Goal: Transaction & Acquisition: Purchase product/service

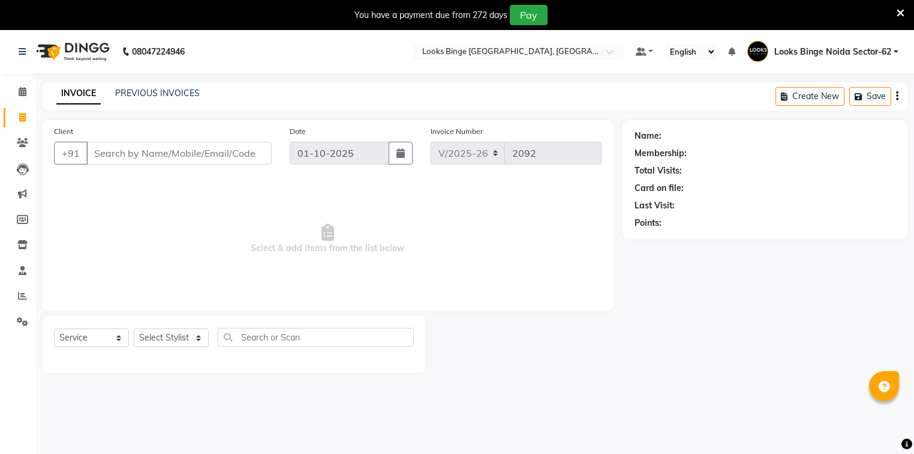
select select "5378"
select select "service"
drag, startPoint x: 0, startPoint y: 0, endPoint x: 188, endPoint y: 147, distance: 238.9
click at [163, 147] on input "Client" at bounding box center [178, 153] width 185 height 23
type input "9811705560"
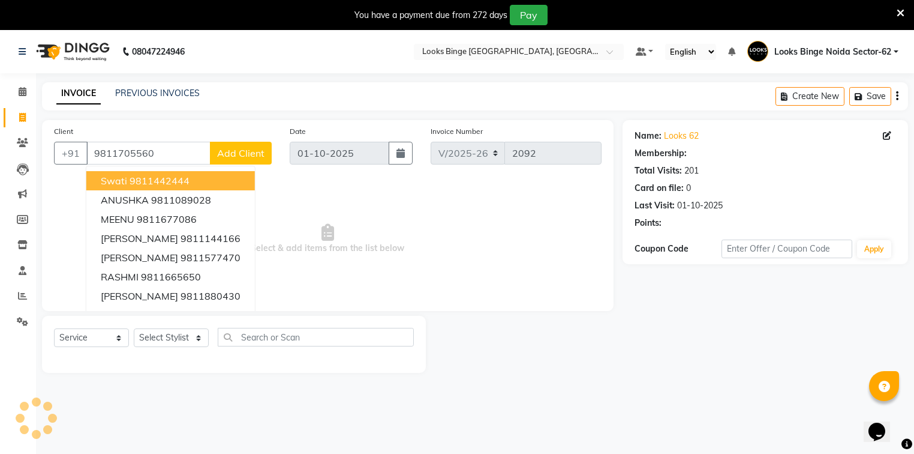
select select "1: Object"
click at [509, 217] on span "Select & add items from the list below" at bounding box center [328, 239] width 548 height 120
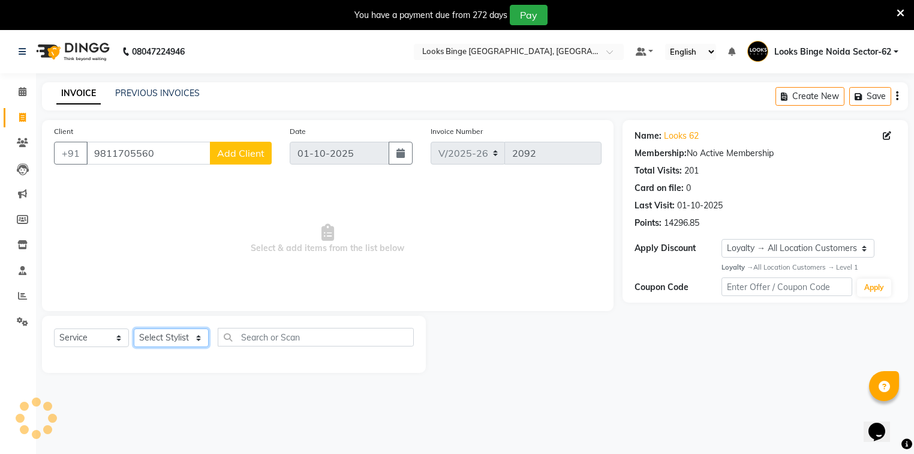
click at [161, 342] on select "Select Stylist ANJALI [PERSON_NAME] [PERSON_NAME] Counter_Sales Kasim Looks Bin…" at bounding box center [171, 337] width 75 height 19
select select "35559"
click at [134, 329] on select "Select Stylist ANJALI [PERSON_NAME] [PERSON_NAME] Counter_Sales Kasim Looks Bin…" at bounding box center [171, 337] width 75 height 19
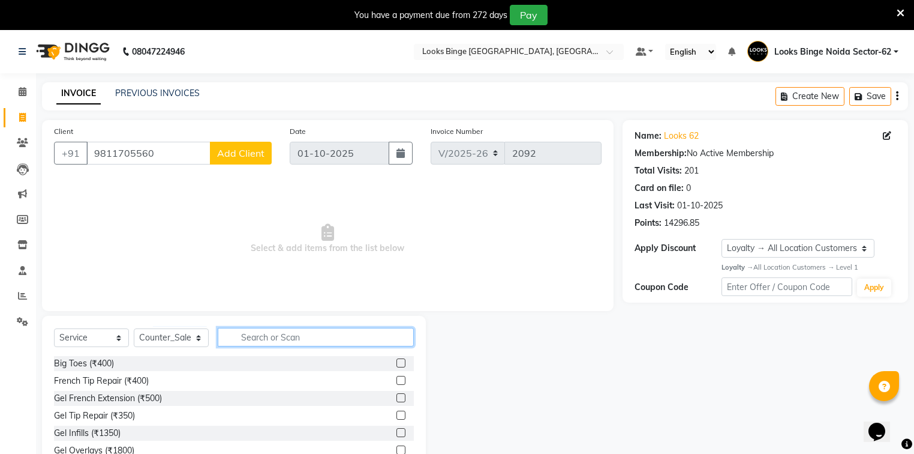
click at [334, 340] on input "text" at bounding box center [316, 337] width 196 height 19
type input "eye"
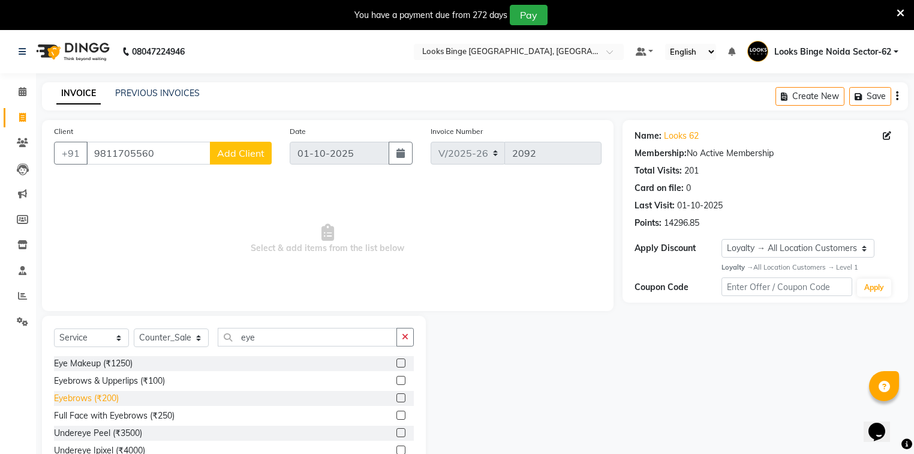
click at [71, 396] on div "Eyebrows (₹200)" at bounding box center [86, 398] width 65 height 13
checkbox input "false"
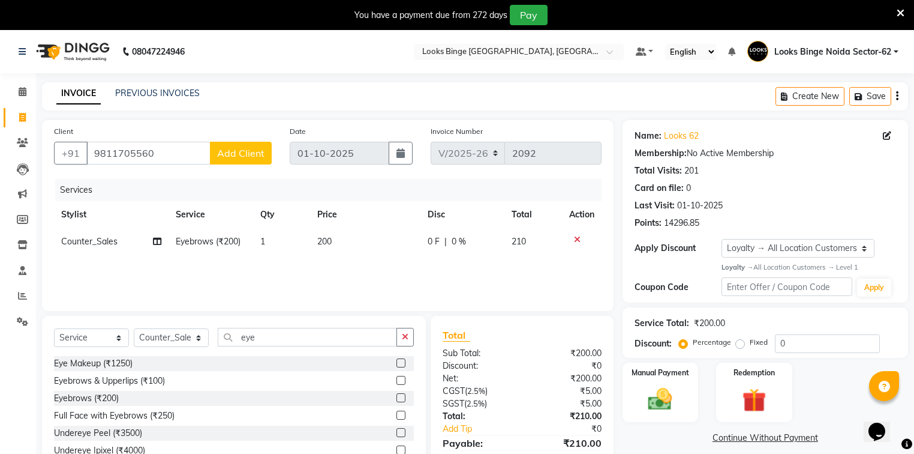
click at [395, 240] on td "200" at bounding box center [365, 241] width 110 height 27
select select "35559"
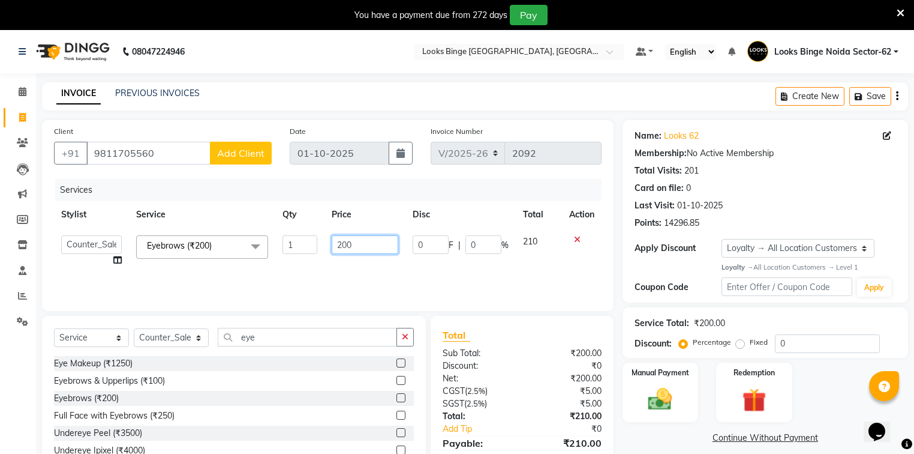
drag, startPoint x: 362, startPoint y: 245, endPoint x: 226, endPoint y: 230, distance: 137.1
click at [226, 230] on tr "ANJALI Annu [PERSON_NAME] [PERSON_NAME] Counter_Sales Kasim Looks Binge Noida S…" at bounding box center [328, 251] width 548 height 46
type input "50"
click at [307, 269] on div "Services Stylist Service Qty Price Disc Total Action ANJALI Annu [PERSON_NAME] …" at bounding box center [328, 239] width 548 height 120
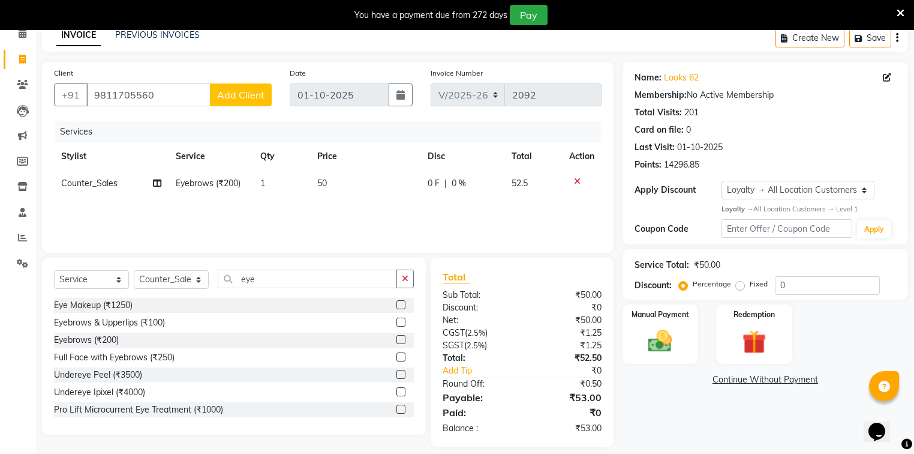
scroll to position [70, 0]
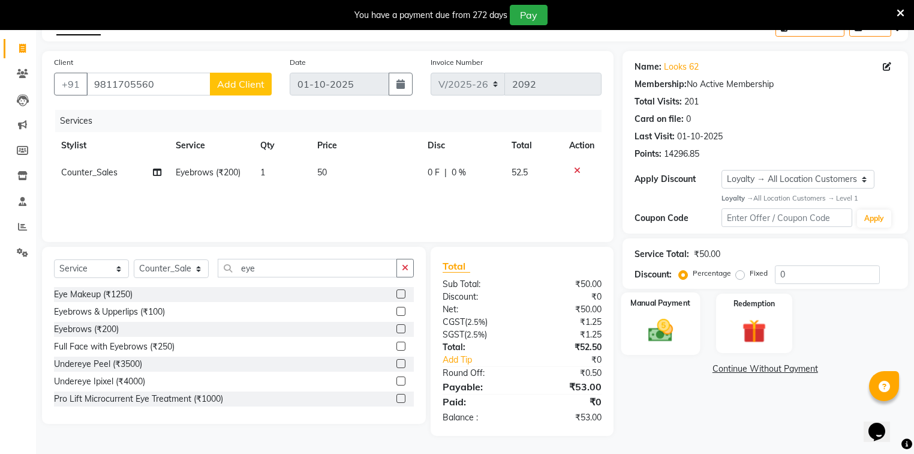
click at [642, 328] on img at bounding box center [660, 330] width 41 height 29
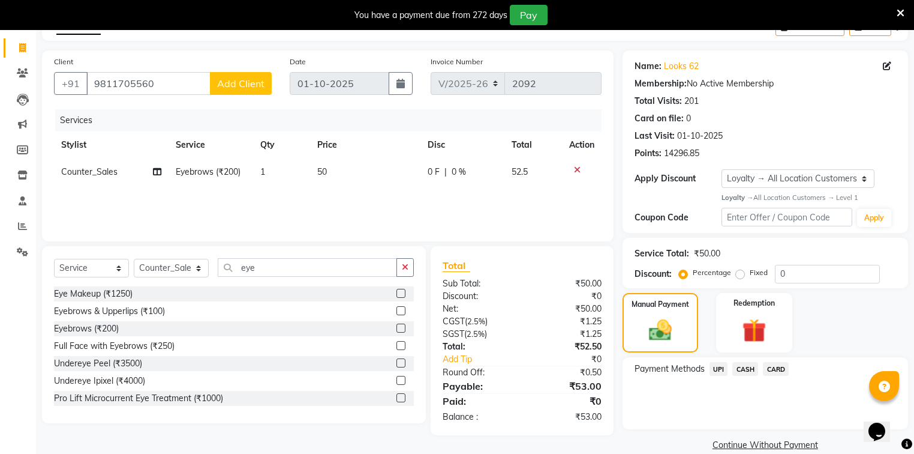
click at [720, 365] on span "UPI" at bounding box center [719, 369] width 19 height 14
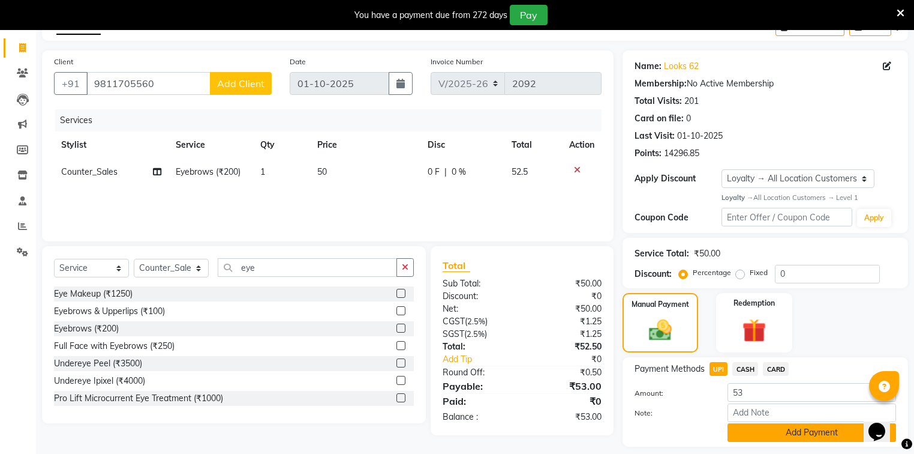
click at [780, 425] on button "Add Payment" at bounding box center [812, 432] width 169 height 19
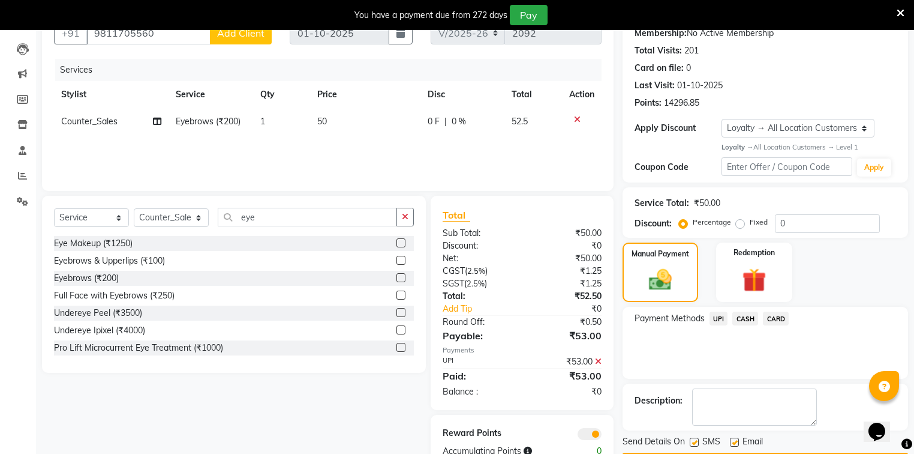
scroll to position [155, 0]
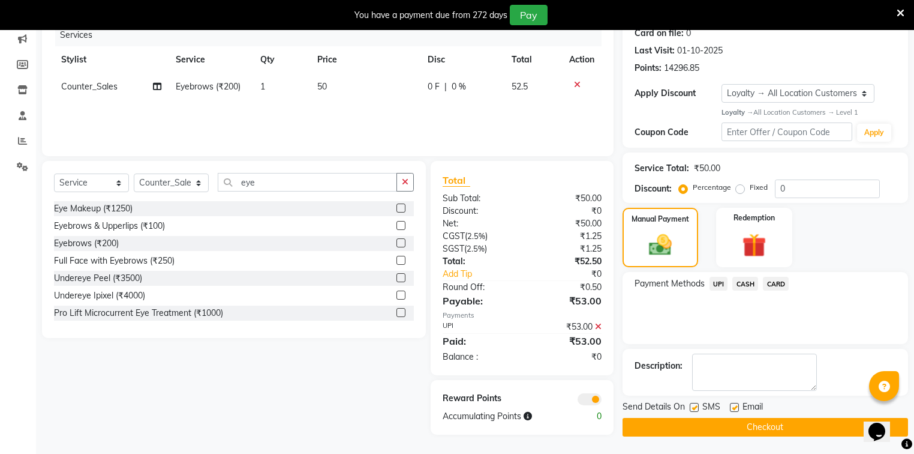
click at [774, 422] on button "Checkout" at bounding box center [766, 427] width 286 height 19
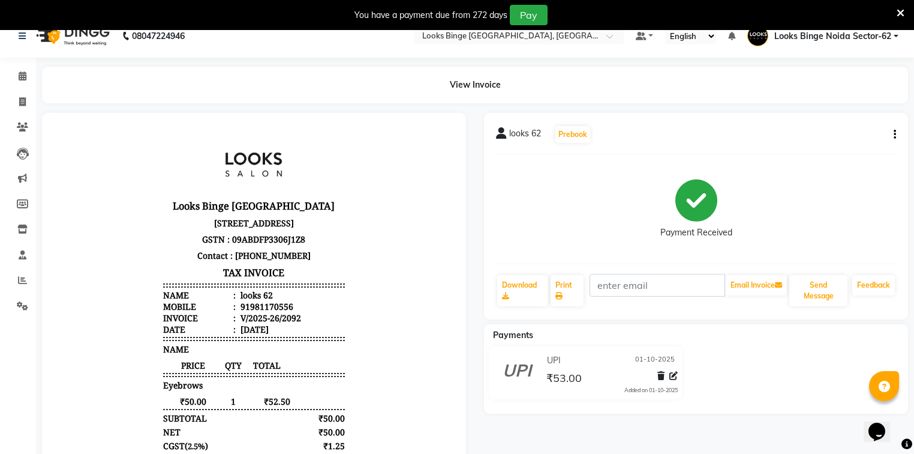
scroll to position [11, 0]
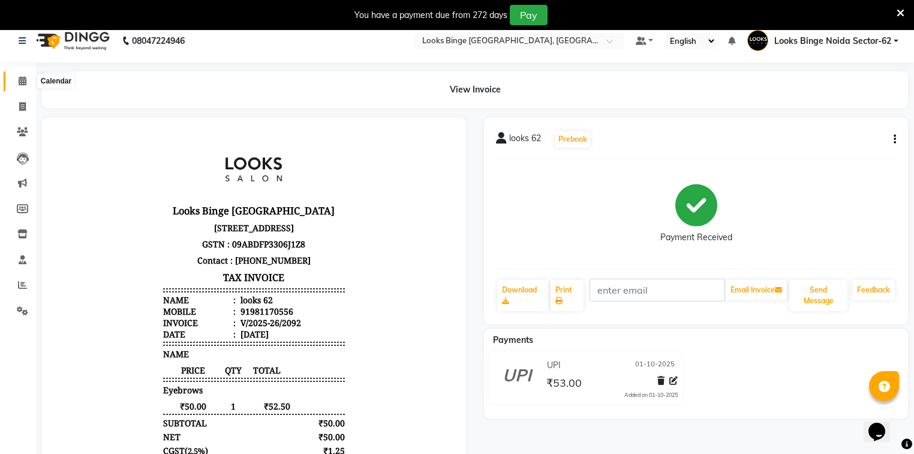
click at [23, 80] on icon at bounding box center [23, 80] width 8 height 9
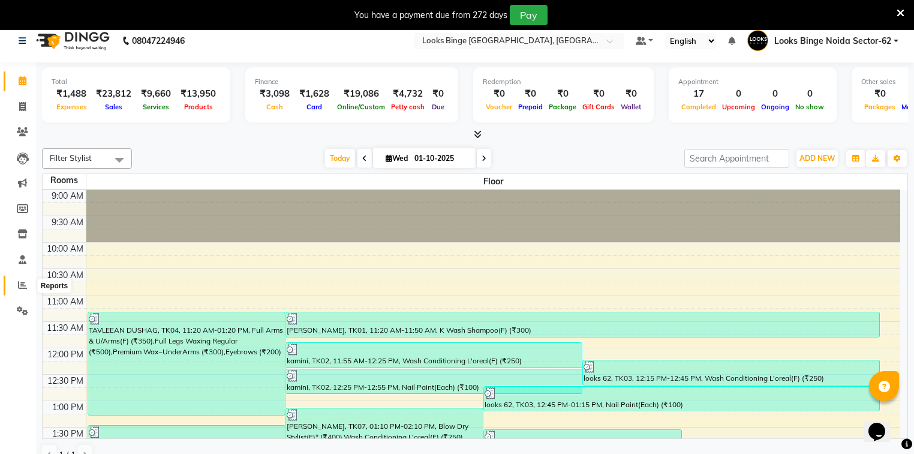
click at [25, 286] on icon at bounding box center [22, 284] width 9 height 9
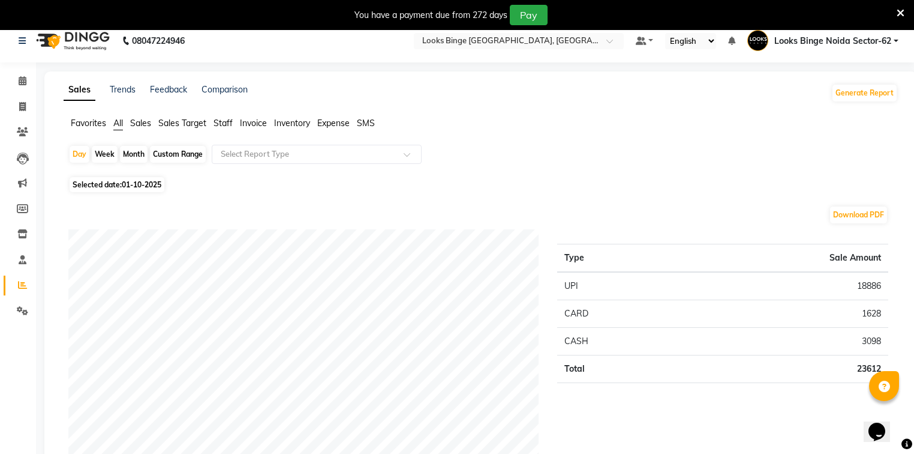
click at [225, 119] on span "Staff" at bounding box center [223, 123] width 19 height 11
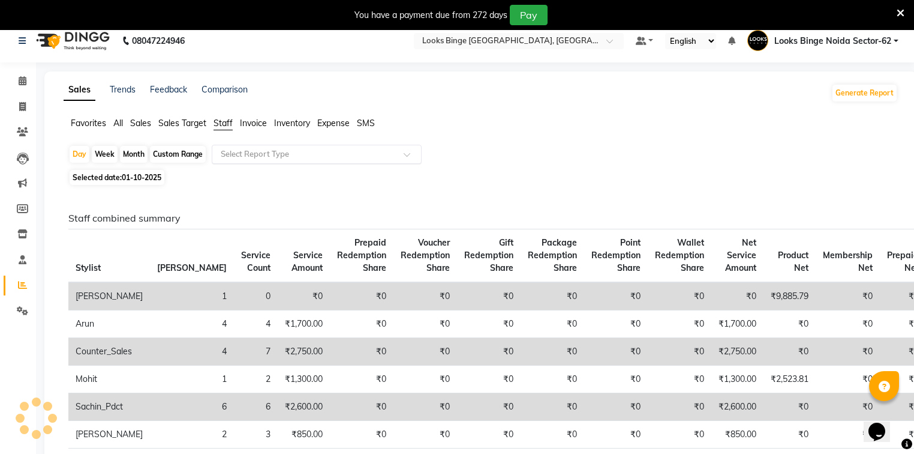
click at [230, 154] on input "text" at bounding box center [304, 154] width 173 height 12
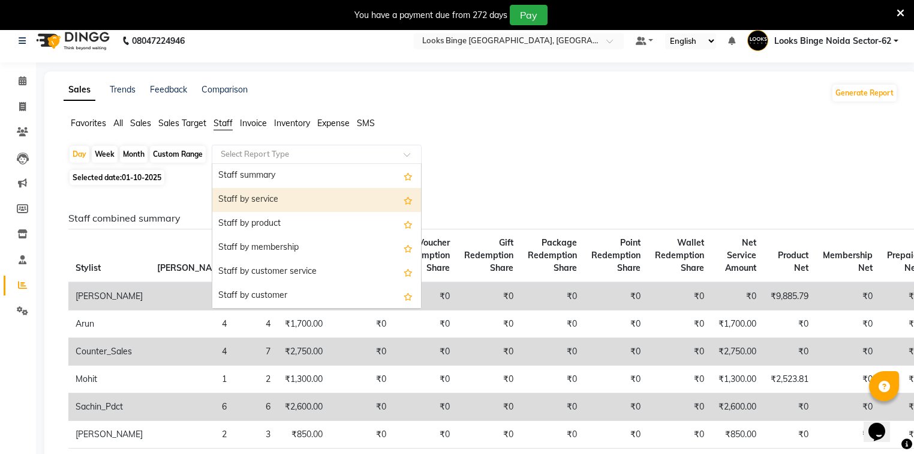
click at [250, 199] on div "Staff by service" at bounding box center [316, 200] width 209 height 24
select select "full_report"
select select "pdf"
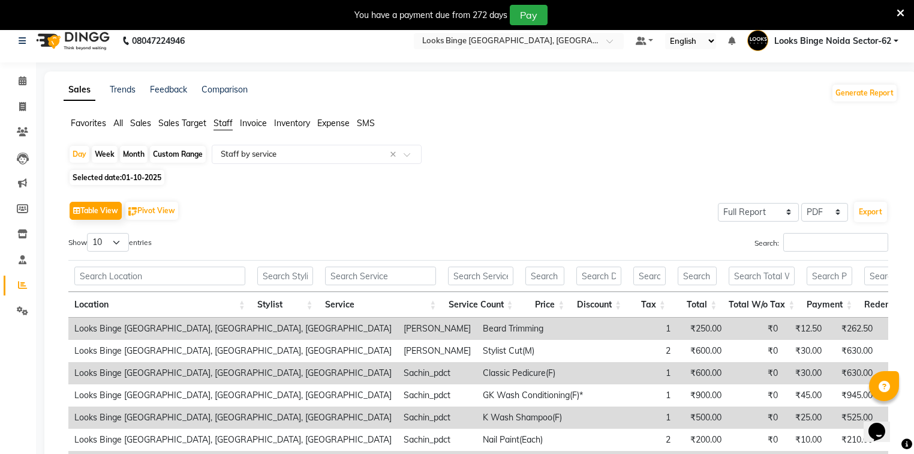
click at [125, 179] on span "01-10-2025" at bounding box center [142, 177] width 40 height 9
select select "10"
select select "2025"
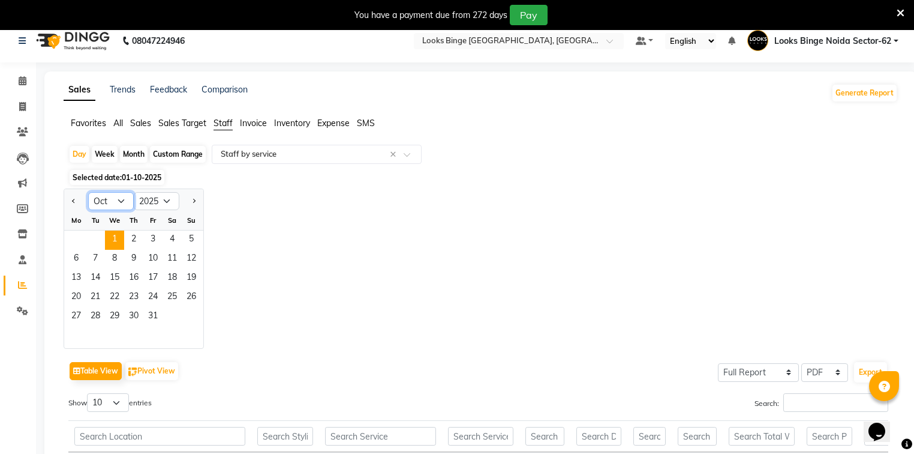
click at [124, 200] on select "Jan Feb Mar Apr May Jun [DATE] Aug Sep Oct Nov Dec" at bounding box center [111, 201] width 46 height 18
select select "9"
click at [88, 192] on select "Jan Feb Mar Apr May Jun [DATE] Aug Sep Oct Nov Dec" at bounding box center [111, 201] width 46 height 18
click at [77, 315] on span "29" at bounding box center [76, 316] width 19 height 19
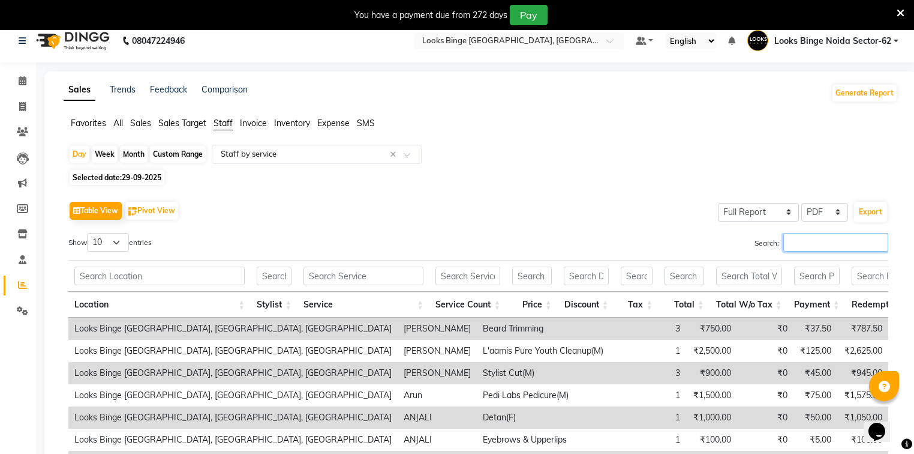
click at [816, 242] on input "Search:" at bounding box center [835, 242] width 105 height 19
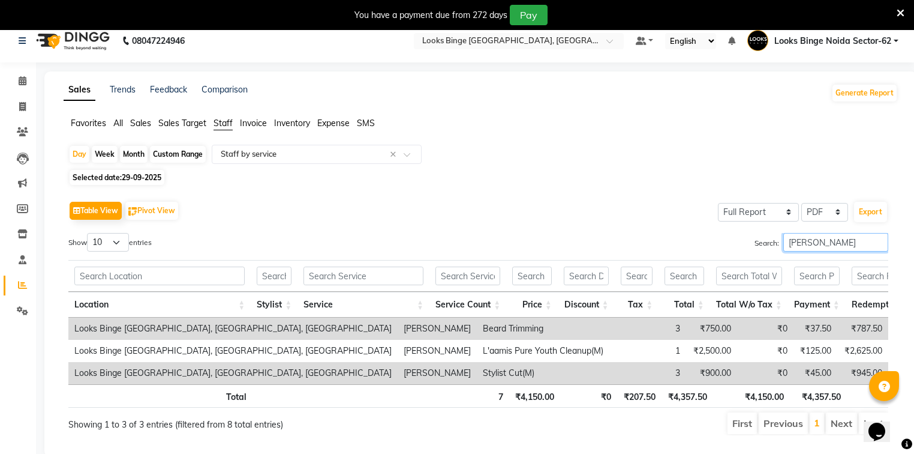
scroll to position [0, 197]
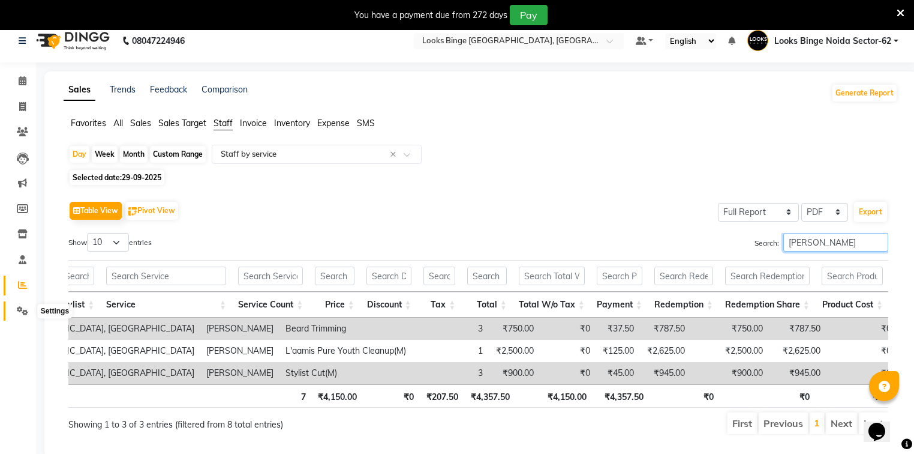
type input "[PERSON_NAME]"
click at [30, 310] on span at bounding box center [22, 311] width 21 height 14
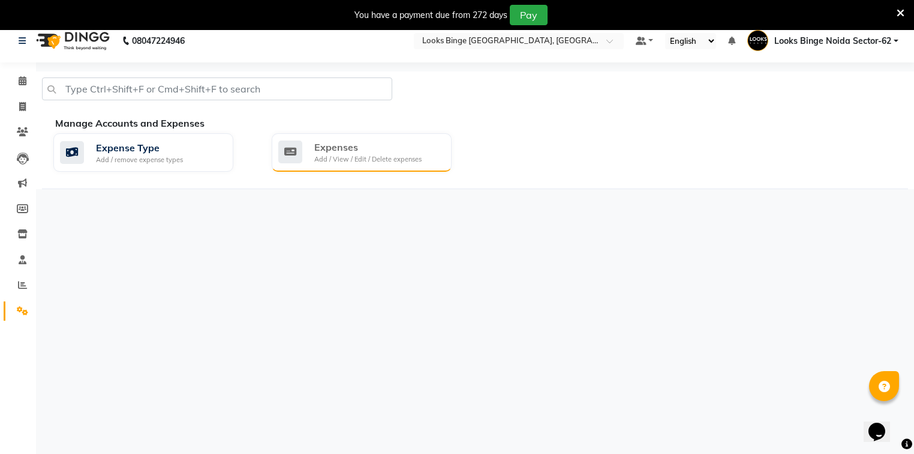
click at [352, 155] on div "Add / View / Edit / Delete expenses" at bounding box center [367, 159] width 107 height 10
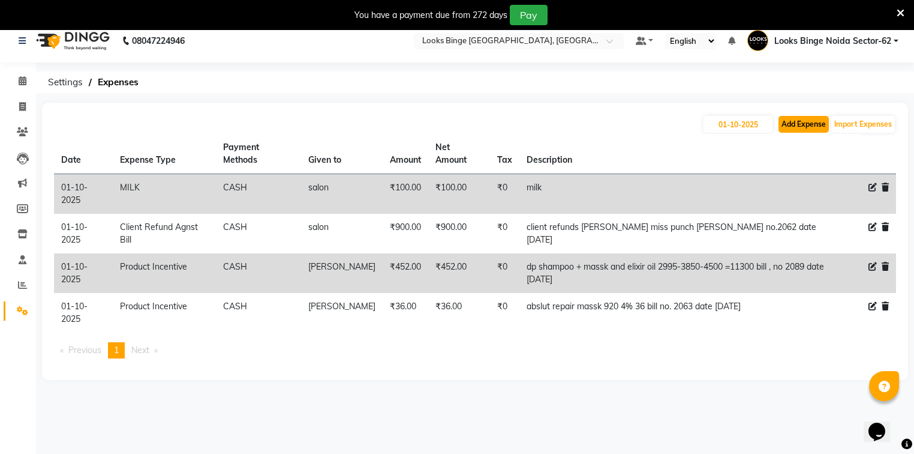
click at [816, 123] on button "Add Expense" at bounding box center [804, 124] width 50 height 17
select select "1"
select select "4305"
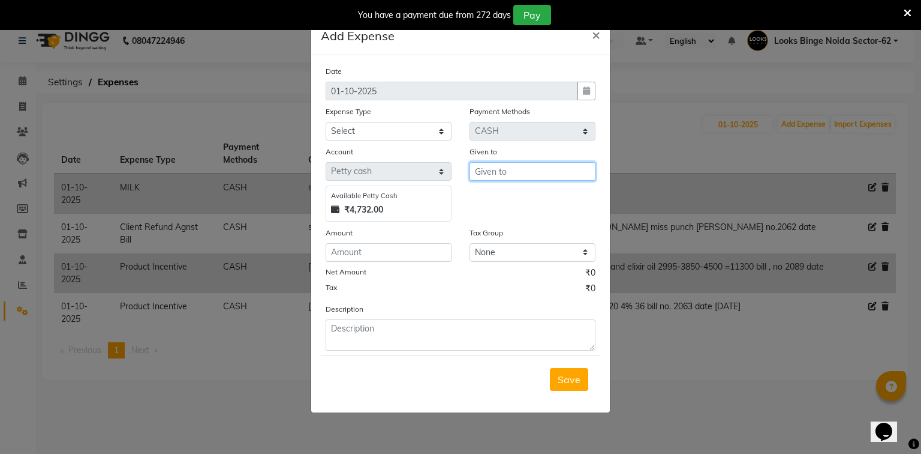
click at [509, 180] on input "text" at bounding box center [533, 171] width 126 height 19
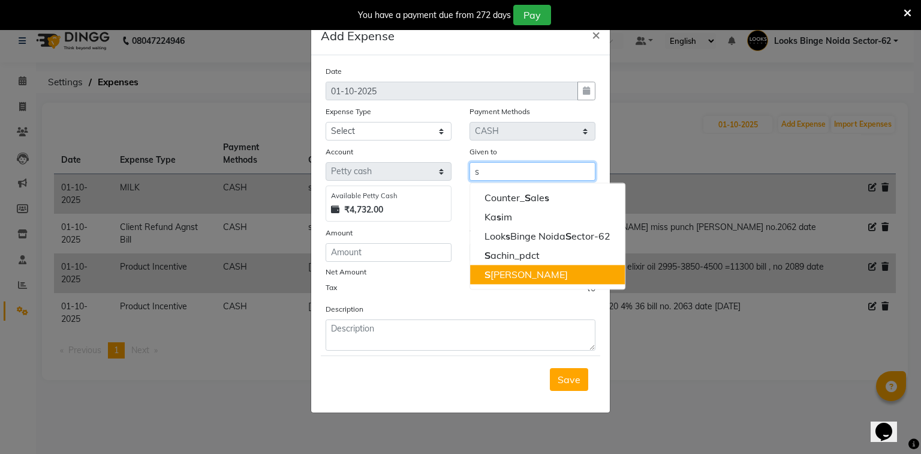
click at [509, 276] on ngb-highlight "S [PERSON_NAME]" at bounding box center [526, 274] width 83 height 12
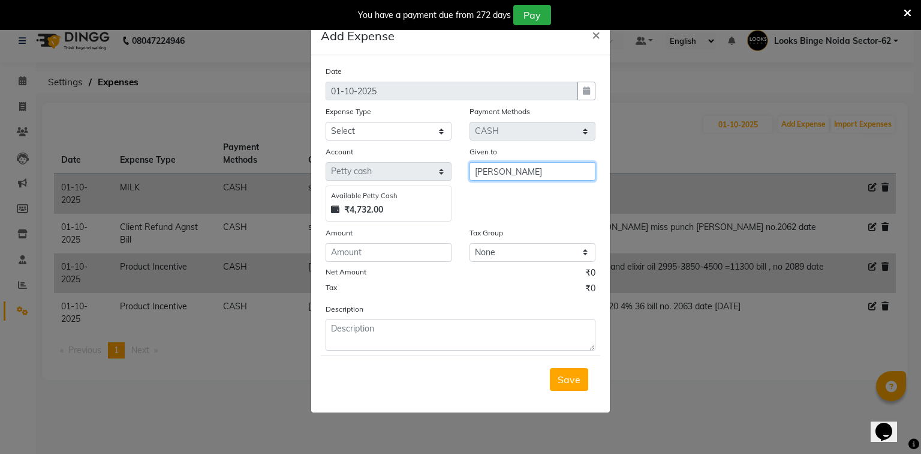
type input "[PERSON_NAME]"
click at [383, 256] on input "number" at bounding box center [389, 252] width 126 height 19
type input "166"
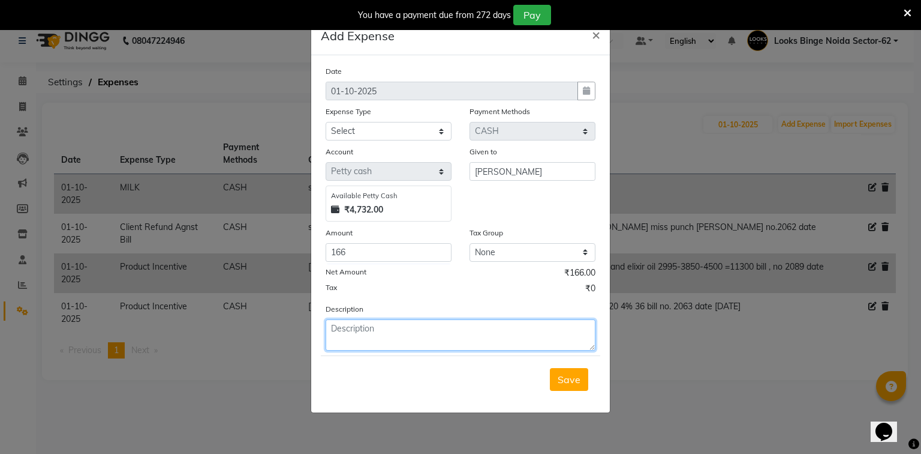
click at [365, 331] on textarea at bounding box center [461, 334] width 270 height 31
type textarea "service 1450 4% =166 date [DATE]"
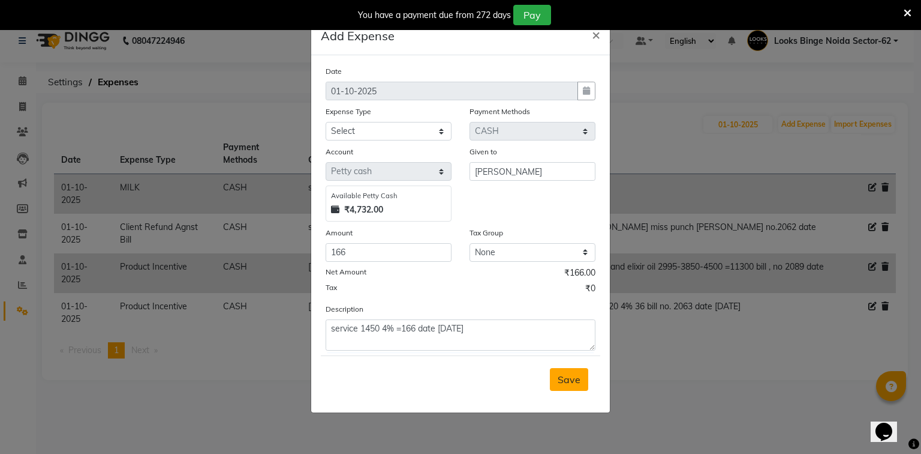
click at [574, 385] on span "Save" at bounding box center [569, 379] width 23 height 12
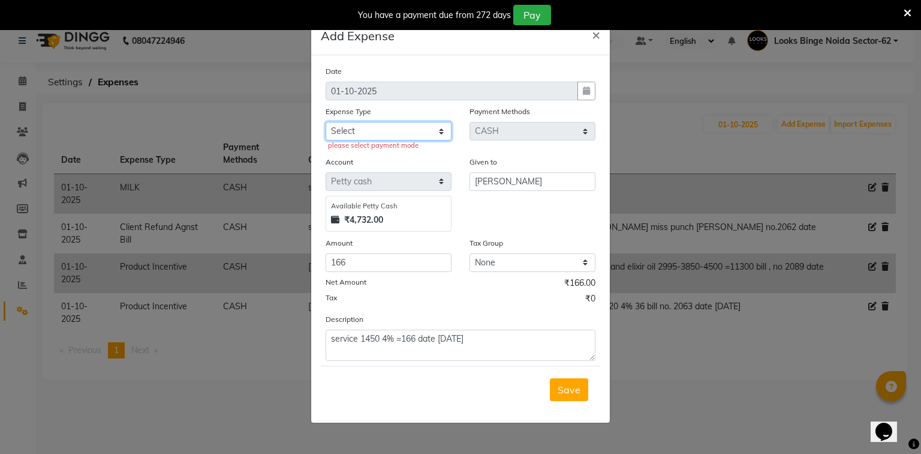
click at [379, 133] on select "Select Accommodation Aesthetics Bank Deposit BLINKIT Cash Handover Client Refun…" at bounding box center [389, 131] width 126 height 19
select select "24170"
click at [326, 123] on select "Select Accommodation Aesthetics Bank Deposit BLINKIT Cash Handover Client Refun…" at bounding box center [389, 131] width 126 height 19
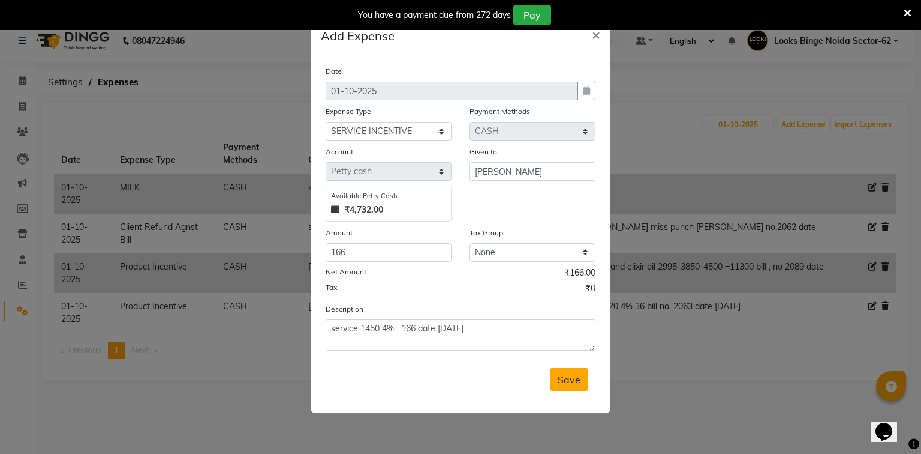
click at [562, 374] on button "Save" at bounding box center [569, 379] width 38 height 23
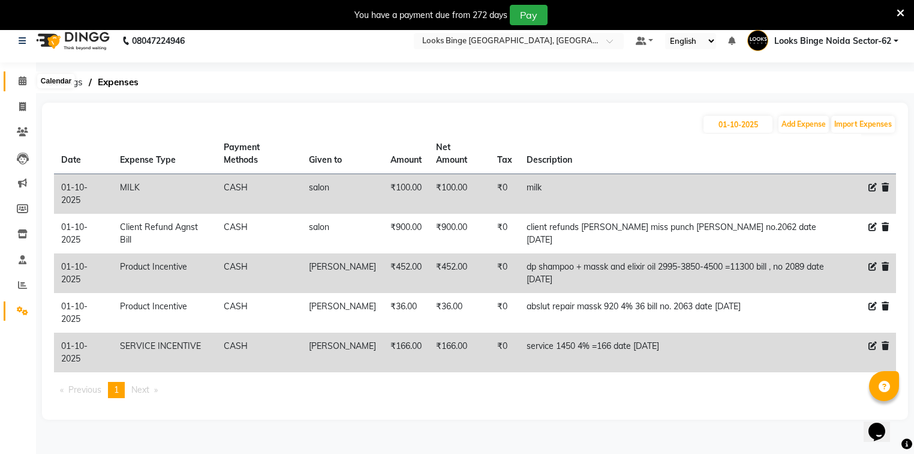
click at [9, 82] on link "Calendar" at bounding box center [18, 81] width 29 height 20
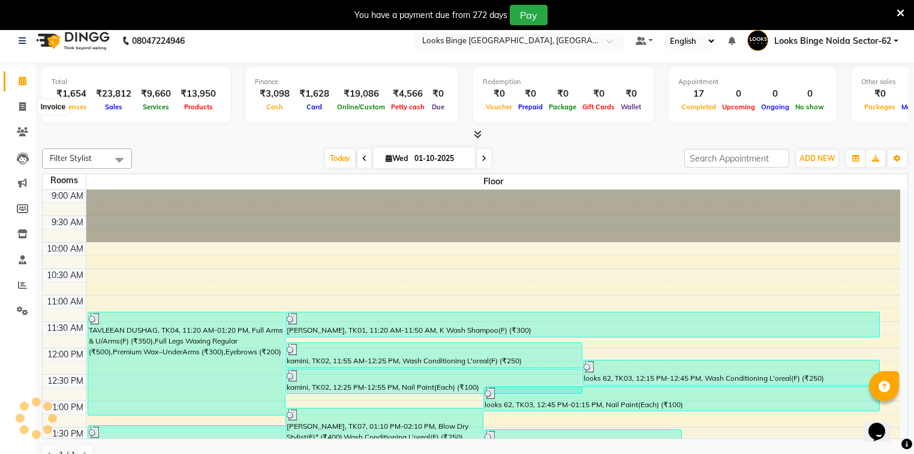
scroll to position [379, 0]
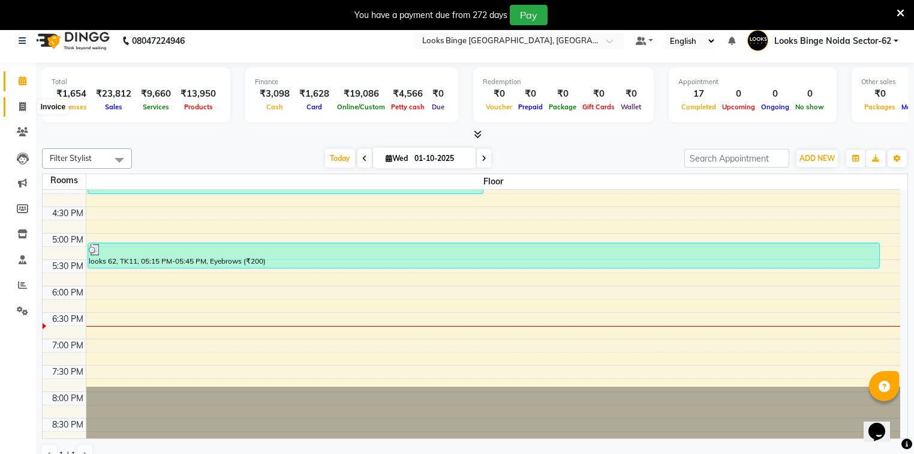
click at [24, 106] on icon at bounding box center [22, 106] width 7 height 9
select select "service"
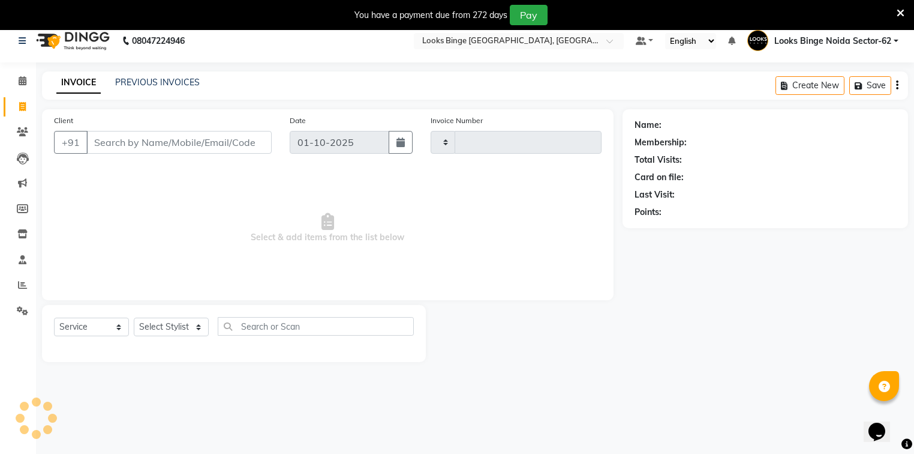
type input "2093"
select select "5378"
click at [146, 314] on div "Select Service Product Membership Package Voucher Prepaid Gift Card Select Styl…" at bounding box center [234, 333] width 384 height 57
click at [149, 322] on select "Select Stylist" at bounding box center [171, 326] width 75 height 19
select select "35559"
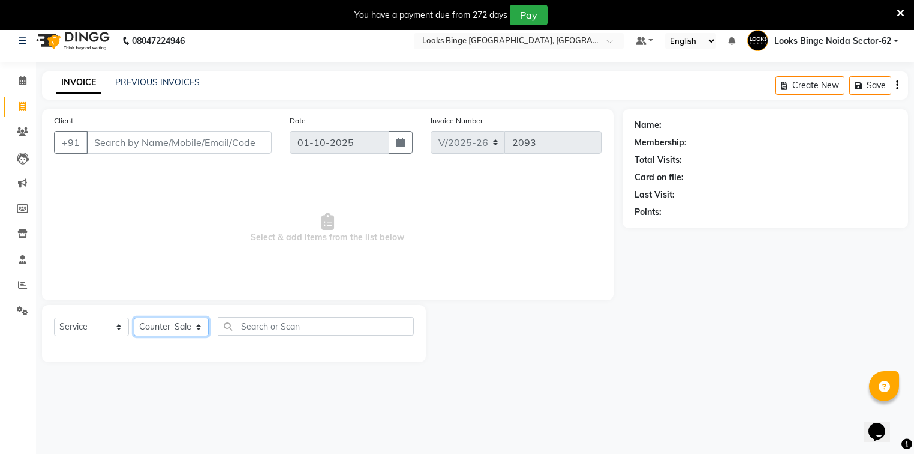
click at [134, 318] on select "Select Stylist ANJALI [PERSON_NAME] [PERSON_NAME] Counter_Sales Kasim Looks Bin…" at bounding box center [171, 326] width 75 height 19
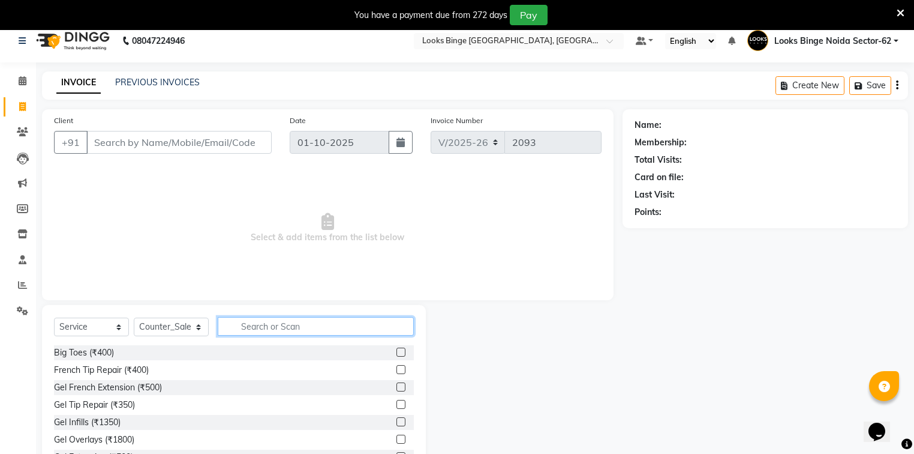
click at [258, 329] on input "text" at bounding box center [316, 326] width 196 height 19
type input "eye"
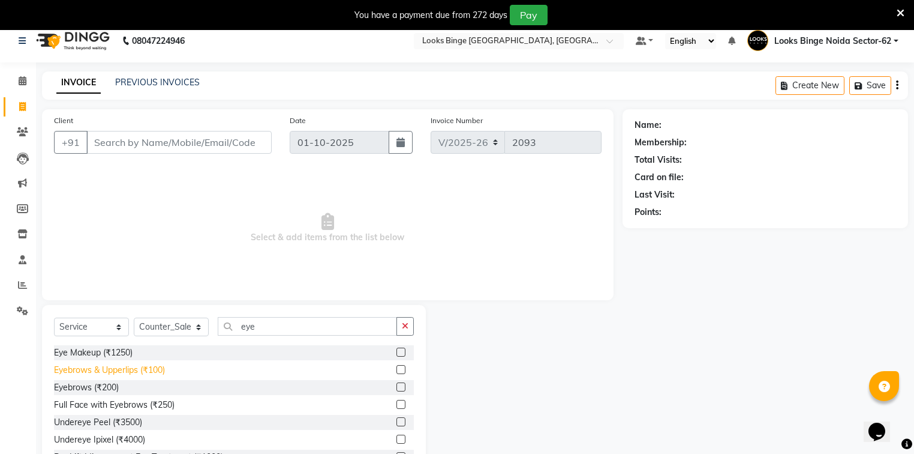
click at [80, 368] on div "Eyebrows & Upperlips (₹100)" at bounding box center [109, 370] width 111 height 13
checkbox input "false"
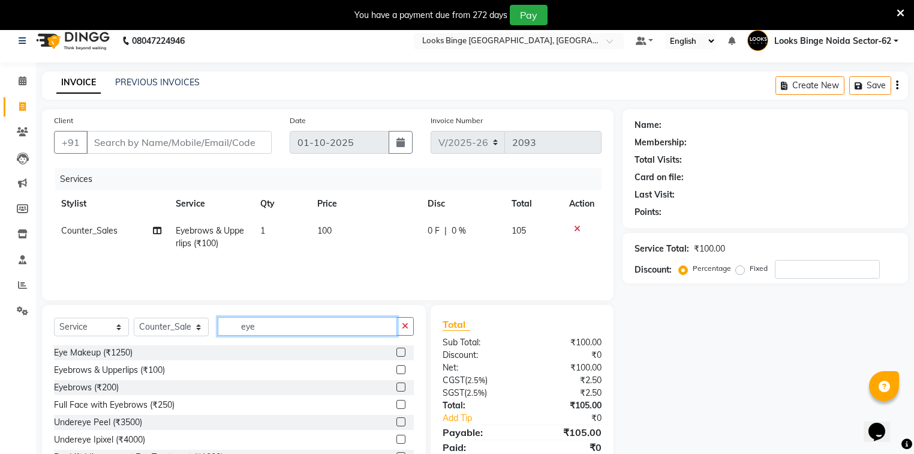
click at [276, 331] on input "eye" at bounding box center [307, 326] width 179 height 19
type input "e"
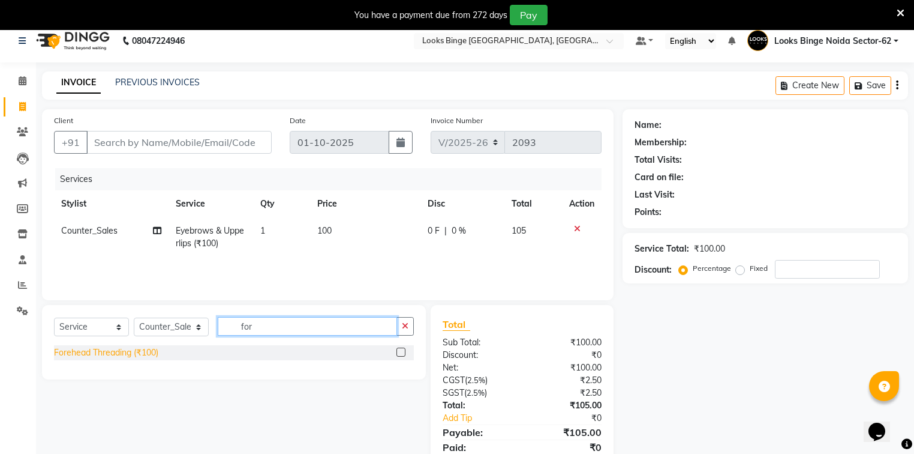
type input "for"
click at [108, 353] on div "Forehead Threading (₹100)" at bounding box center [106, 352] width 104 height 13
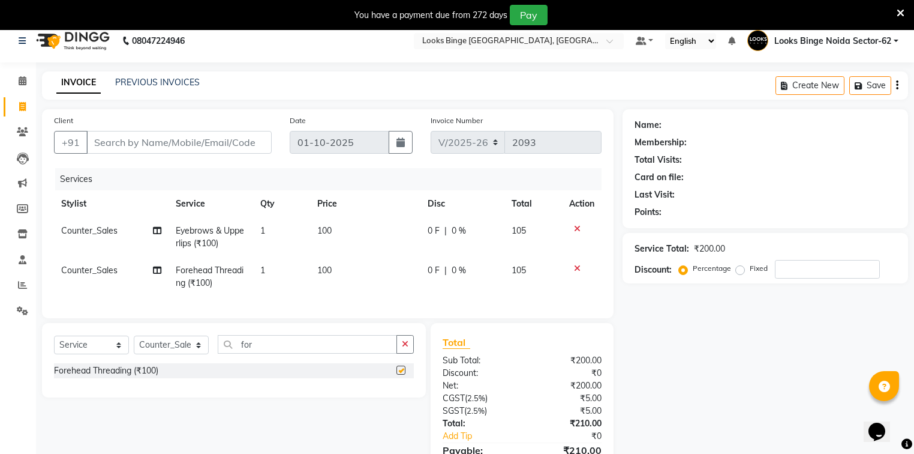
checkbox input "false"
click at [368, 274] on td "100" at bounding box center [365, 277] width 110 height 40
select select "35559"
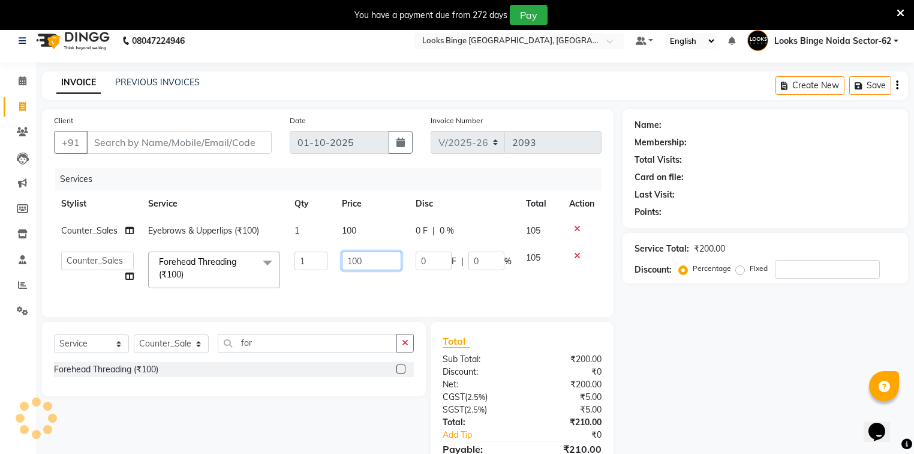
drag, startPoint x: 398, startPoint y: 265, endPoint x: 298, endPoint y: 259, distance: 99.7
click at [298, 259] on tr "ANJALI Annu [PERSON_NAME] [PERSON_NAME] Counter_Sales Kasim Looks Binge Noida S…" at bounding box center [328, 269] width 548 height 51
type input "50"
click at [383, 295] on div "Services Stylist Service Qty Price Disc Total Action Counter_Sales Eyebrows & U…" at bounding box center [328, 236] width 548 height 137
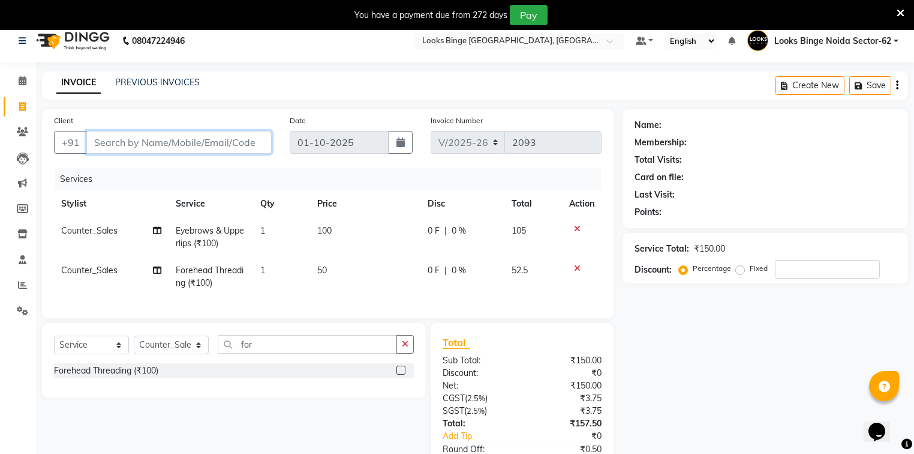
drag, startPoint x: 194, startPoint y: 142, endPoint x: 667, endPoint y: 136, distance: 472.8
click at [202, 137] on input "Client" at bounding box center [178, 142] width 185 height 23
type input "9"
type input "0"
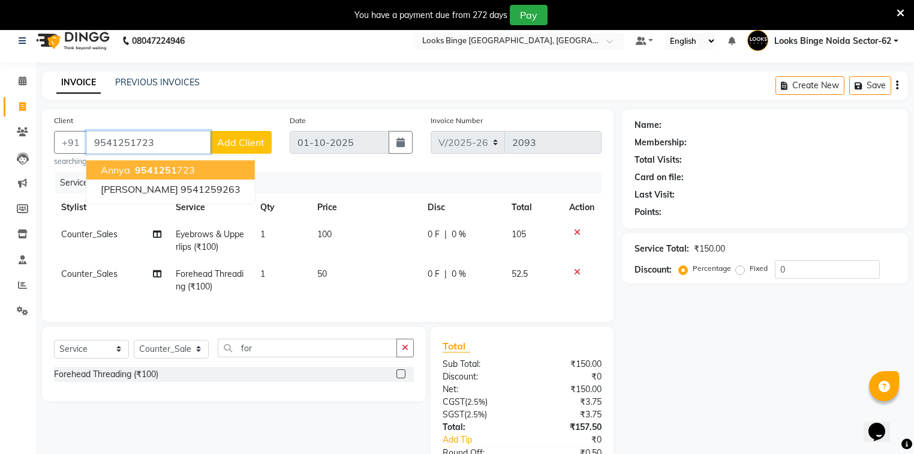
type input "9541251723"
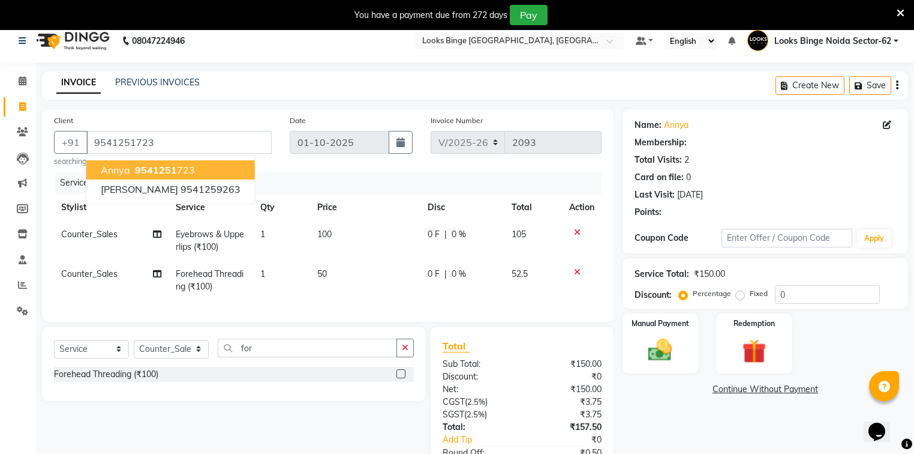
select select "1: Object"
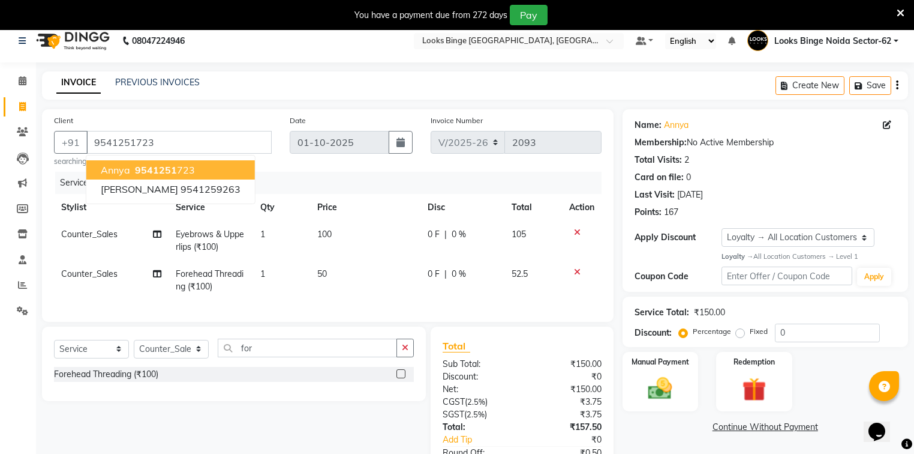
scroll to position [98, 0]
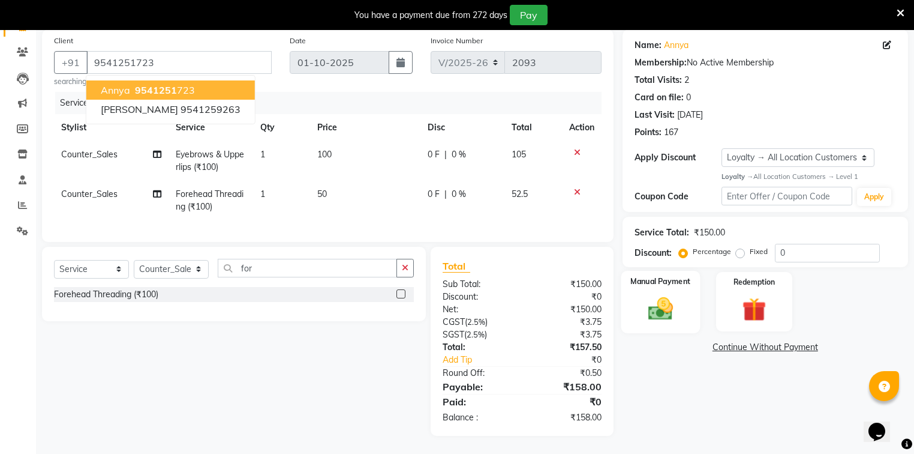
click at [685, 300] on div "Manual Payment" at bounding box center [660, 302] width 79 height 62
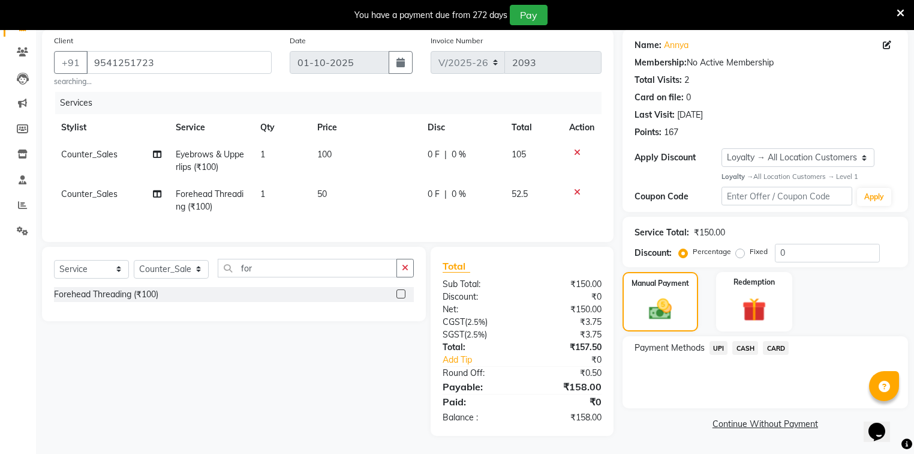
click at [726, 341] on span "UPI" at bounding box center [719, 348] width 19 height 14
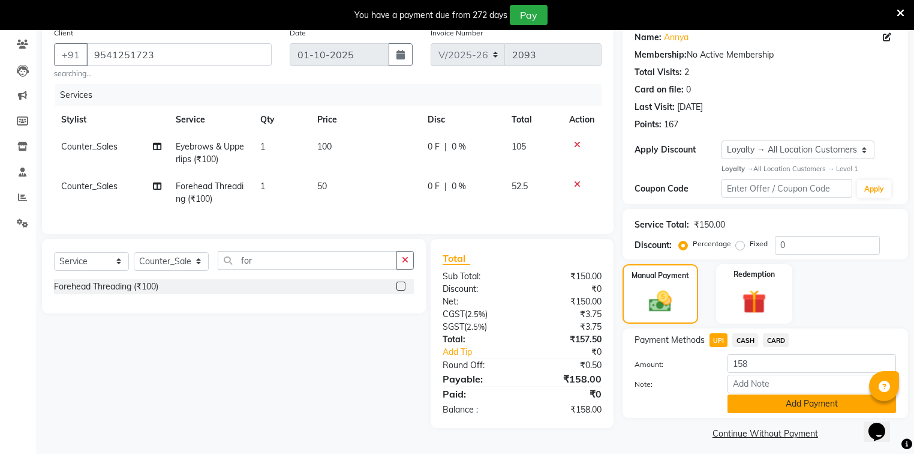
click at [751, 401] on button "Add Payment" at bounding box center [812, 403] width 169 height 19
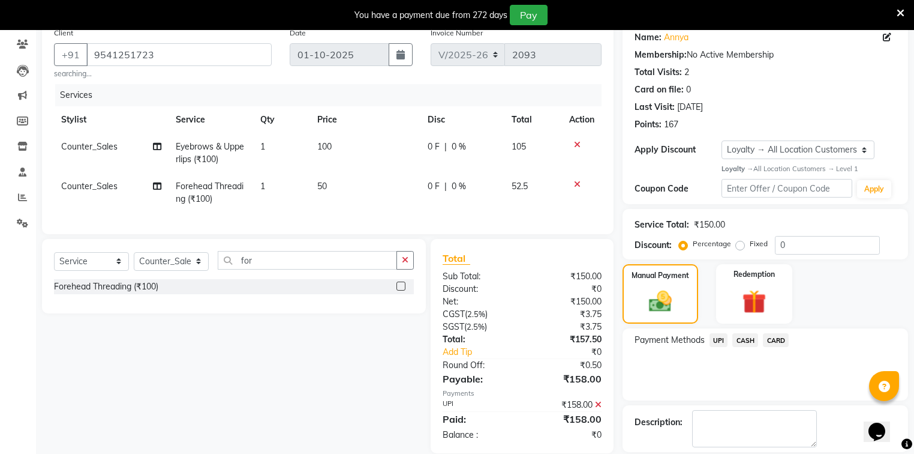
scroll to position [183, 0]
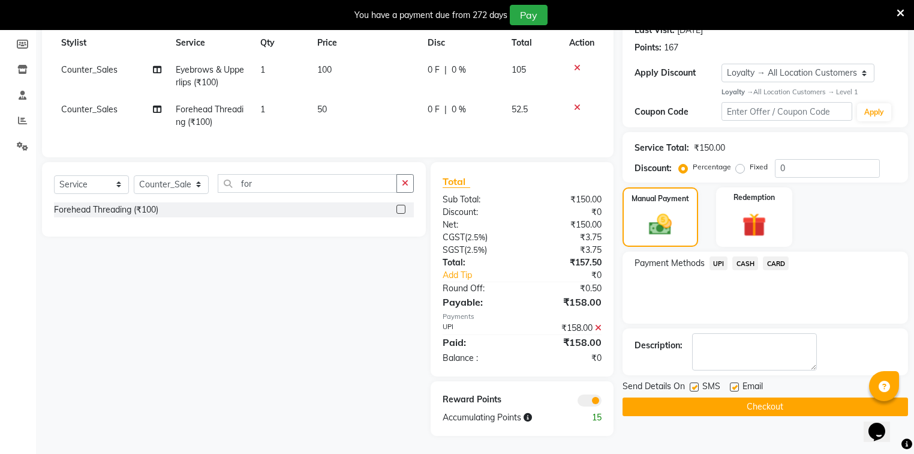
click at [751, 401] on button "Checkout" at bounding box center [766, 406] width 286 height 19
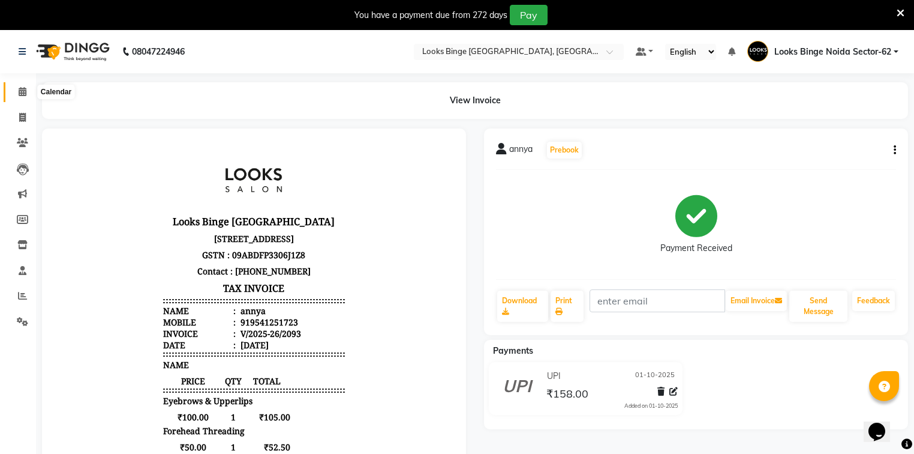
click at [17, 94] on span at bounding box center [22, 92] width 21 height 14
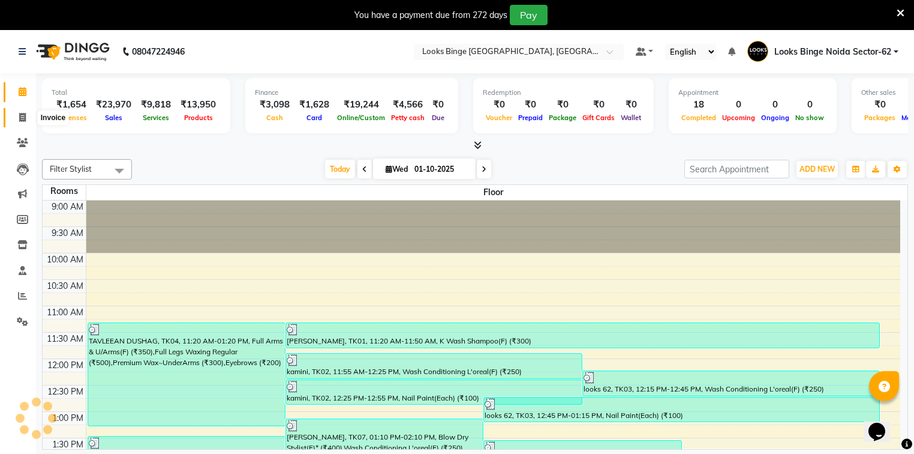
click at [24, 115] on icon at bounding box center [22, 117] width 7 height 9
select select "service"
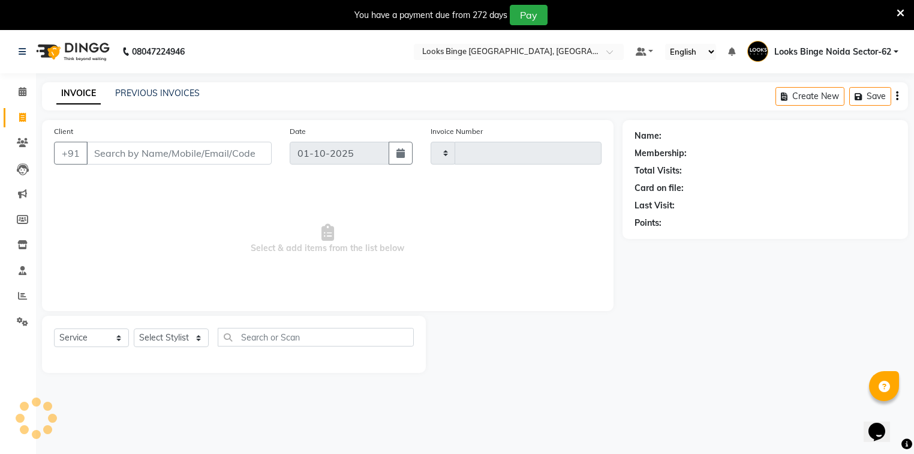
type input "2094"
select select "5378"
drag, startPoint x: 158, startPoint y: 343, endPoint x: 165, endPoint y: 340, distance: 7.2
click at [158, 343] on select "Select Stylist ANJALI [PERSON_NAME] [PERSON_NAME] Counter_Sales Kasim Looks Bin…" at bounding box center [171, 337] width 75 height 19
select select "35558"
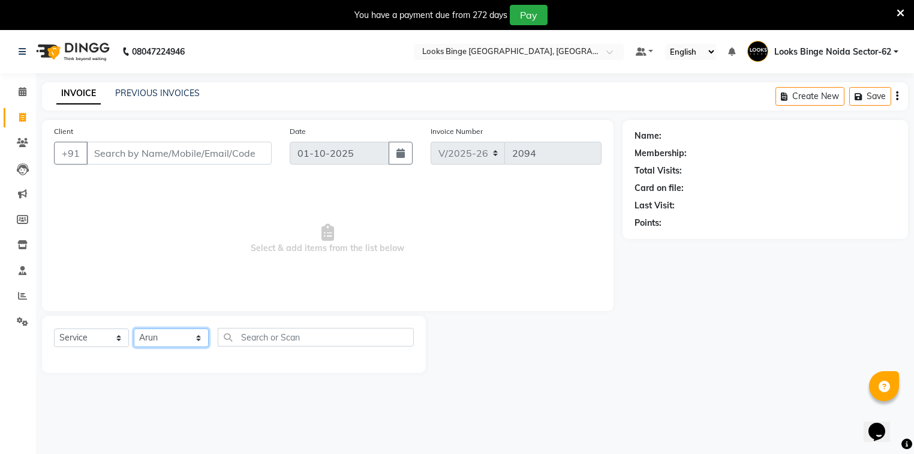
click at [134, 329] on select "Select Stylist ANJALI [PERSON_NAME] [PERSON_NAME] Counter_Sales Kasim Looks Bin…" at bounding box center [171, 337] width 75 height 19
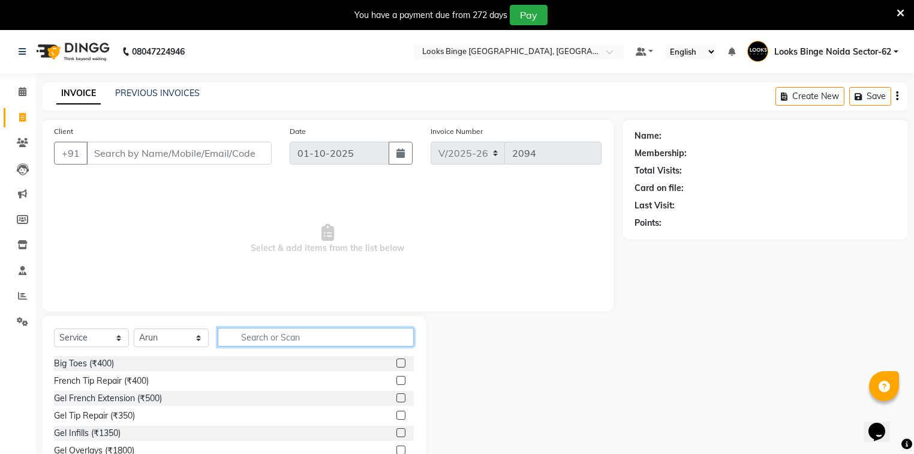
click at [272, 342] on input "text" at bounding box center [316, 337] width 196 height 19
type input "pedi"
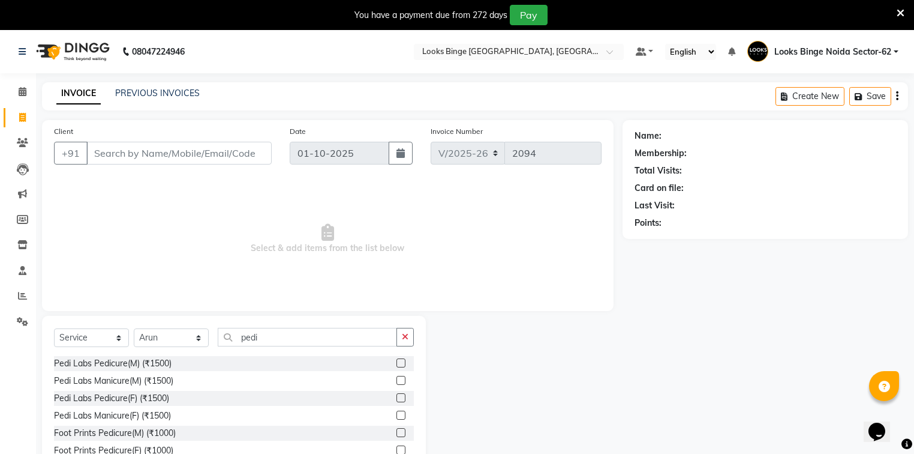
click at [96, 392] on div "Pedi Labs Pedicure(F) (₹1500)" at bounding box center [111, 398] width 115 height 13
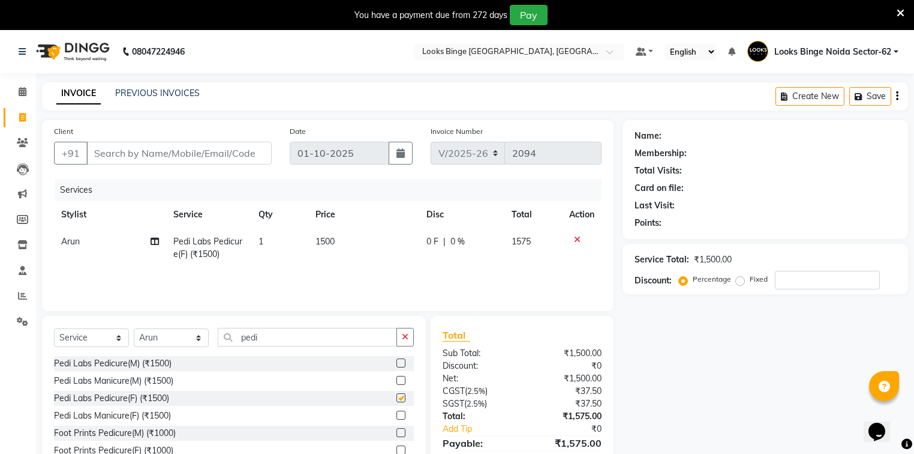
checkbox input "false"
click at [149, 152] on input "Client" at bounding box center [178, 153] width 185 height 23
click at [199, 154] on input "Client" at bounding box center [178, 153] width 185 height 23
drag, startPoint x: 160, startPoint y: 146, endPoint x: 183, endPoint y: 136, distance: 25.0
click at [160, 146] on input "Client" at bounding box center [178, 153] width 185 height 23
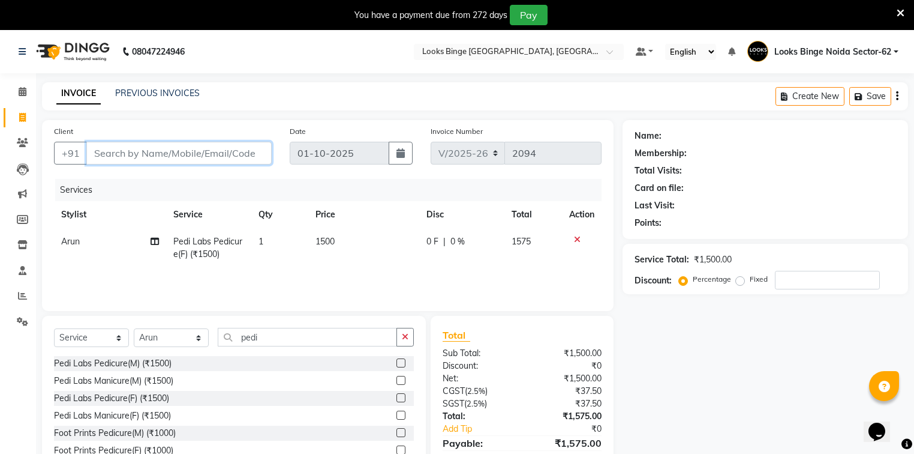
type input "9"
type input "0"
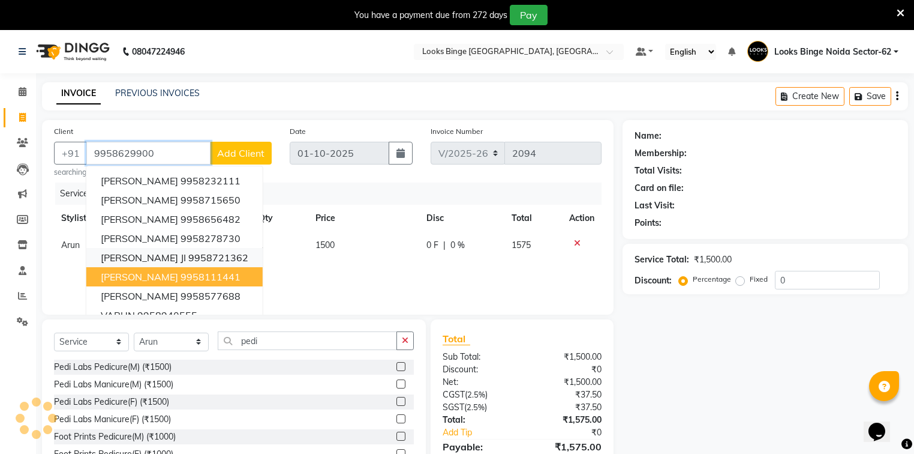
type input "9958629900"
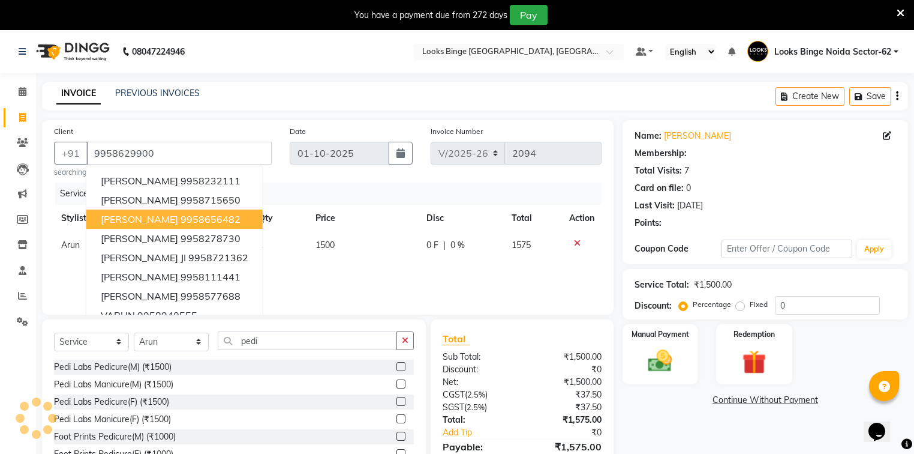
select select "1: Object"
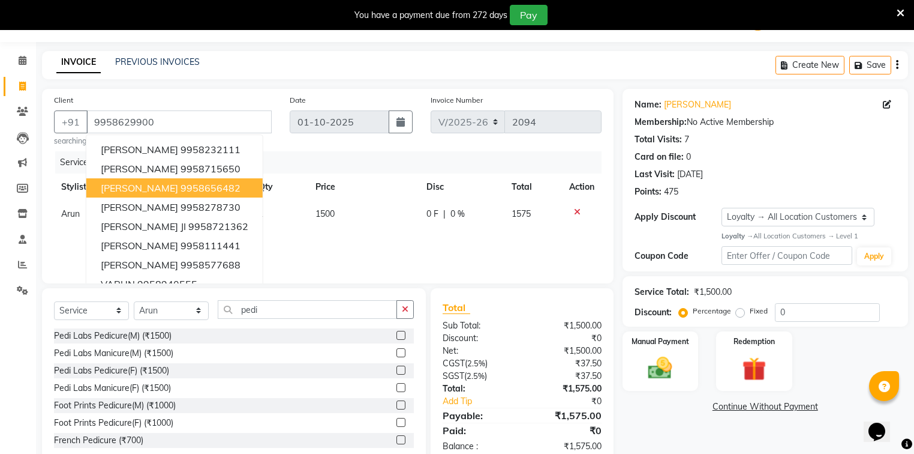
scroll to position [61, 0]
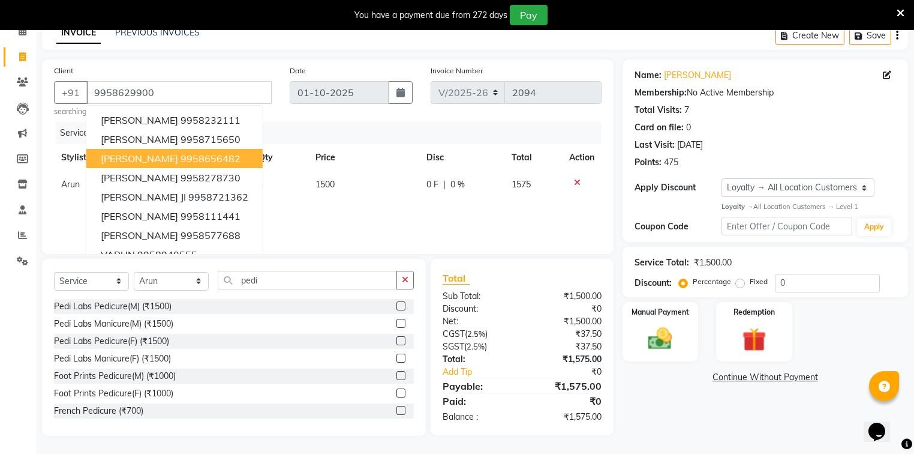
click at [462, 207] on td "0 F | 0 %" at bounding box center [461, 191] width 85 height 40
select select "35558"
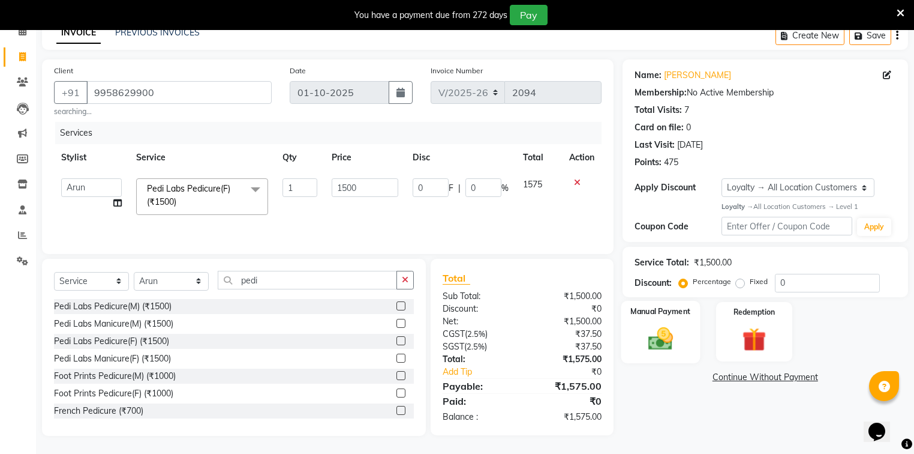
click at [685, 349] on div "Manual Payment" at bounding box center [660, 332] width 79 height 62
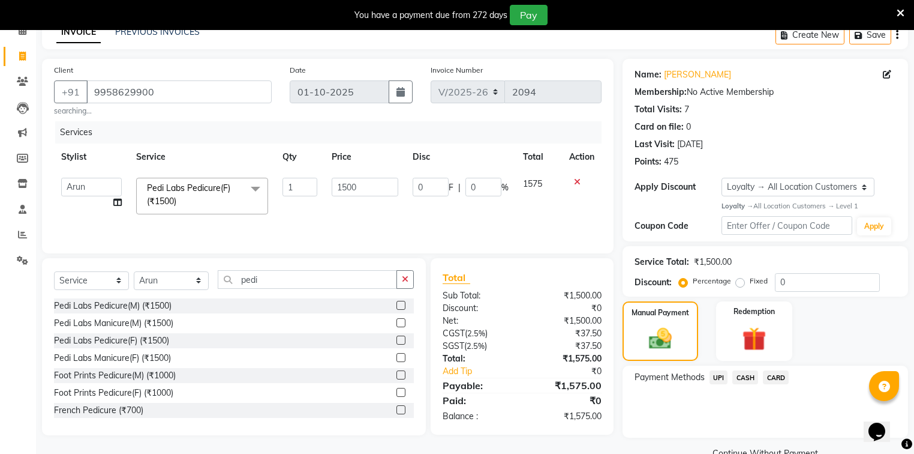
click at [719, 376] on span "UPI" at bounding box center [719, 377] width 19 height 14
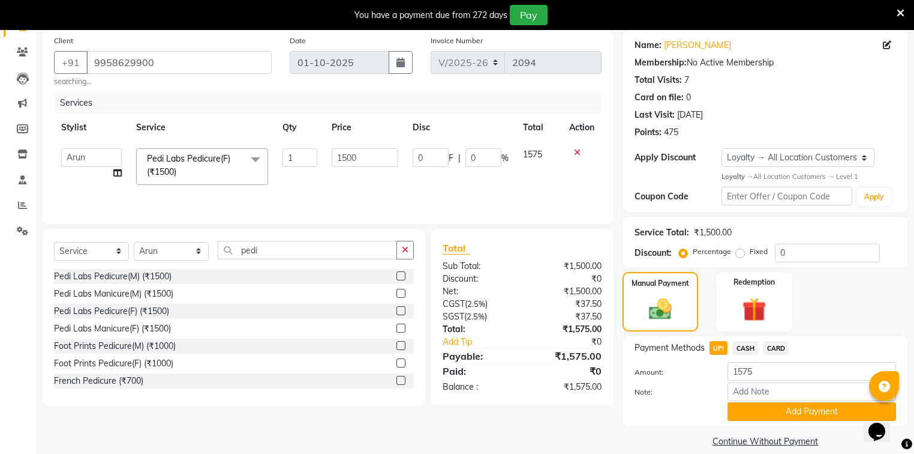
scroll to position [106, 0]
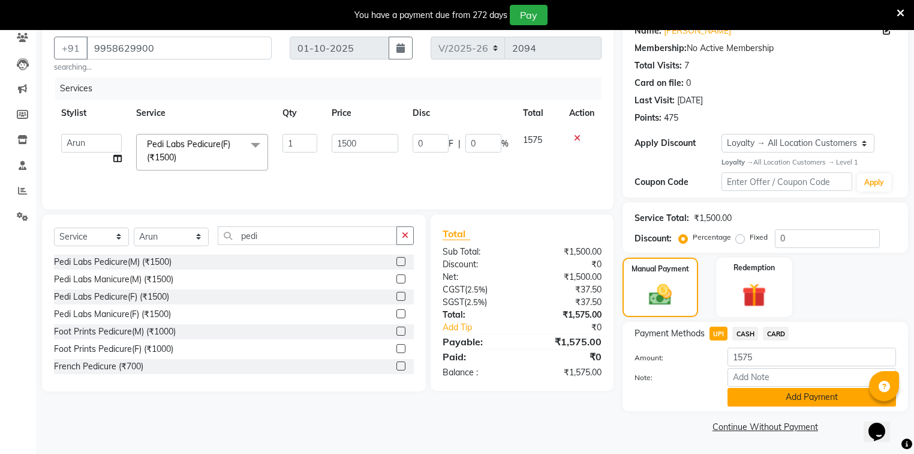
click at [761, 394] on button "Add Payment" at bounding box center [812, 397] width 169 height 19
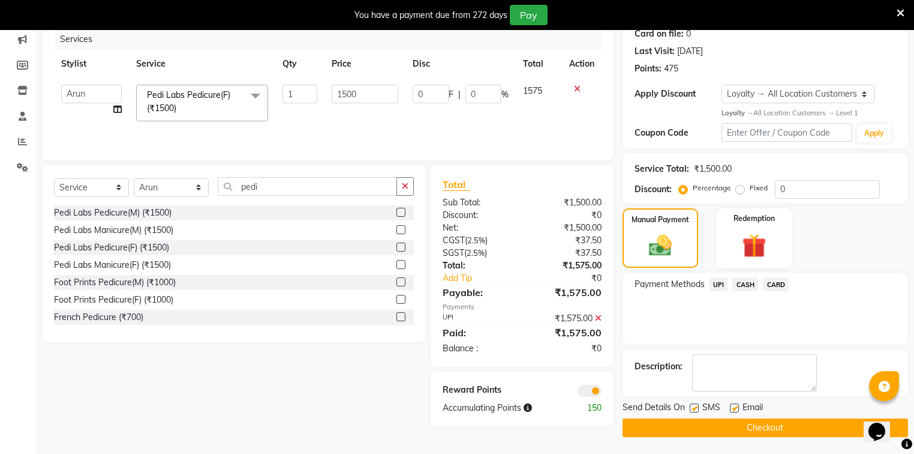
scroll to position [155, 0]
click at [751, 430] on button "Checkout" at bounding box center [766, 427] width 286 height 19
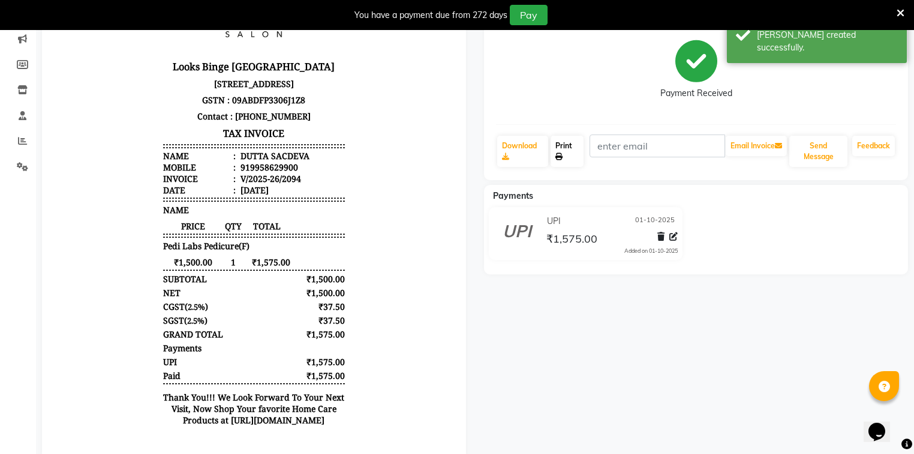
click at [565, 156] on link "Print" at bounding box center [567, 151] width 33 height 31
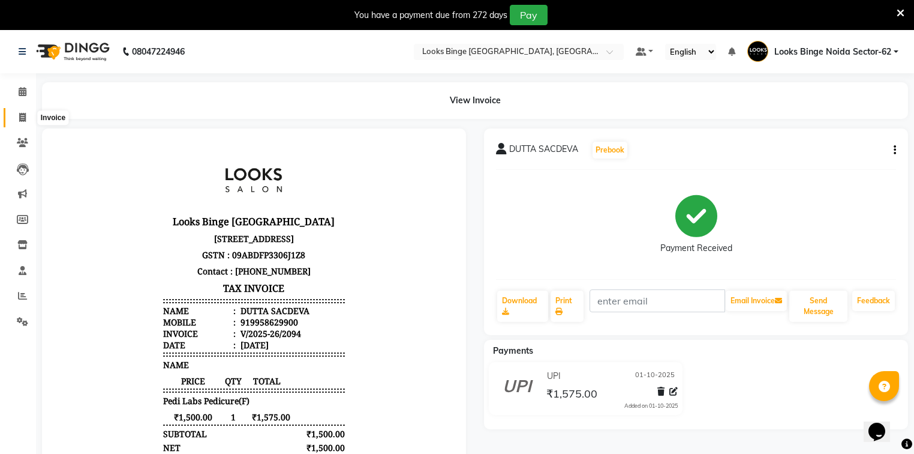
click at [22, 120] on icon at bounding box center [22, 117] width 7 height 9
select select "5378"
select select "service"
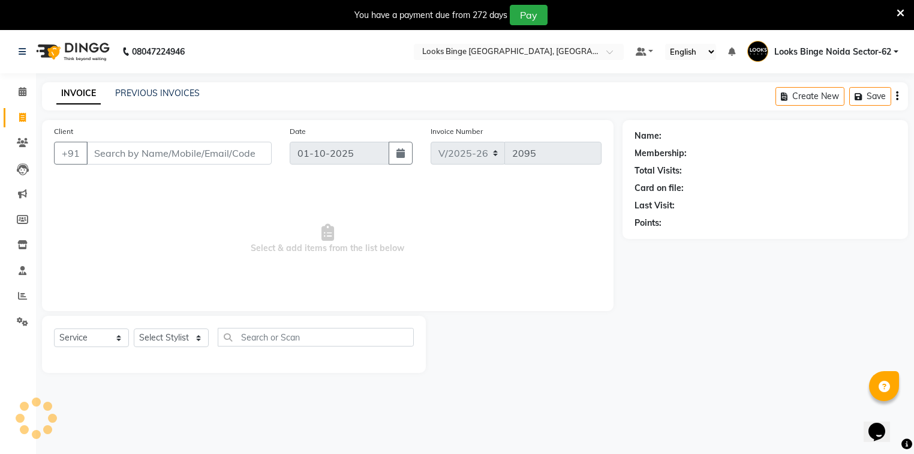
scroll to position [30, 0]
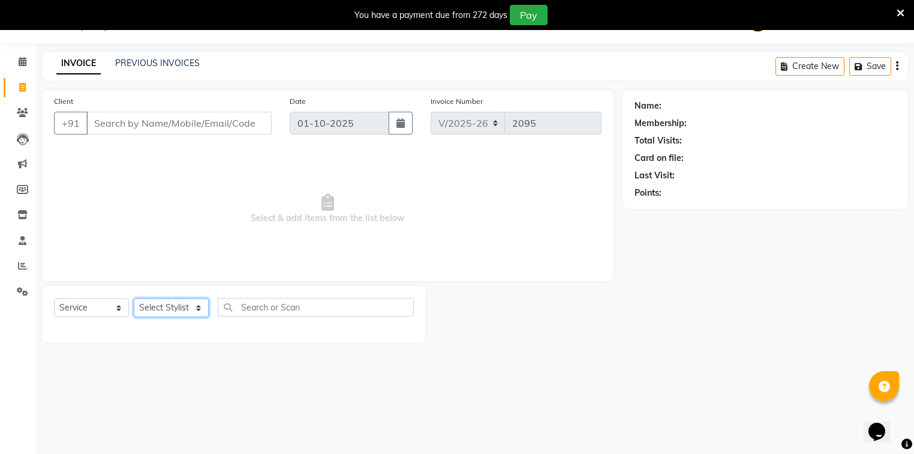
click at [194, 310] on select "Select Stylist" at bounding box center [171, 307] width 75 height 19
click at [134, 299] on select "Select Stylist" at bounding box center [171, 307] width 75 height 19
click at [173, 302] on select "Select Stylist ANJALI [PERSON_NAME] [PERSON_NAME] Counter_Sales Kasim Looks Bin…" at bounding box center [171, 307] width 75 height 19
select select "35556"
click at [134, 299] on select "Select Stylist ANJALI [PERSON_NAME] [PERSON_NAME] Counter_Sales Kasim Looks Bin…" at bounding box center [171, 307] width 75 height 19
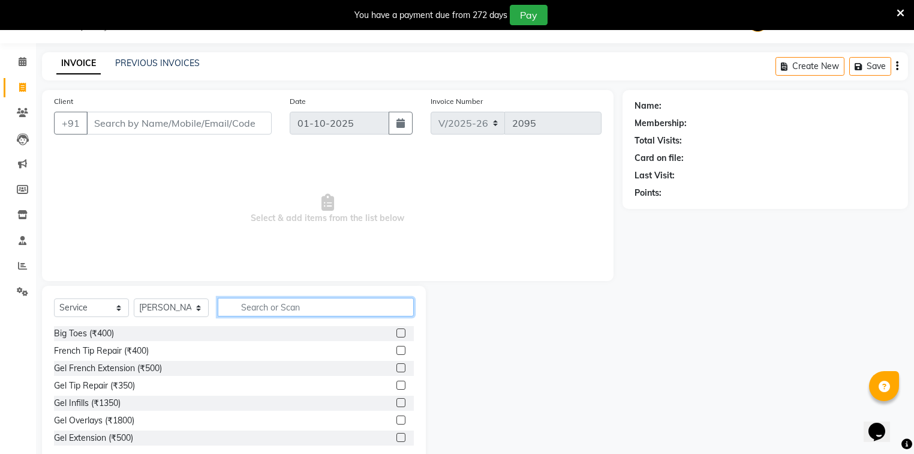
click at [258, 306] on input "text" at bounding box center [316, 307] width 196 height 19
type input "cut"
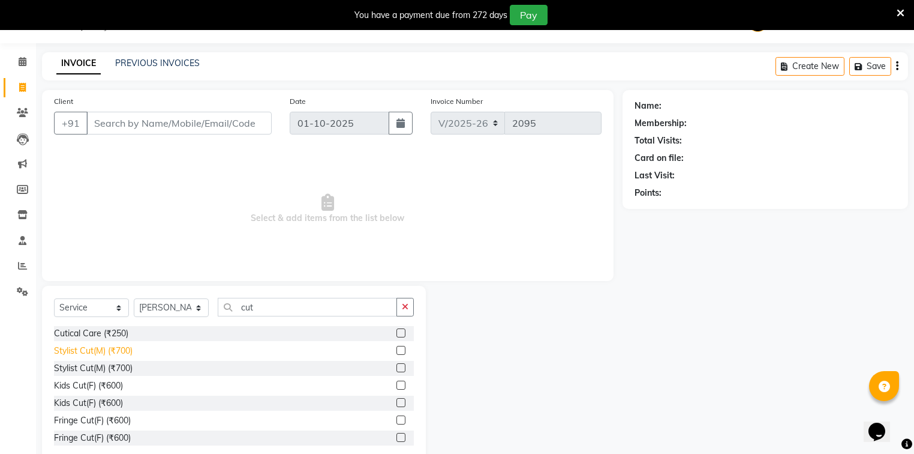
click at [127, 354] on div "Stylist Cut(M) (₹700)" at bounding box center [93, 350] width 79 height 13
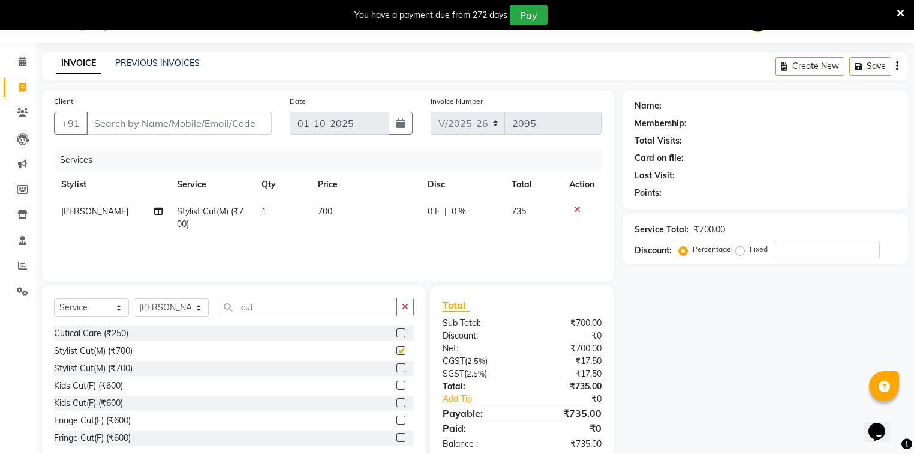
checkbox input "false"
click at [368, 210] on td "700" at bounding box center [366, 218] width 110 height 40
select select "35556"
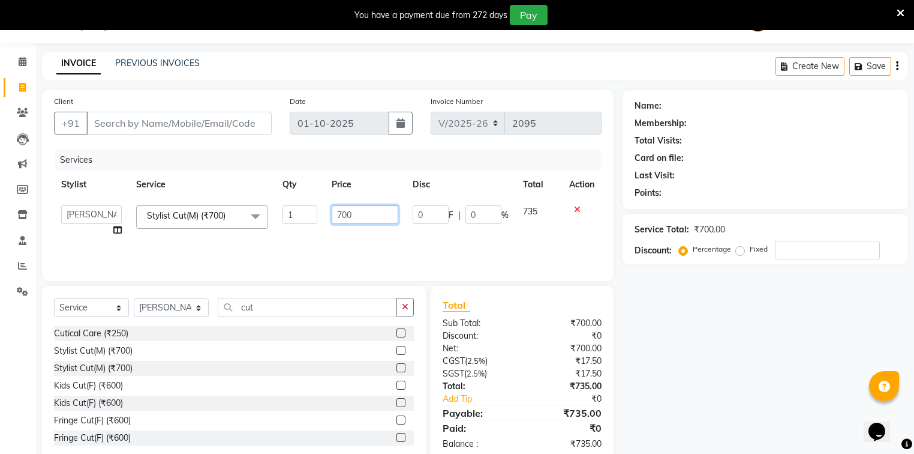
drag, startPoint x: 350, startPoint y: 212, endPoint x: 311, endPoint y: 233, distance: 44.0
click at [311, 233] on tr "[PERSON_NAME] [PERSON_NAME] Counter_Sales Kasim Looks Binge Noida Sector-62 Moh…" at bounding box center [328, 221] width 548 height 46
type input "300"
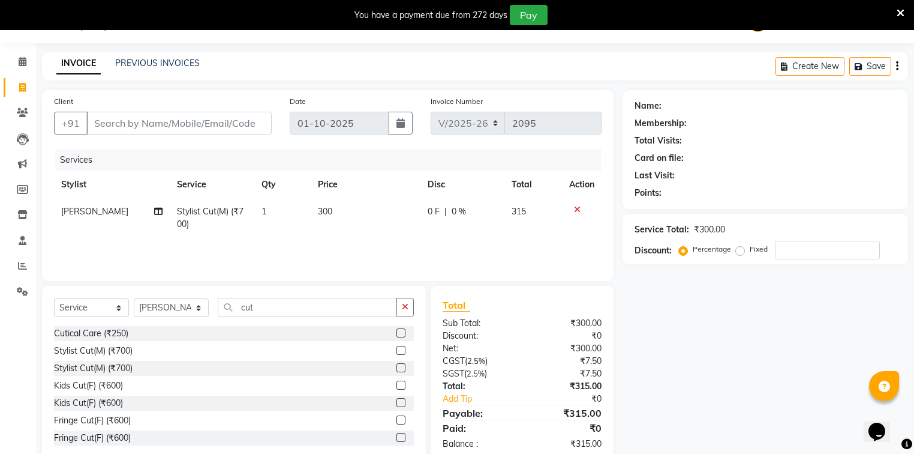
click at [469, 253] on div "Services Stylist Service Qty Price Disc Total Action Salman Stylist Cut(M) (₹70…" at bounding box center [328, 209] width 548 height 120
click at [127, 121] on input "Client" at bounding box center [178, 123] width 185 height 23
type input "8"
type input "0"
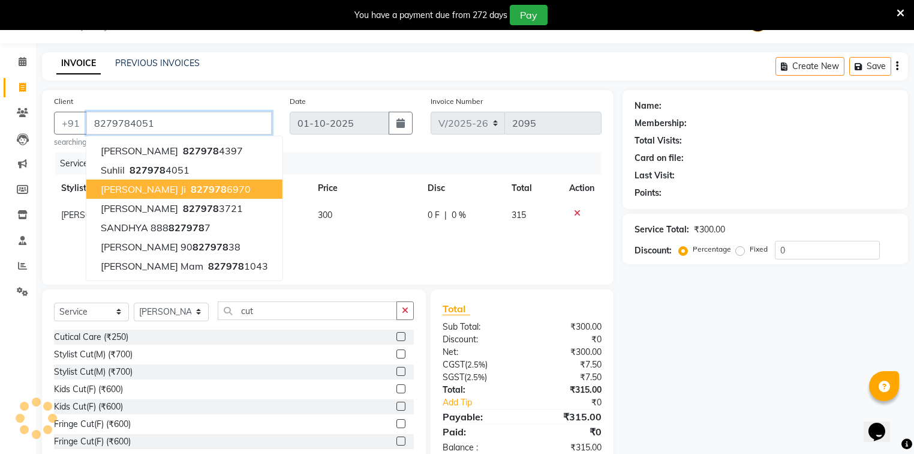
type input "8279784051"
select select "1: Object"
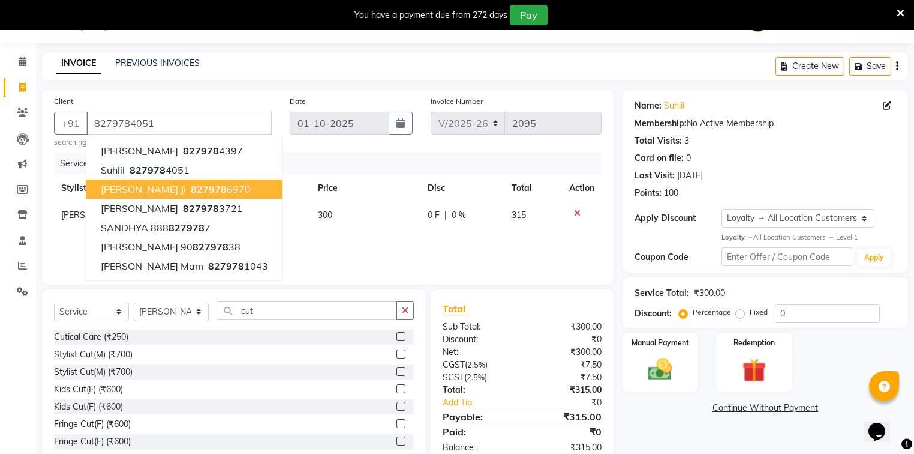
drag, startPoint x: 741, startPoint y: 418, endPoint x: 619, endPoint y: 447, distance: 125.1
click at [729, 424] on div "Name: Suhlil Membership: No Active Membership Total Visits: 3 Card on file: 0 L…" at bounding box center [770, 278] width 295 height 376
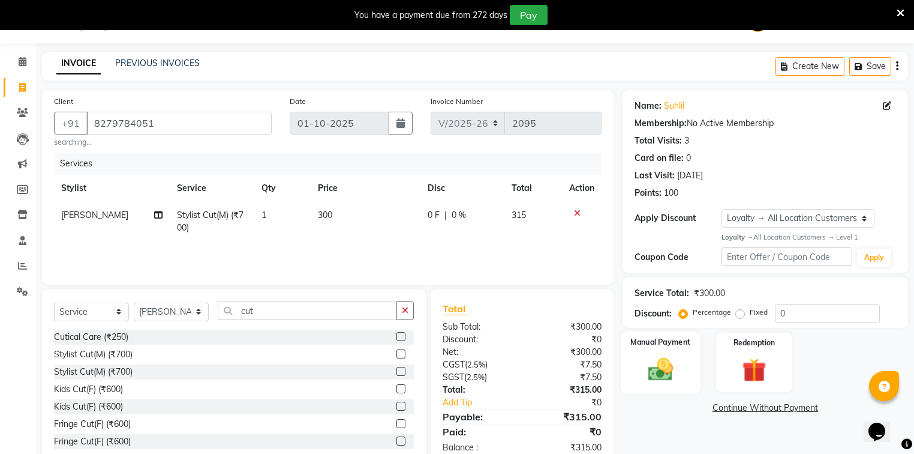
click at [667, 356] on img at bounding box center [660, 369] width 41 height 29
click at [715, 406] on span "UPI" at bounding box center [719, 408] width 19 height 14
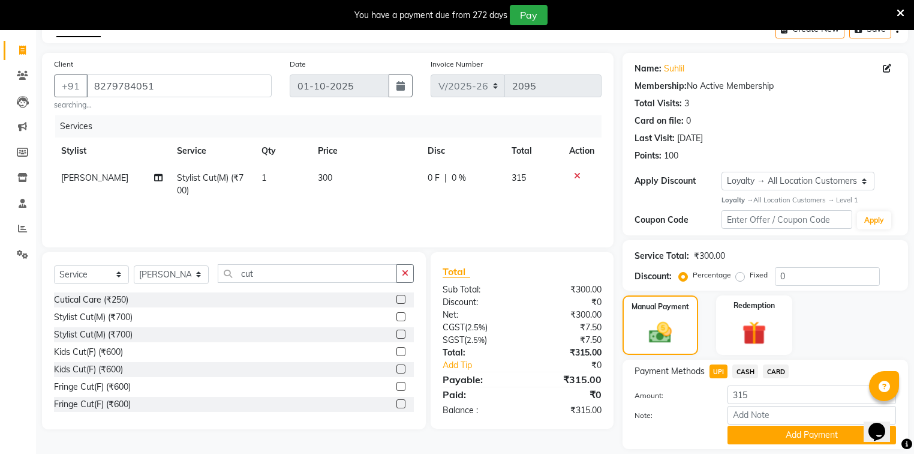
scroll to position [106, 0]
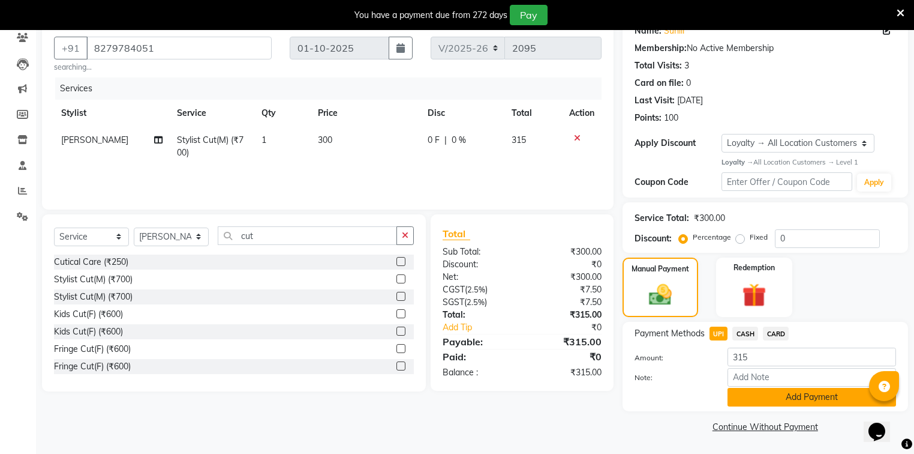
click at [751, 394] on button "Add Payment" at bounding box center [812, 397] width 169 height 19
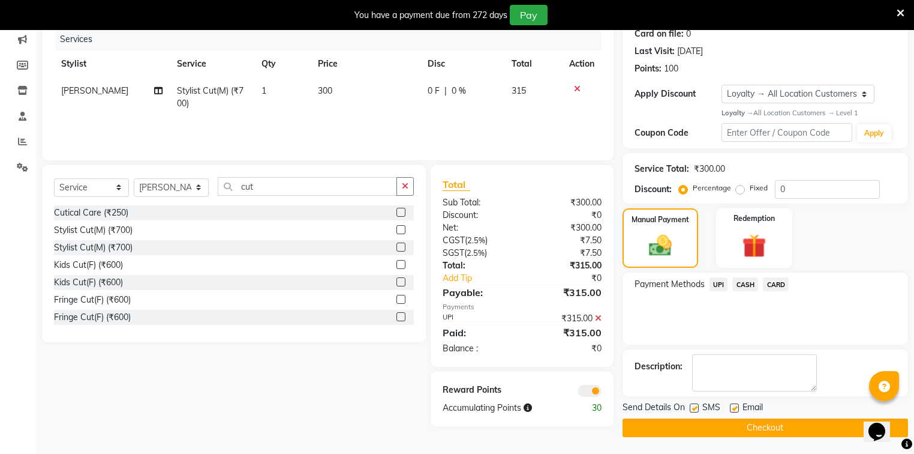
scroll to position [155, 0]
click at [751, 421] on button "Checkout" at bounding box center [766, 427] width 286 height 19
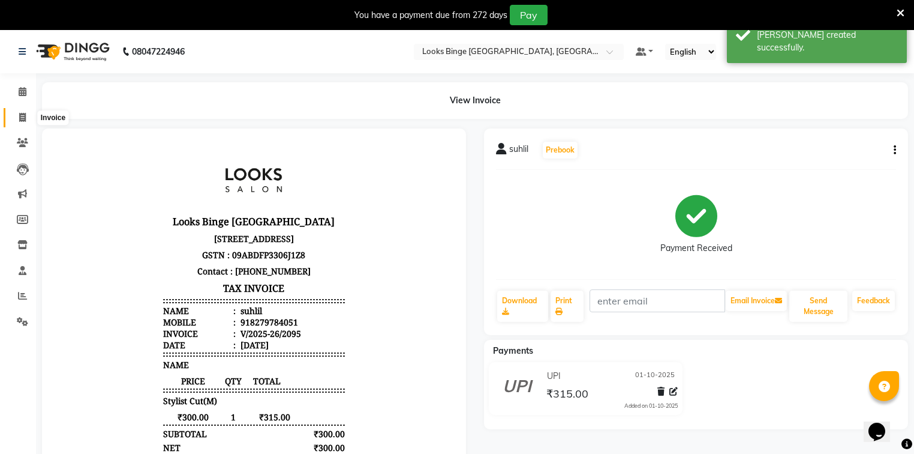
click at [20, 122] on icon at bounding box center [22, 117] width 7 height 9
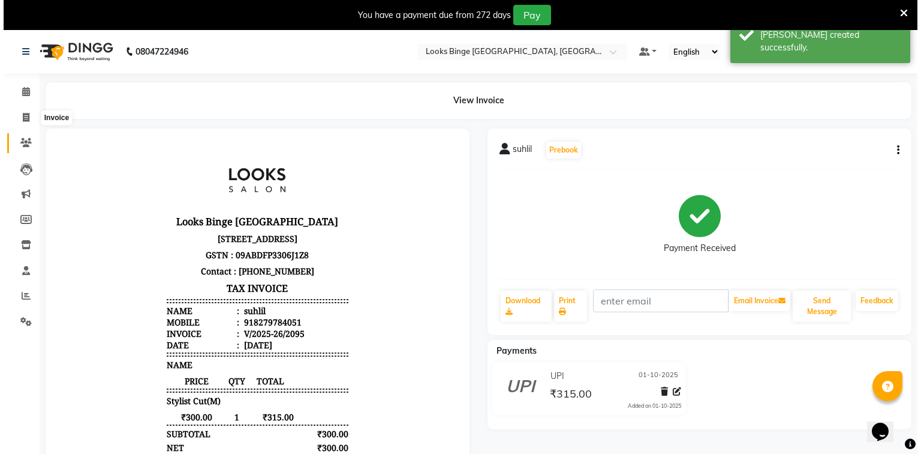
scroll to position [30, 0]
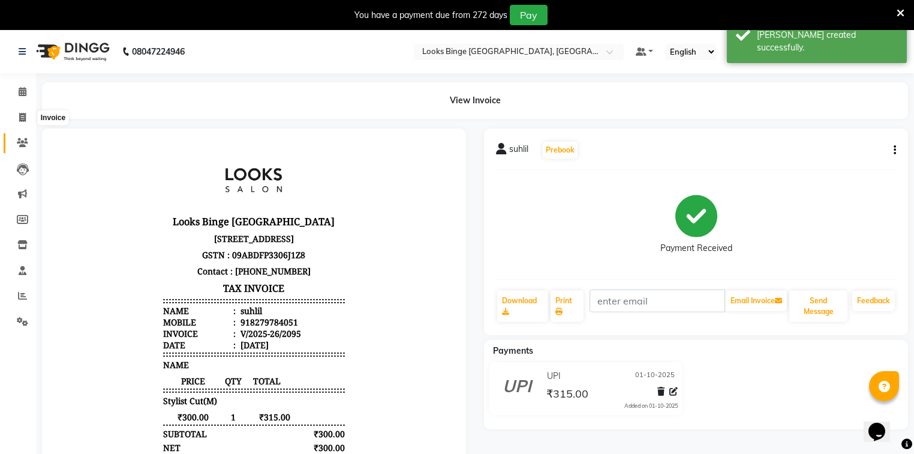
select select "5378"
select select "service"
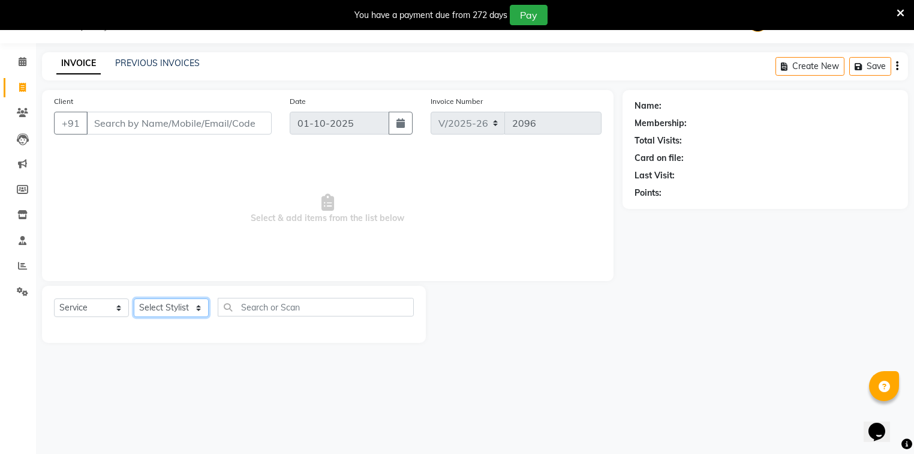
click at [163, 307] on select "Select Stylist ANJALI [PERSON_NAME] [PERSON_NAME] Counter_Sales Kasim Looks Bin…" at bounding box center [171, 307] width 75 height 19
select select "35556"
click at [134, 299] on select "Select Stylist ANJALI [PERSON_NAME] [PERSON_NAME] Counter_Sales Kasim Looks Bin…" at bounding box center [171, 307] width 75 height 19
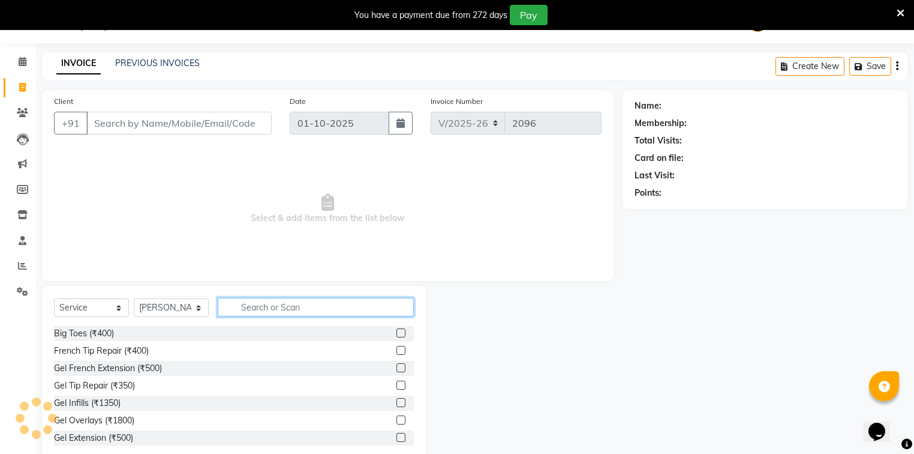
drag, startPoint x: 290, startPoint y: 305, endPoint x: 282, endPoint y: 307, distance: 8.2
click at [286, 307] on input "text" at bounding box center [316, 307] width 196 height 19
type input "cut"
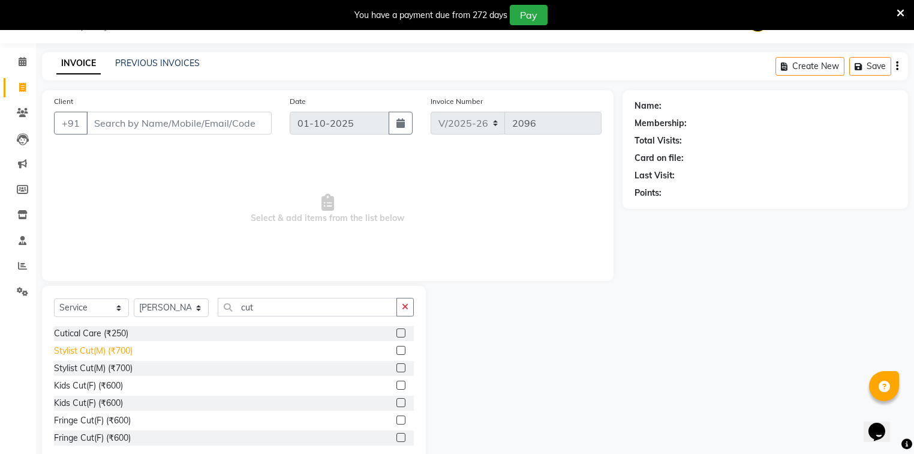
click at [105, 350] on div "Stylist Cut(M) (₹700)" at bounding box center [93, 350] width 79 height 13
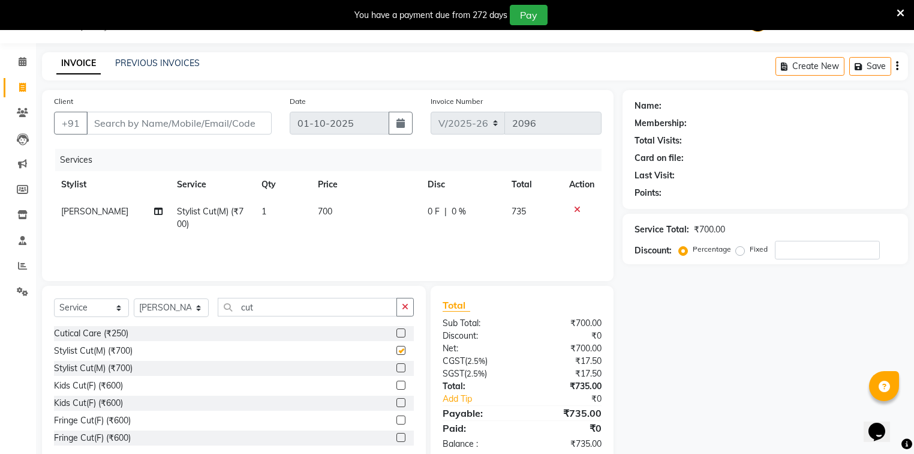
checkbox input "false"
click at [314, 308] on input "cut" at bounding box center [307, 307] width 179 height 19
type input "c"
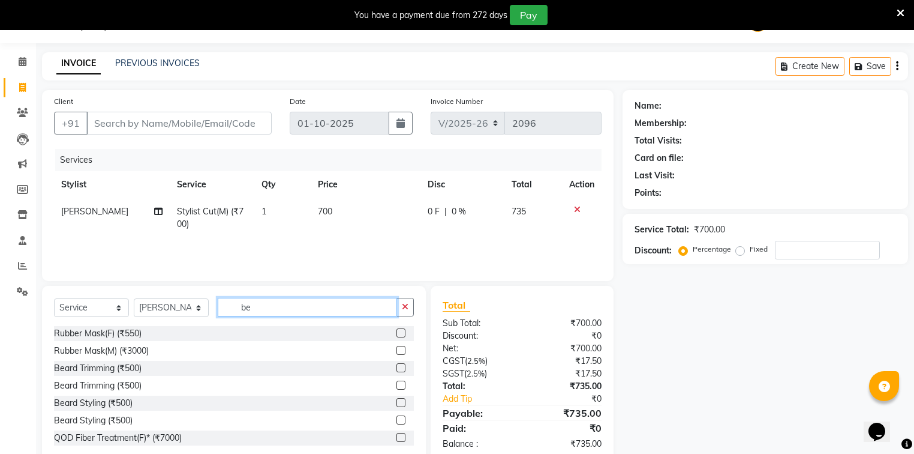
type input "be"
click at [110, 377] on div "Rubber Mask(F) (₹550) Rubber Mask(M) (₹3000) [PERSON_NAME] Trimming (₹500) [PER…" at bounding box center [234, 386] width 360 height 120
click at [74, 367] on div "Beard Trimming (₹500)" at bounding box center [98, 368] width 88 height 13
checkbox input "false"
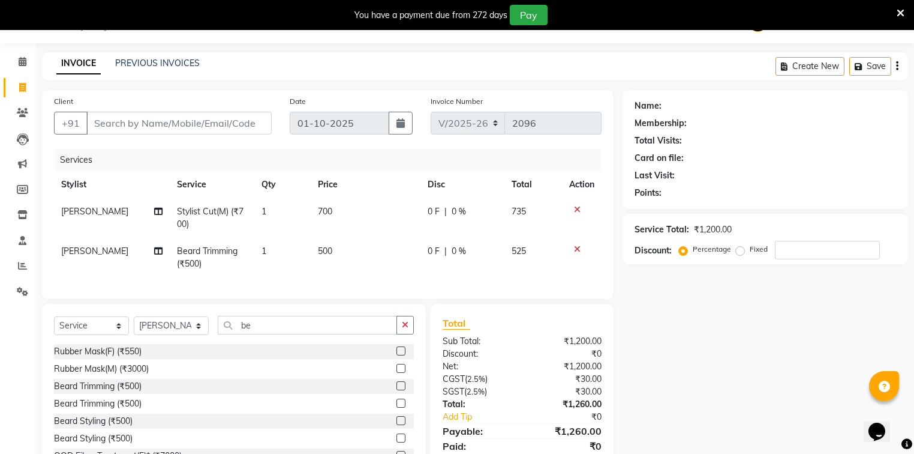
click at [331, 263] on td "500" at bounding box center [366, 258] width 110 height 40
select select "35556"
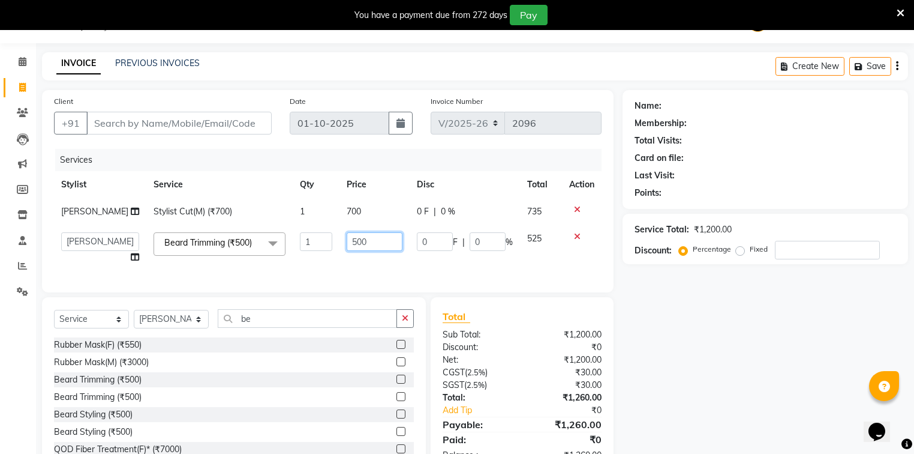
drag, startPoint x: 320, startPoint y: 242, endPoint x: 206, endPoint y: 277, distance: 118.6
click at [209, 276] on div "Services Stylist Service Qty Price Disc Total Action Salman Stylist Cut(M) (₹70…" at bounding box center [328, 214] width 548 height 131
type input "250"
drag, startPoint x: 335, startPoint y: 206, endPoint x: 347, endPoint y: 212, distance: 14.0
click at [347, 212] on td "700" at bounding box center [375, 211] width 70 height 27
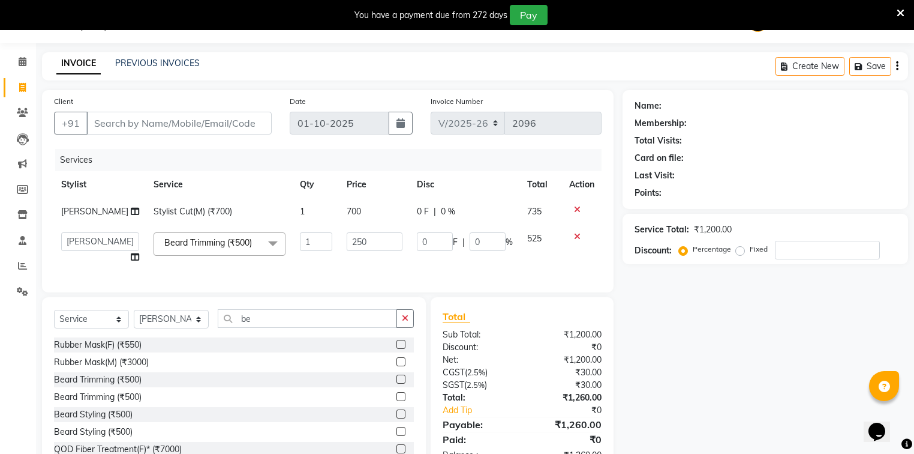
select select "35556"
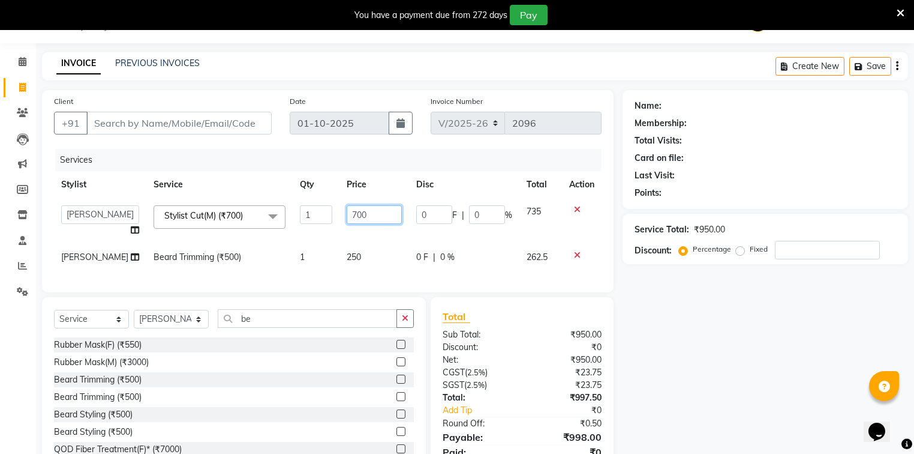
drag, startPoint x: 353, startPoint y: 218, endPoint x: 292, endPoint y: 229, distance: 61.5
click at [302, 224] on tr "[PERSON_NAME] [PERSON_NAME] Counter_Sales Kasim Looks Binge Noida Sector-62 Moh…" at bounding box center [328, 221] width 548 height 46
type input "300"
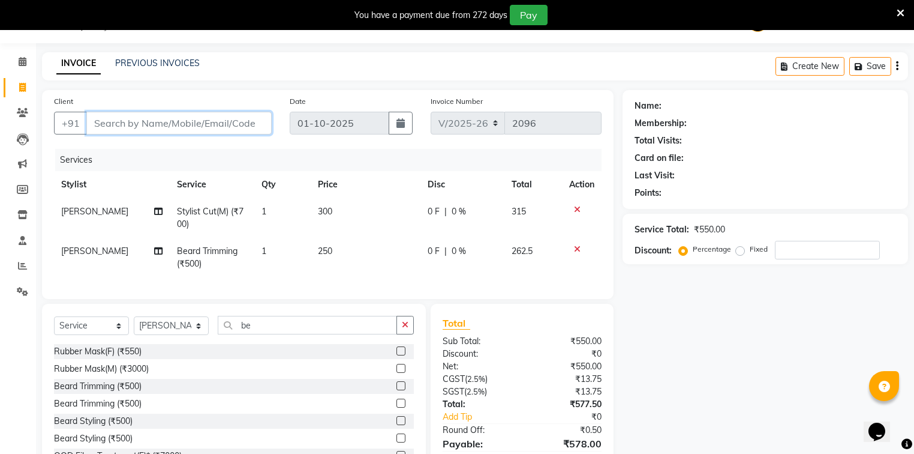
click at [194, 115] on input "Client" at bounding box center [178, 123] width 185 height 23
type input "9"
type input "0"
type input "9167440033"
click at [230, 121] on span "Add Client" at bounding box center [240, 123] width 47 height 12
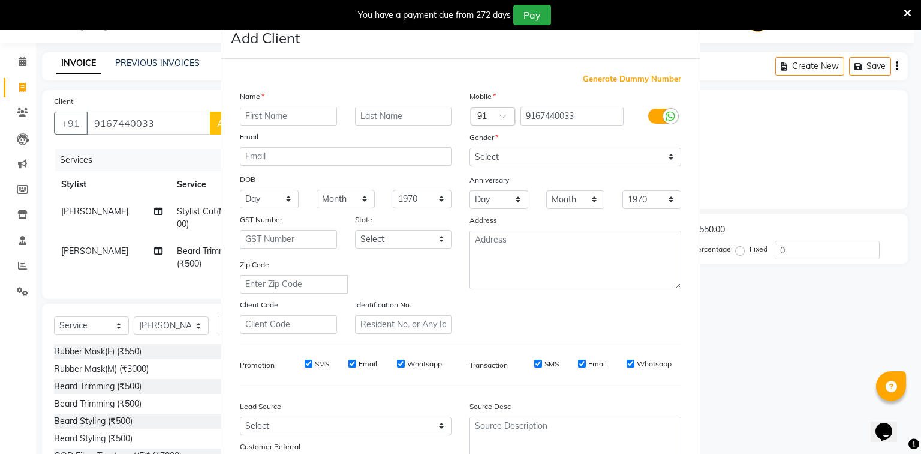
click at [287, 119] on input "text" at bounding box center [288, 116] width 97 height 19
type input "asokh"
click at [524, 154] on select "Select [DEMOGRAPHIC_DATA] [DEMOGRAPHIC_DATA] Other Prefer Not To Say" at bounding box center [576, 157] width 212 height 19
select select "[DEMOGRAPHIC_DATA]"
click at [470, 148] on select "Select [DEMOGRAPHIC_DATA] [DEMOGRAPHIC_DATA] Other Prefer Not To Say" at bounding box center [576, 157] width 212 height 19
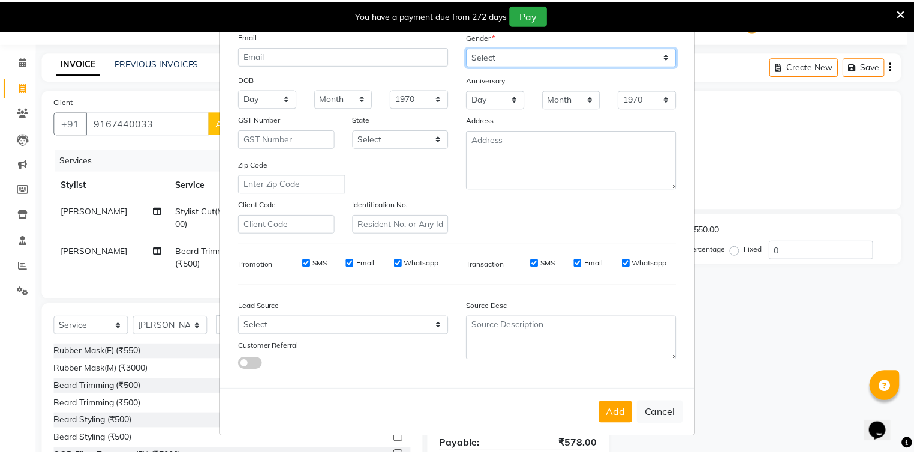
scroll to position [106, 0]
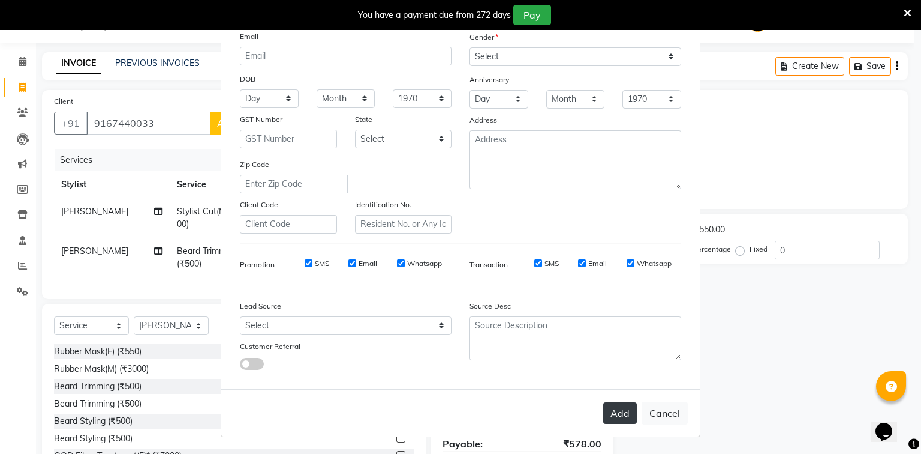
click at [626, 412] on button "Add" at bounding box center [621, 413] width 34 height 22
select select
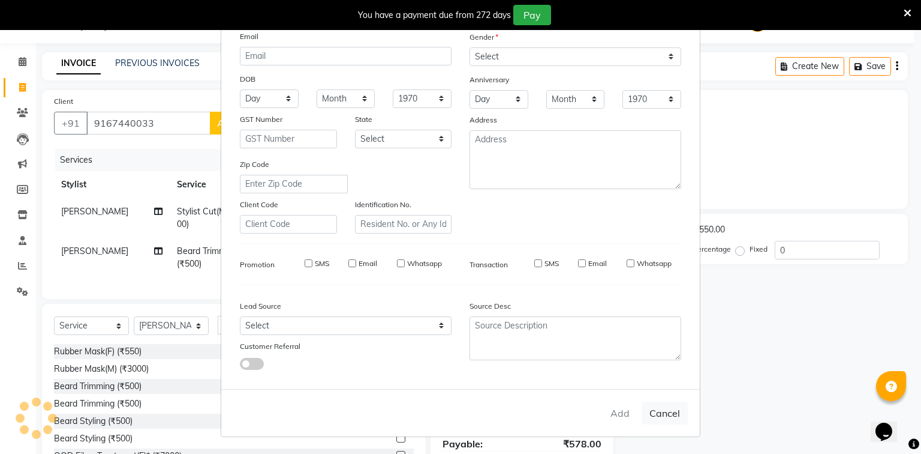
select select
checkbox input "false"
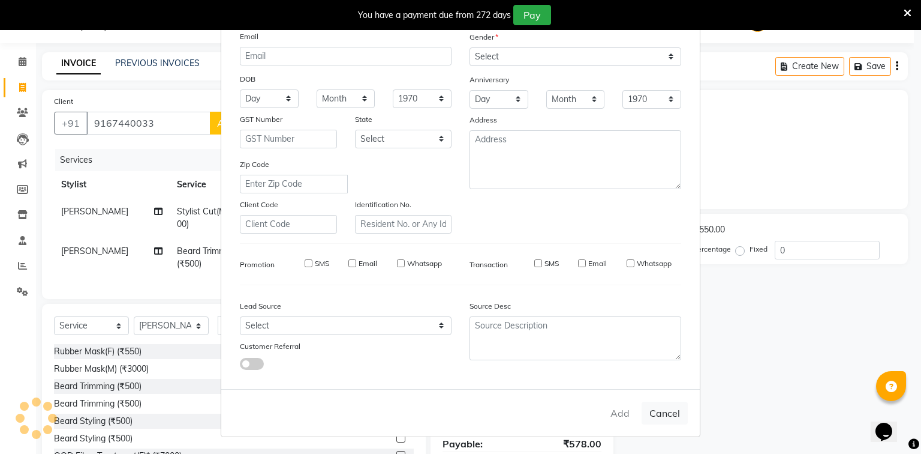
checkbox input "false"
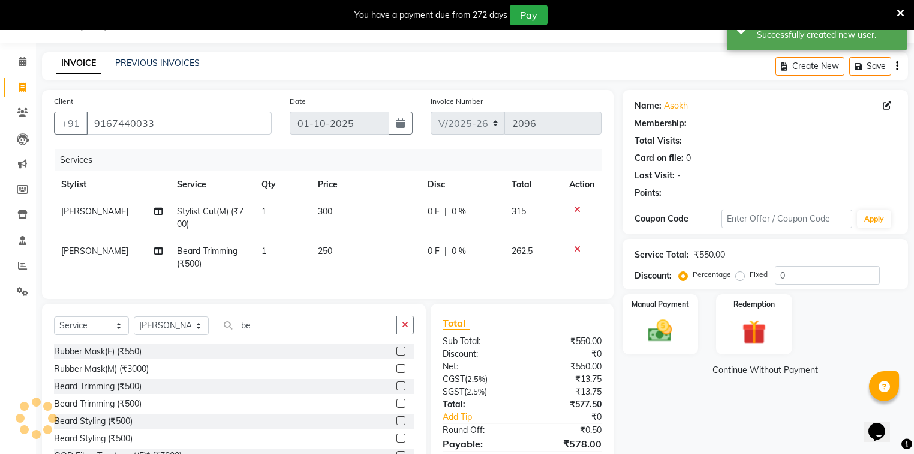
select select "1: Object"
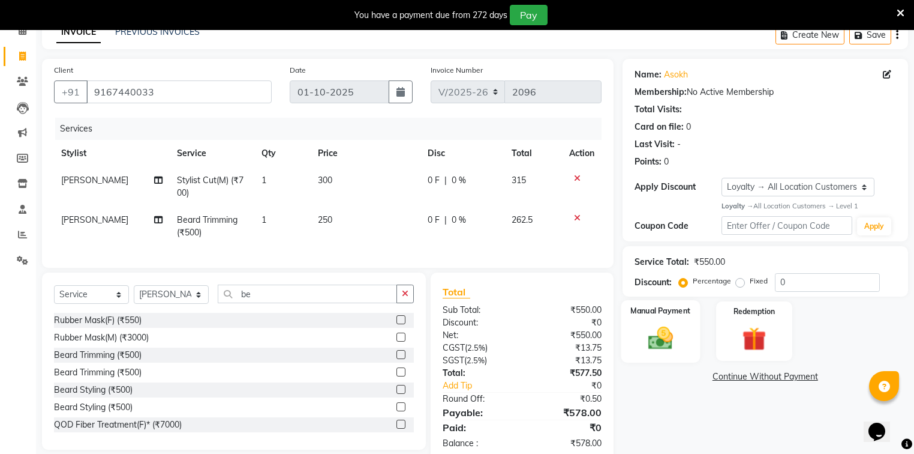
scroll to position [94, 0]
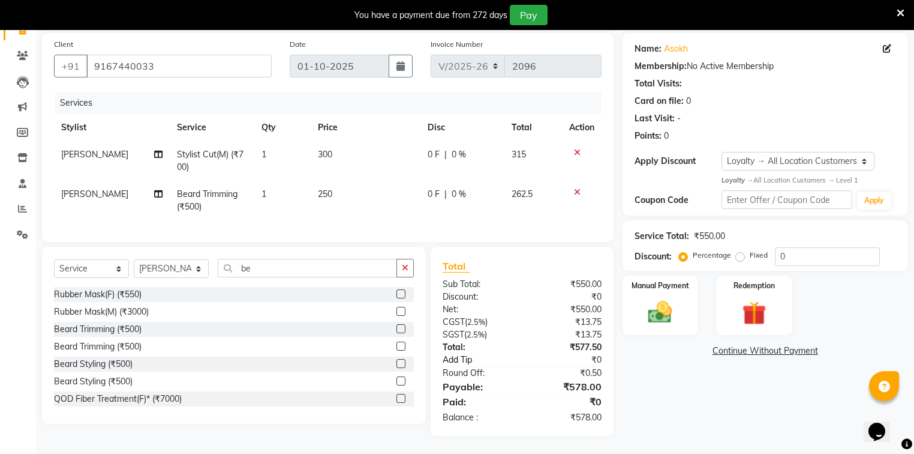
click at [480, 359] on link "Add Tip" at bounding box center [485, 359] width 103 height 13
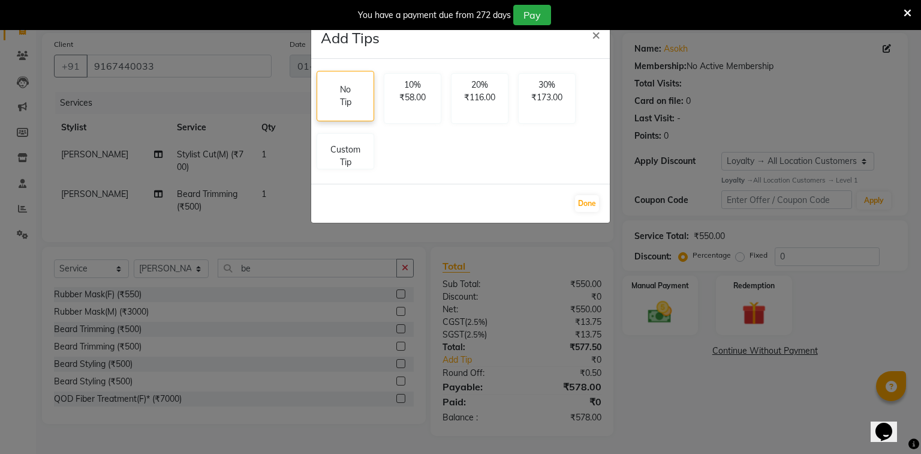
click at [340, 100] on p "No Tip" at bounding box center [346, 95] width 18 height 25
click at [335, 145] on p "Custom Tip" at bounding box center [346, 153] width 42 height 25
select select "35556"
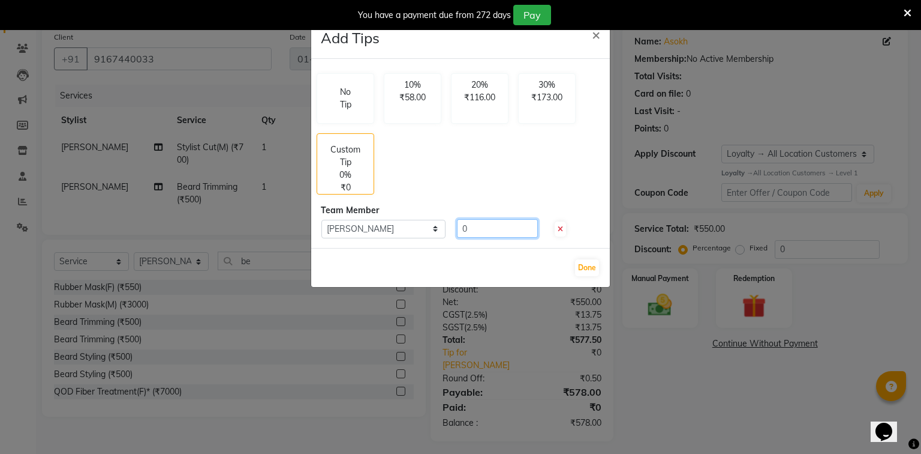
click at [491, 228] on input "0" at bounding box center [497, 228] width 81 height 19
type input "100"
click at [590, 266] on button "Done" at bounding box center [587, 267] width 24 height 17
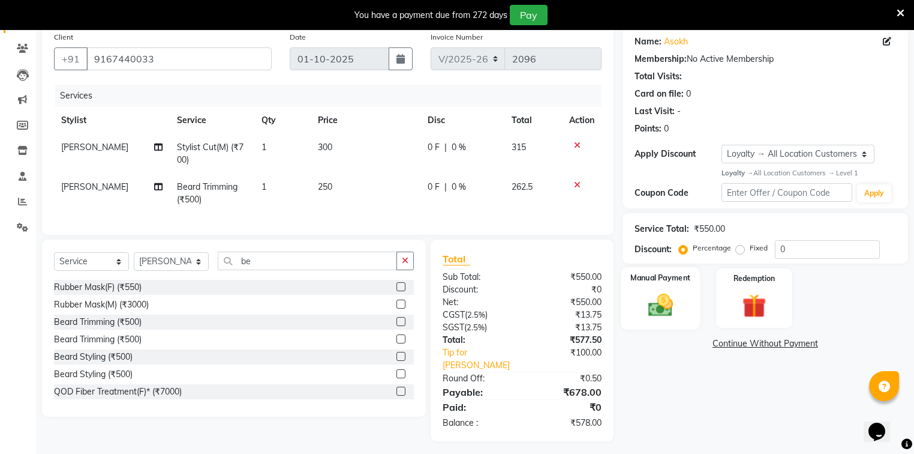
click at [678, 319] on div "Manual Payment" at bounding box center [660, 298] width 79 height 62
click at [774, 343] on span "CARD" at bounding box center [776, 344] width 26 height 14
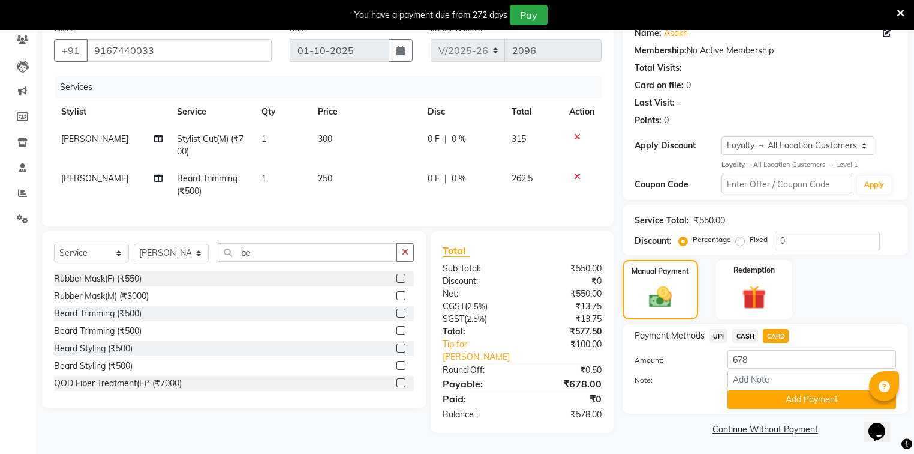
scroll to position [106, 0]
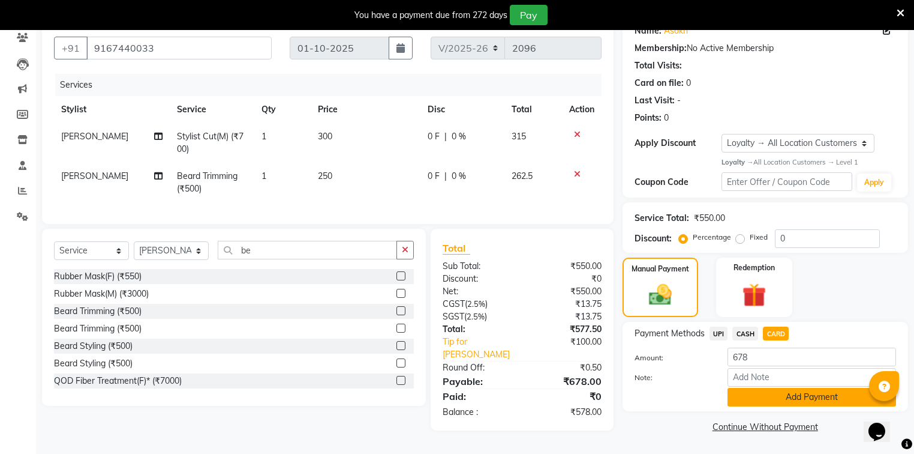
click at [761, 394] on button "Add Payment" at bounding box center [812, 397] width 169 height 19
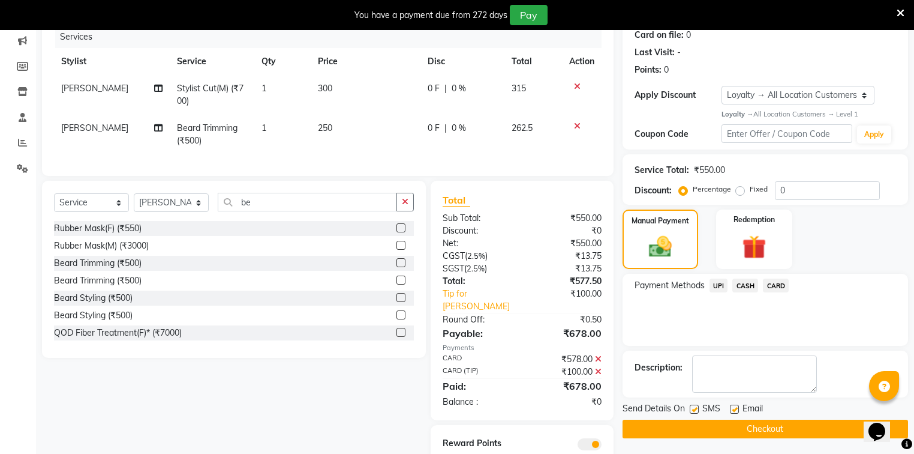
scroll to position [192, 0]
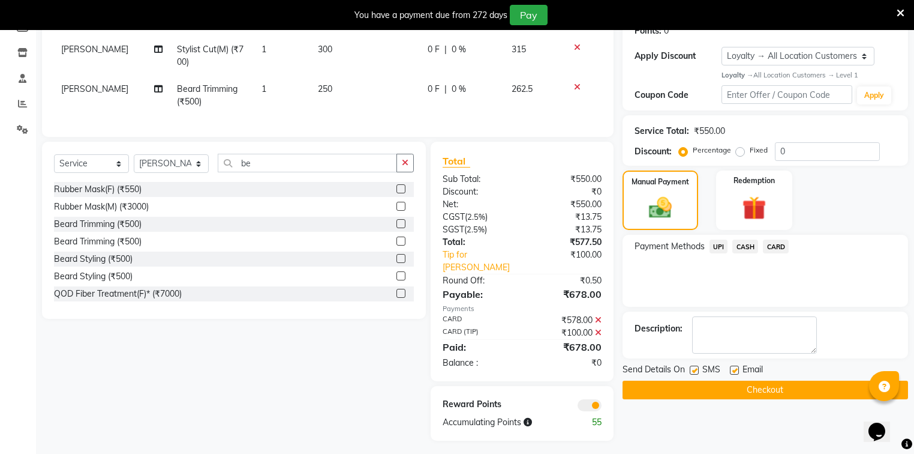
click at [755, 389] on button "Checkout" at bounding box center [766, 389] width 286 height 19
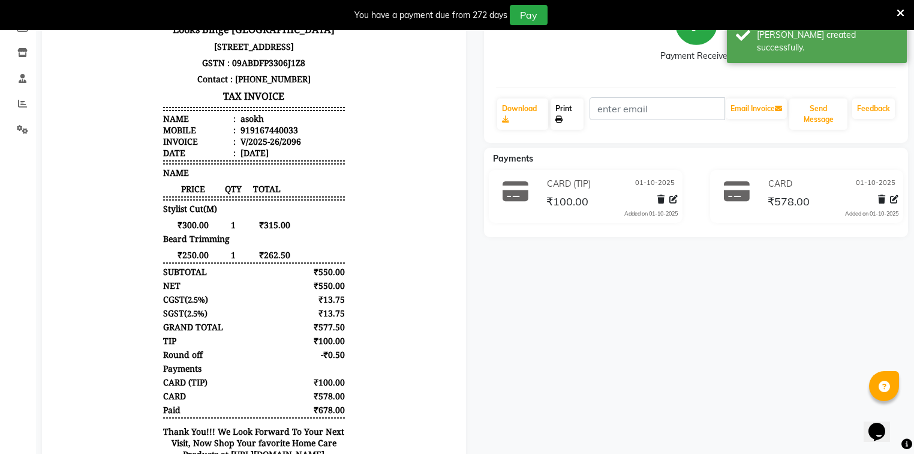
drag, startPoint x: 565, startPoint y: 101, endPoint x: 559, endPoint y: 116, distance: 15.9
click at [565, 101] on link "Print" at bounding box center [567, 113] width 33 height 31
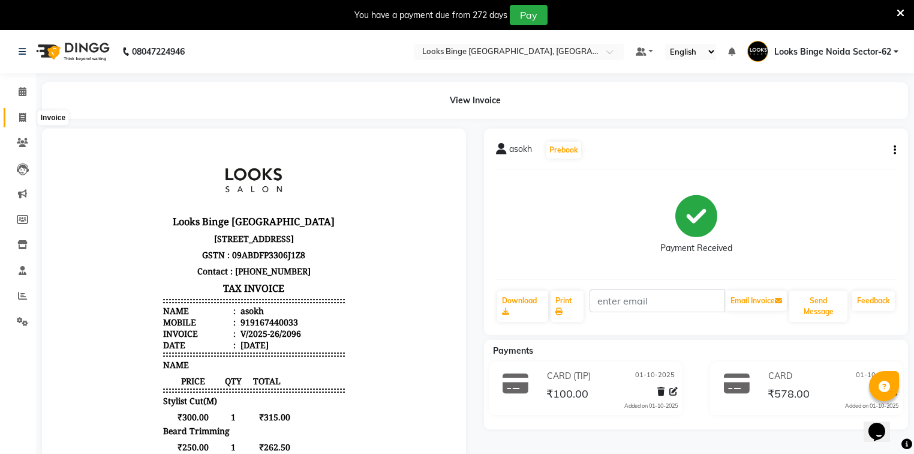
click at [15, 119] on span at bounding box center [22, 118] width 21 height 14
select select "service"
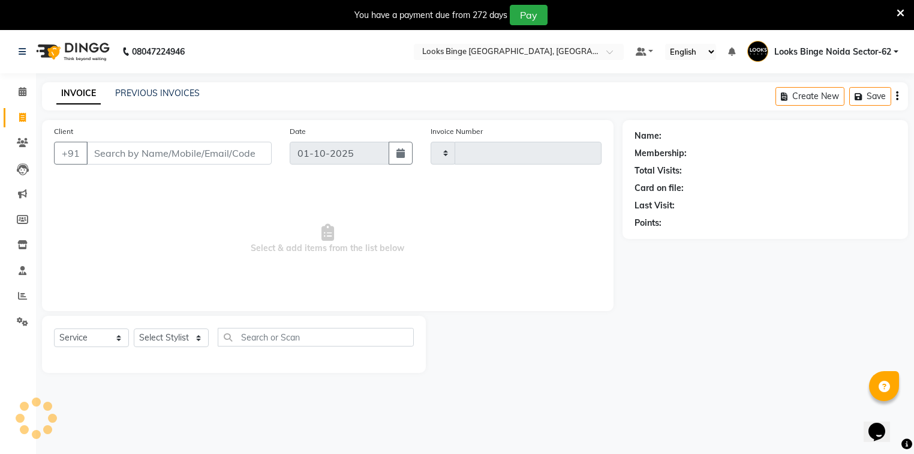
scroll to position [30, 0]
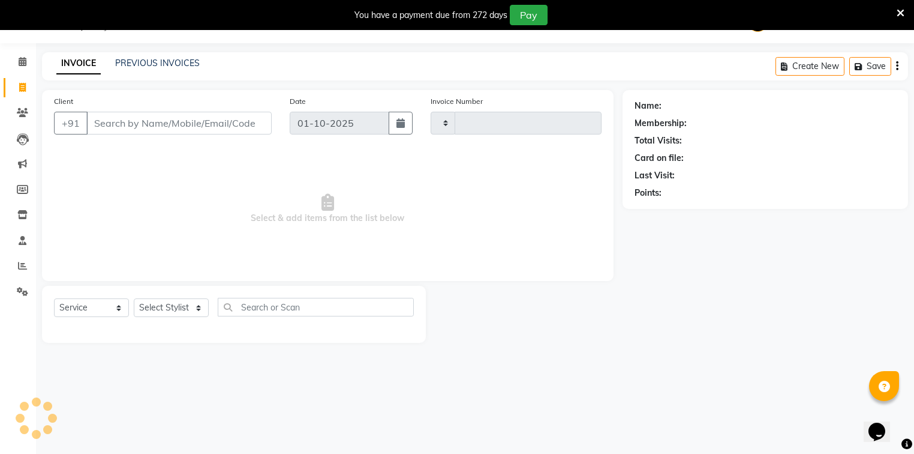
type input "2097"
select select "5378"
click at [166, 309] on select "Select Stylist" at bounding box center [171, 307] width 75 height 19
click at [161, 319] on div "Select Service Product Membership Package Voucher Prepaid Gift Card Select Styl…" at bounding box center [234, 312] width 360 height 28
click at [162, 304] on select "Select Stylist ANJALI [PERSON_NAME] [PERSON_NAME] Counter_Sales Kasim Looks Bin…" at bounding box center [171, 307] width 75 height 19
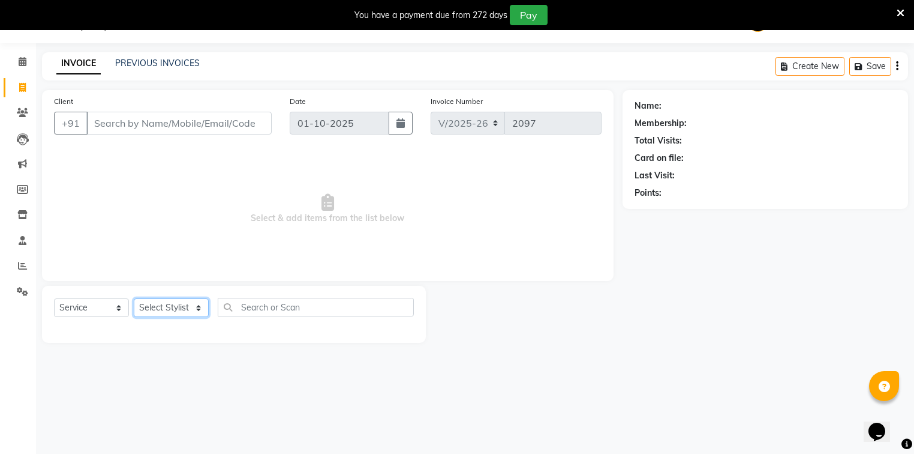
select select "35558"
click at [134, 299] on select "Select Stylist ANJALI [PERSON_NAME] [PERSON_NAME] Counter_Sales Kasim Looks Bin…" at bounding box center [171, 307] width 75 height 19
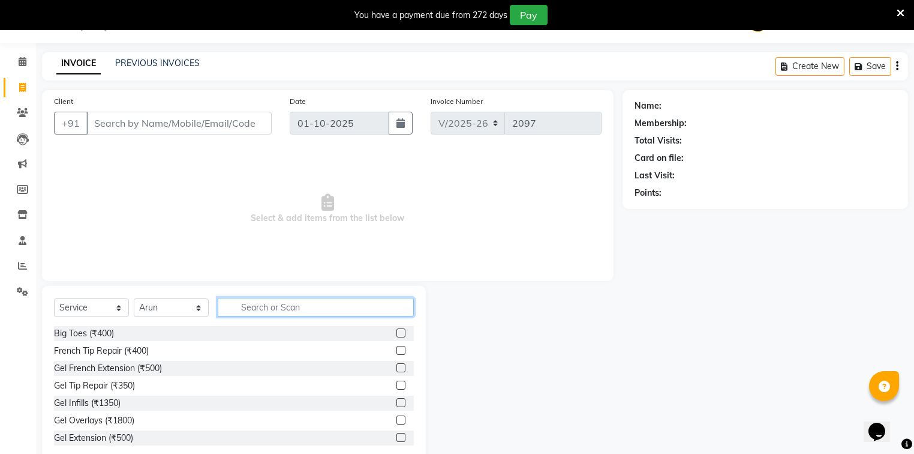
click at [331, 311] on input "text" at bounding box center [316, 307] width 196 height 19
type input "be"
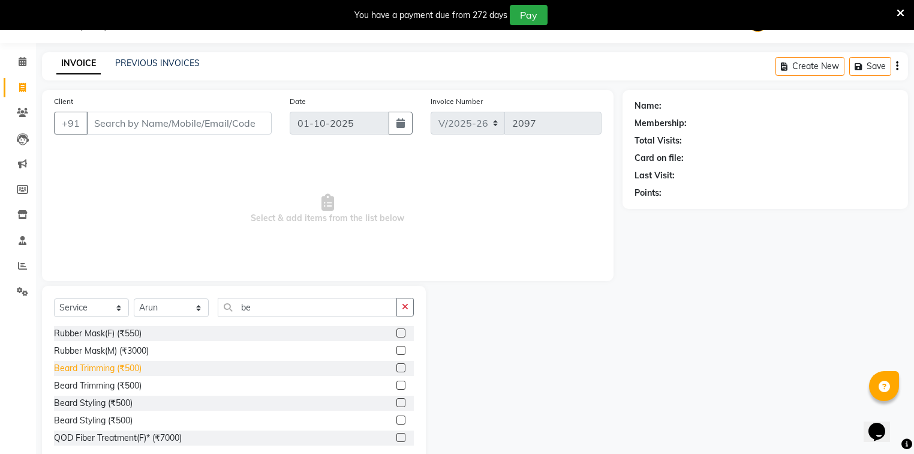
click at [132, 369] on div "Beard Trimming (₹500)" at bounding box center [98, 368] width 88 height 13
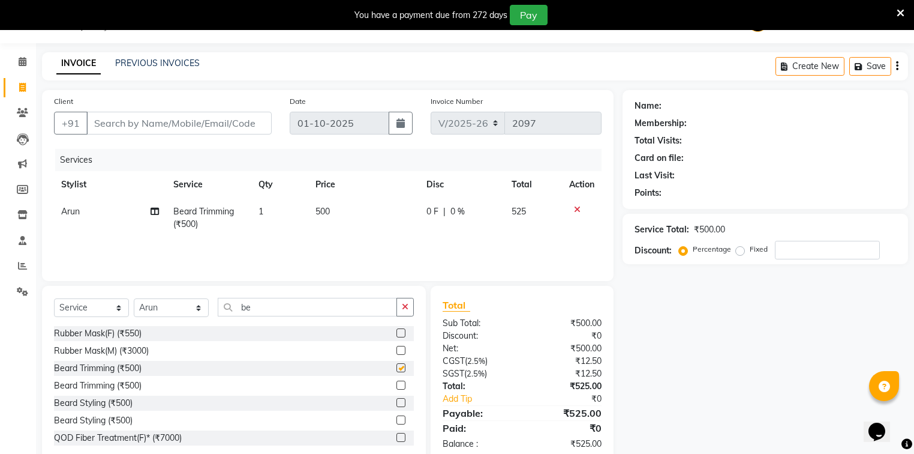
checkbox input "false"
click at [394, 215] on td "500" at bounding box center [364, 218] width 112 height 40
select select "35558"
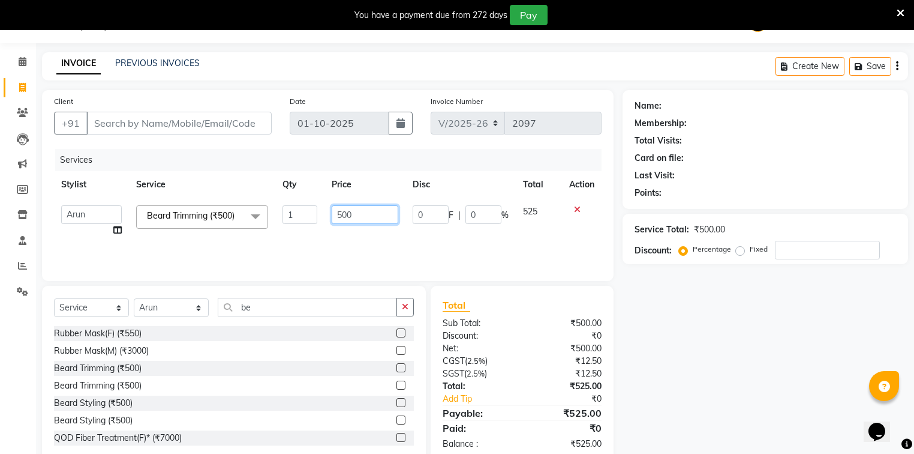
drag, startPoint x: 350, startPoint y: 212, endPoint x: 302, endPoint y: 218, distance: 49.0
click at [302, 218] on tr "ANJALI Annu [PERSON_NAME] [PERSON_NAME] Counter_Sales Kasim Looks Binge Noida S…" at bounding box center [328, 221] width 548 height 46
type input "250"
click at [269, 305] on input "be" at bounding box center [307, 307] width 179 height 19
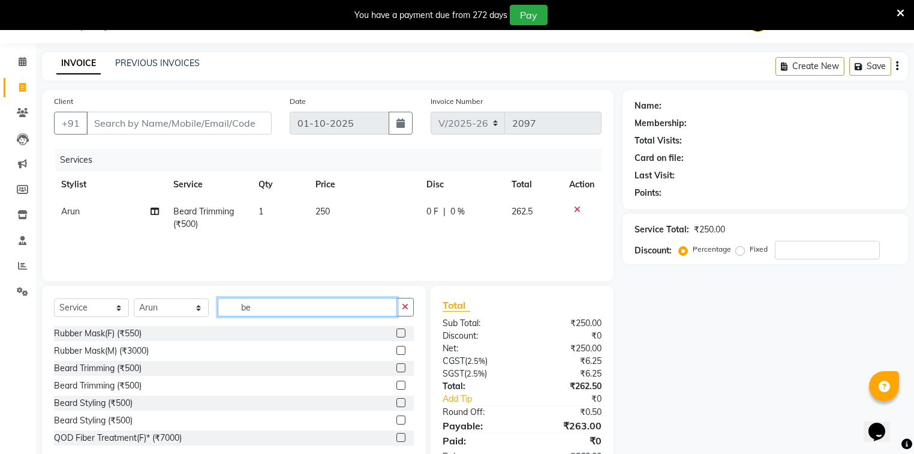
type input "b"
type input "cut"
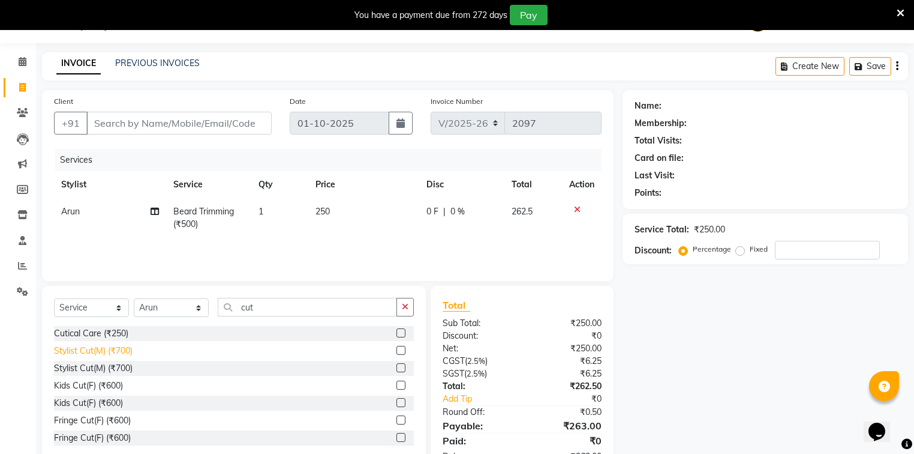
click at [99, 350] on div "Stylist Cut(M) (₹700)" at bounding box center [93, 350] width 79 height 13
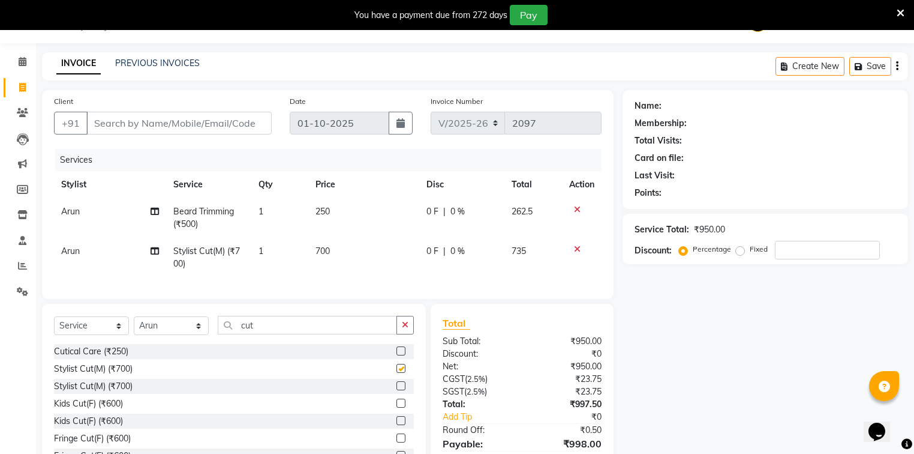
checkbox input "false"
click at [356, 252] on td "700" at bounding box center [364, 258] width 112 height 40
select select "35558"
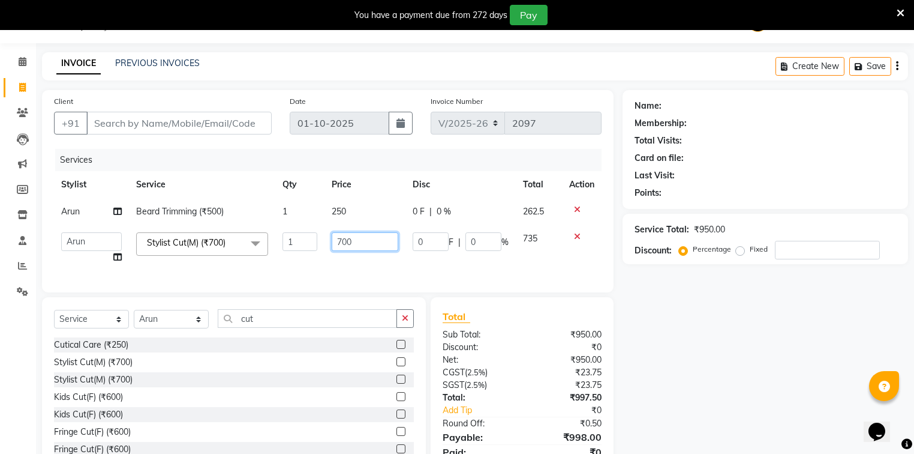
drag, startPoint x: 344, startPoint y: 233, endPoint x: 294, endPoint y: 235, distance: 50.5
click at [299, 232] on tr "[PERSON_NAME] [PERSON_NAME] Counter_Sales Kasim Looks Binge Noida Sector-62 Moh…" at bounding box center [328, 248] width 548 height 46
type input "300"
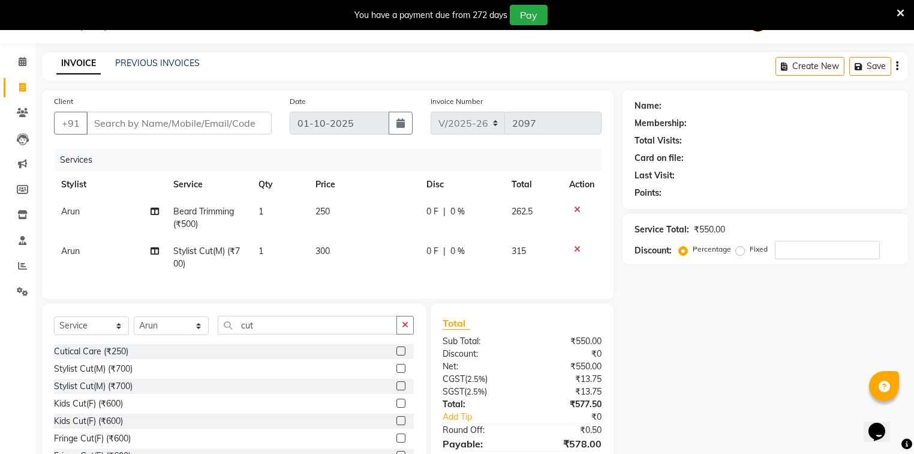
click at [317, 273] on div "Services Stylist Service Qty Price Disc Total Action [PERSON_NAME] Trimming (₹5…" at bounding box center [328, 218] width 548 height 138
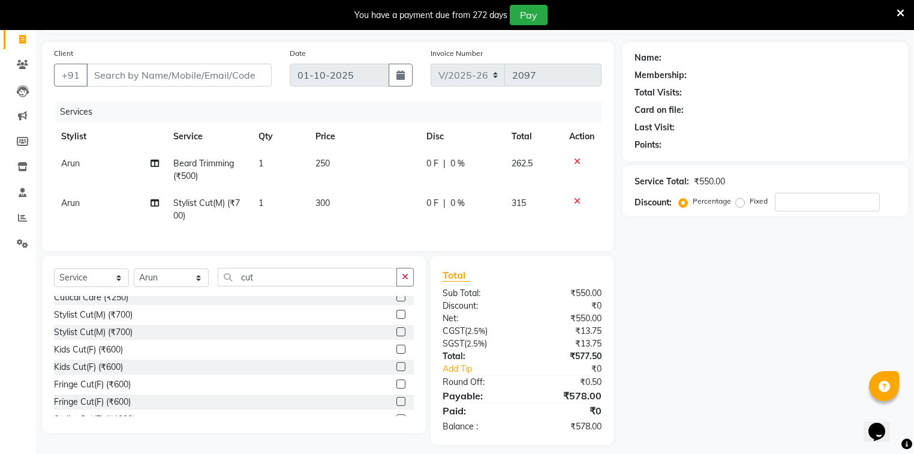
scroll to position [0, 0]
drag, startPoint x: 80, startPoint y: 369, endPoint x: 158, endPoint y: 365, distance: 78.1
click at [88, 372] on div "Cutical Care (₹250) Stylist Cut(M) (₹700) Stylist Cut(M) (₹700) Kids Cut(F) (₹6…" at bounding box center [234, 356] width 360 height 120
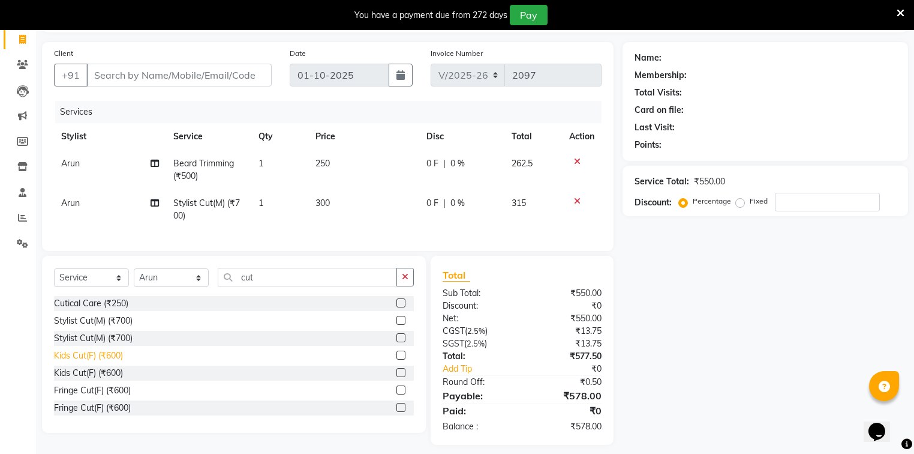
click at [56, 362] on div "Kids Cut(F) (₹600)" at bounding box center [88, 355] width 69 height 13
checkbox input "false"
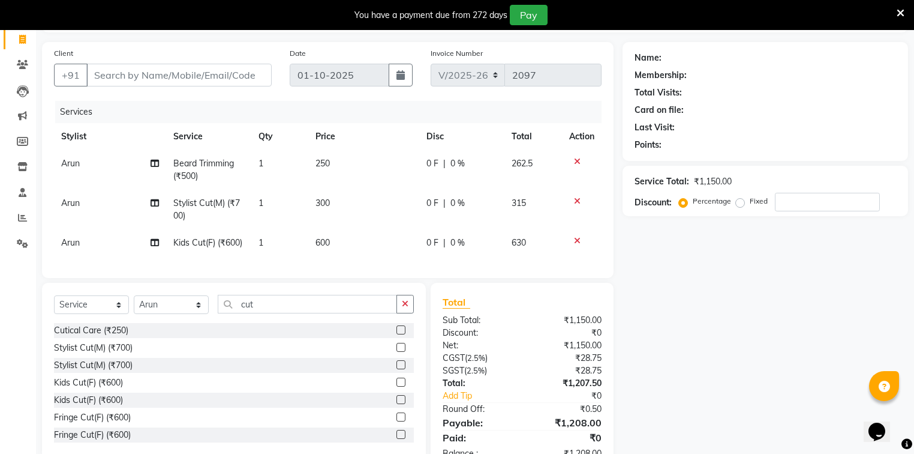
click at [356, 240] on td "600" at bounding box center [364, 242] width 112 height 27
select select "35558"
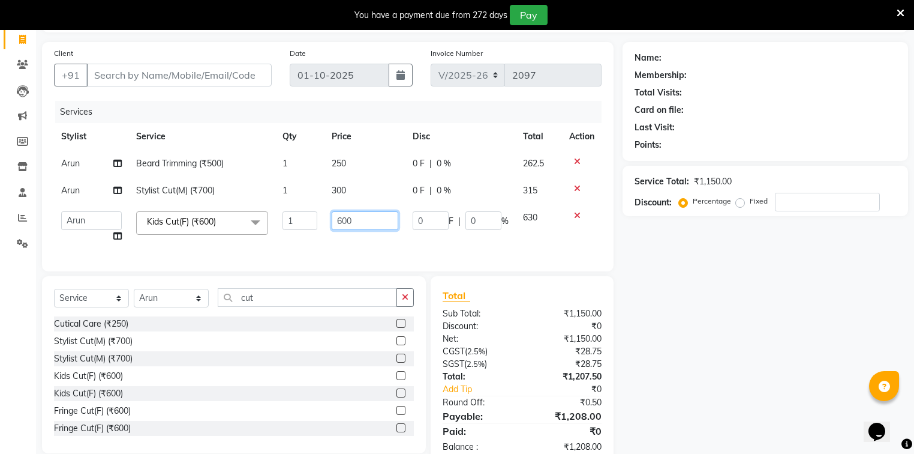
drag, startPoint x: 365, startPoint y: 226, endPoint x: 179, endPoint y: 242, distance: 186.7
click at [179, 242] on tr "ANJALI Annu [PERSON_NAME] [PERSON_NAME] Counter_Sales Kasim Looks Binge Noida S…" at bounding box center [328, 227] width 548 height 46
type input "600"
click at [319, 248] on tr "ANJALI Annu [PERSON_NAME] [PERSON_NAME] Counter_Sales Kasim Looks Binge Noida S…" at bounding box center [328, 227] width 548 height 46
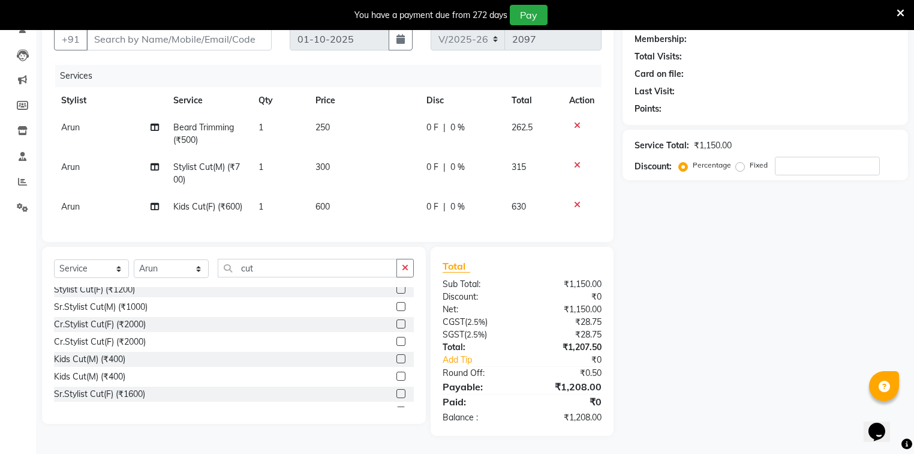
scroll to position [96, 0]
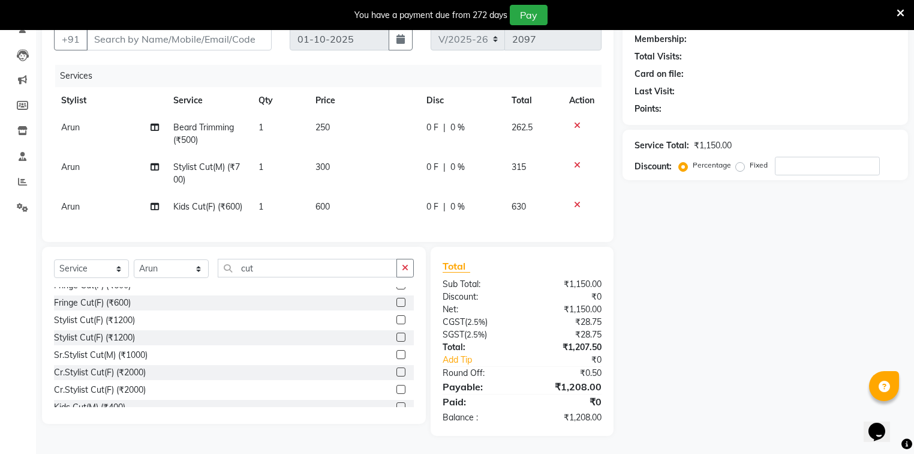
click at [360, 193] on td "600" at bounding box center [364, 206] width 112 height 27
select select "35558"
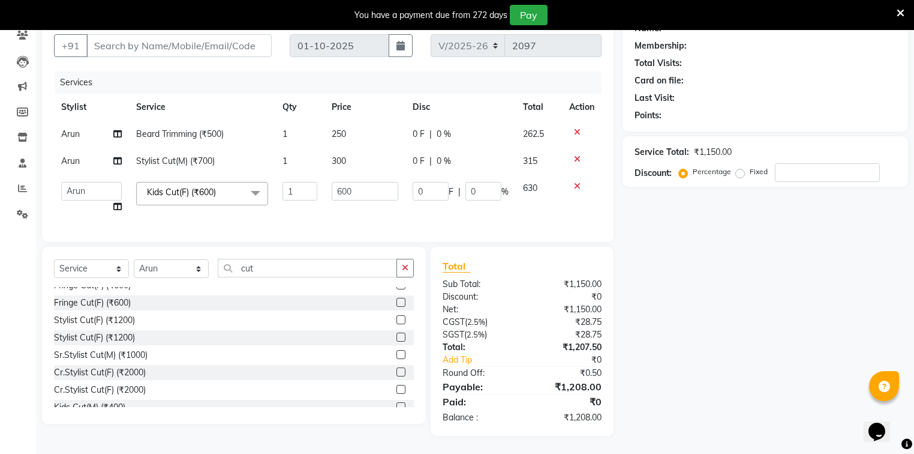
scroll to position [115, 0]
drag, startPoint x: 379, startPoint y: 184, endPoint x: 334, endPoint y: 182, distance: 45.6
click at [334, 182] on input "600" at bounding box center [365, 191] width 67 height 19
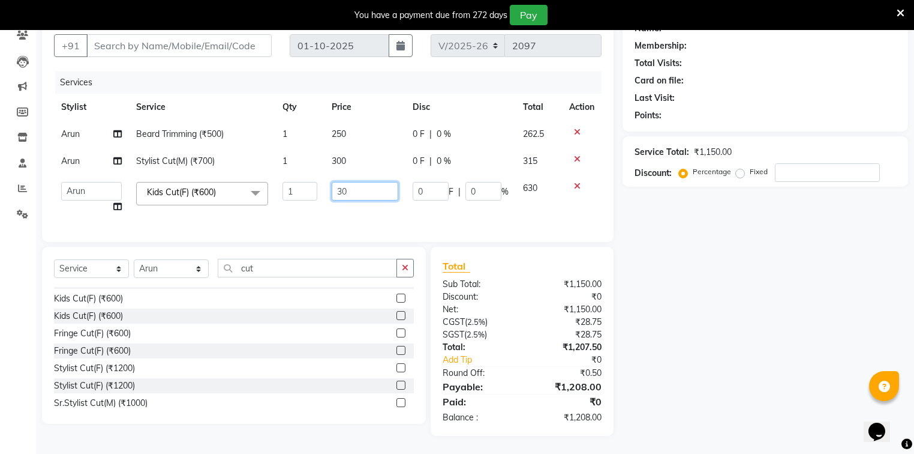
type input "300"
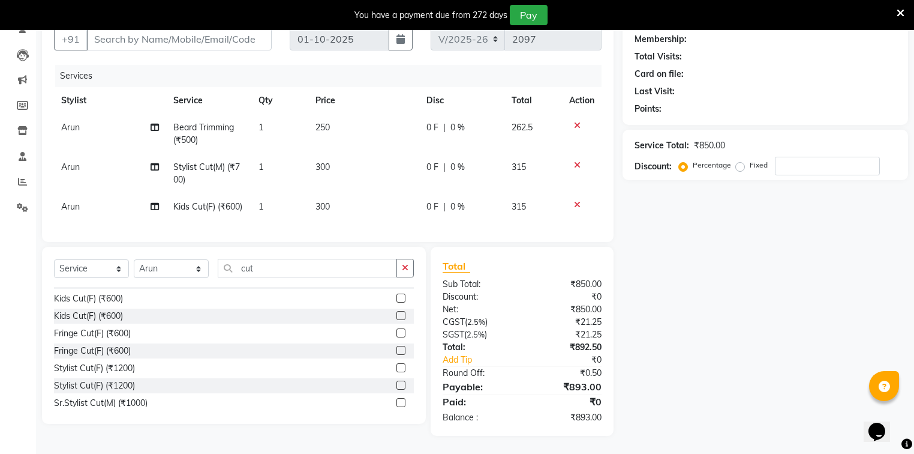
click at [364, 205] on td "300" at bounding box center [364, 206] width 112 height 27
select select "35558"
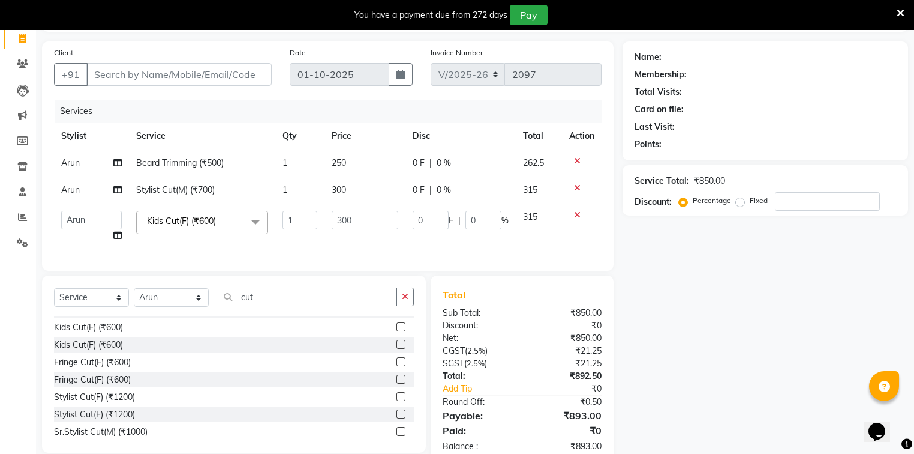
scroll to position [0, 0]
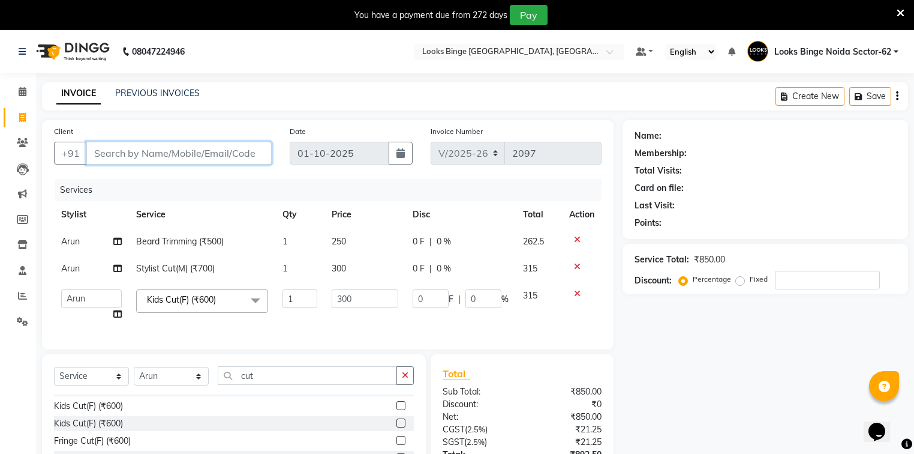
click at [133, 156] on input "Client" at bounding box center [178, 153] width 185 height 23
click at [126, 155] on input "Client" at bounding box center [178, 153] width 185 height 23
type input "7"
type input "0"
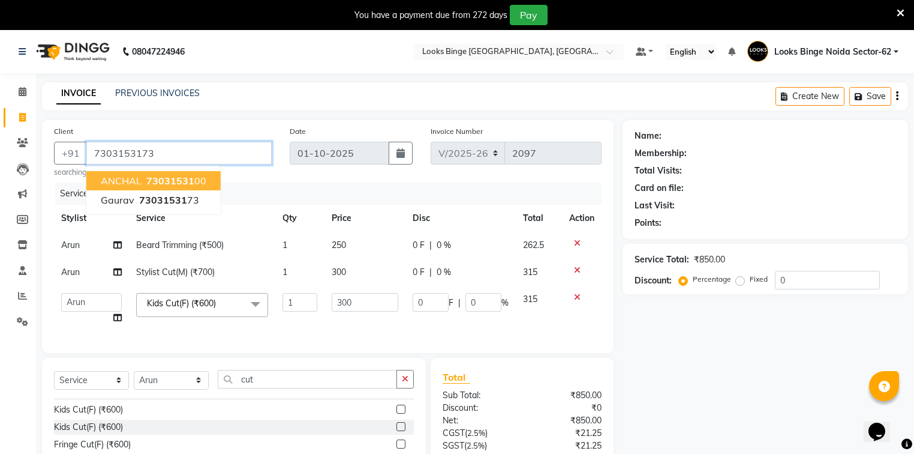
type input "7303153173"
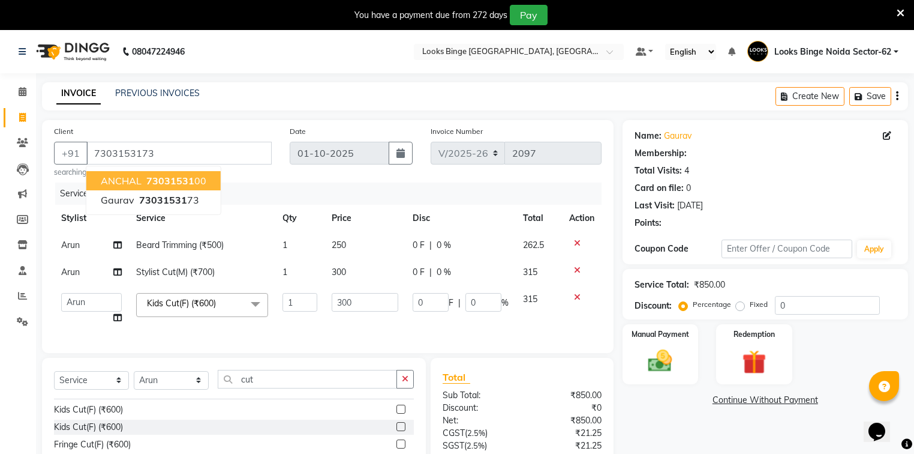
select select "1: Object"
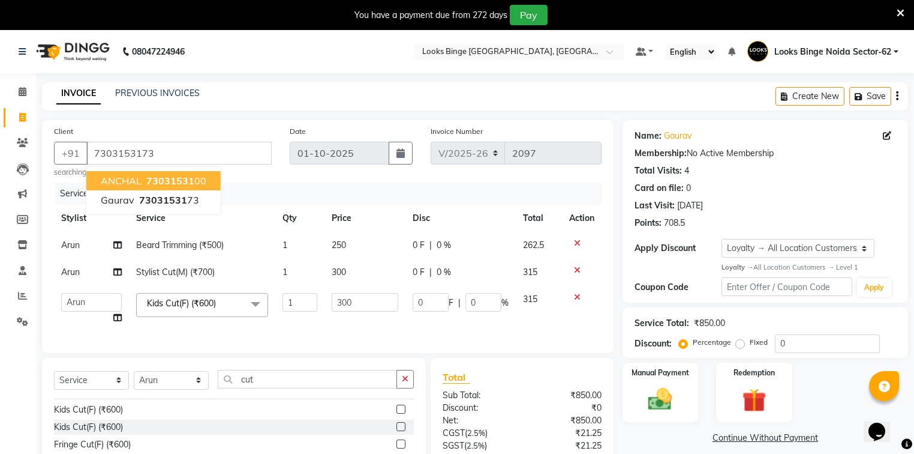
click at [698, 439] on link "Continue Without Payment" at bounding box center [765, 437] width 281 height 13
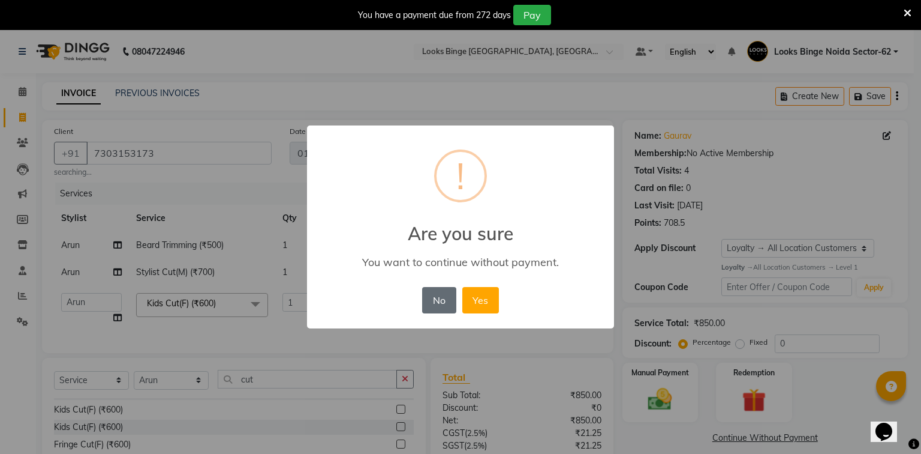
click at [434, 299] on button "No" at bounding box center [439, 300] width 34 height 26
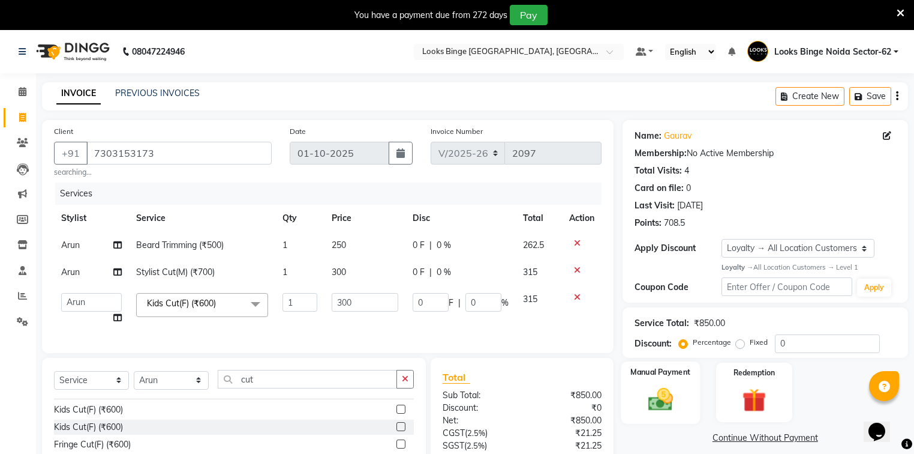
click at [690, 395] on div "Manual Payment" at bounding box center [660, 392] width 79 height 62
click at [773, 435] on span "CARD" at bounding box center [776, 438] width 26 height 14
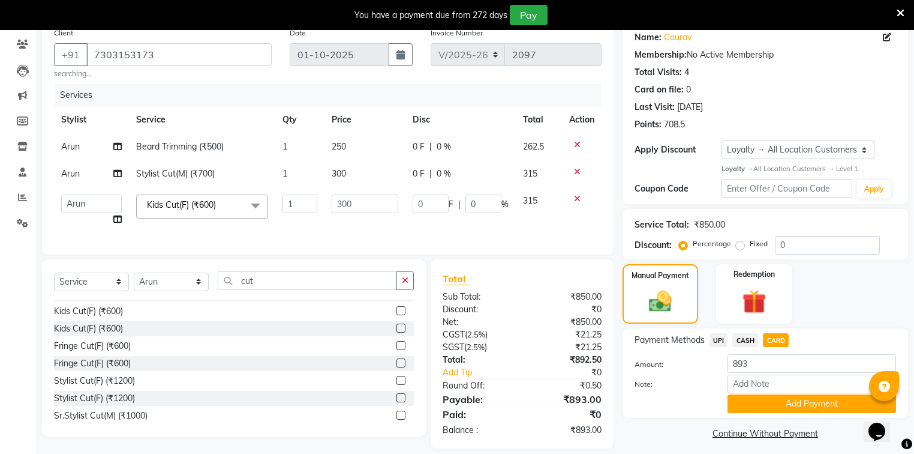
scroll to position [118, 0]
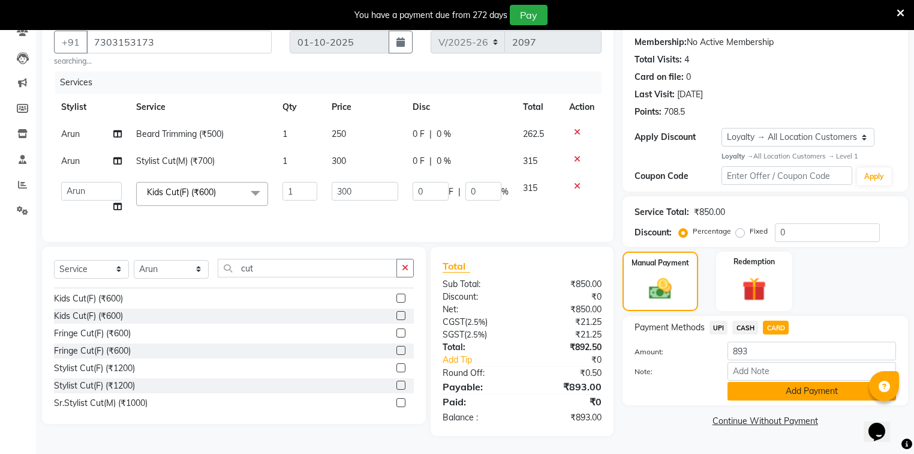
click at [792, 386] on button "Add Payment" at bounding box center [812, 391] width 169 height 19
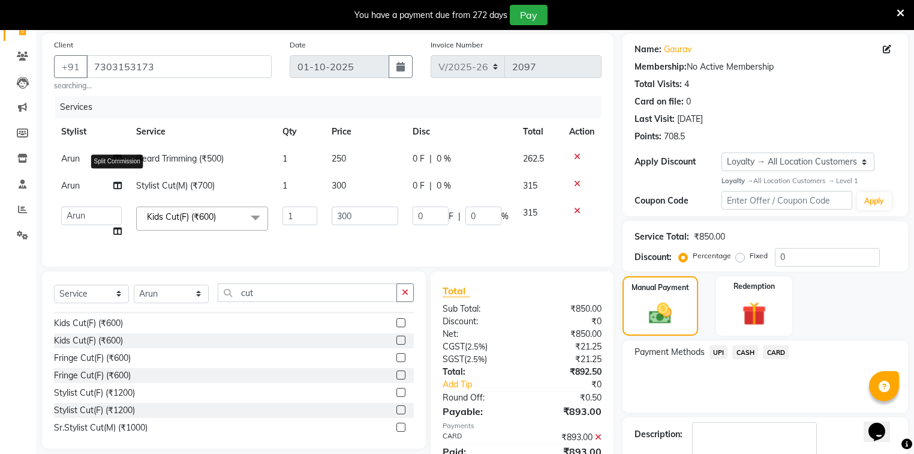
scroll to position [22, 0]
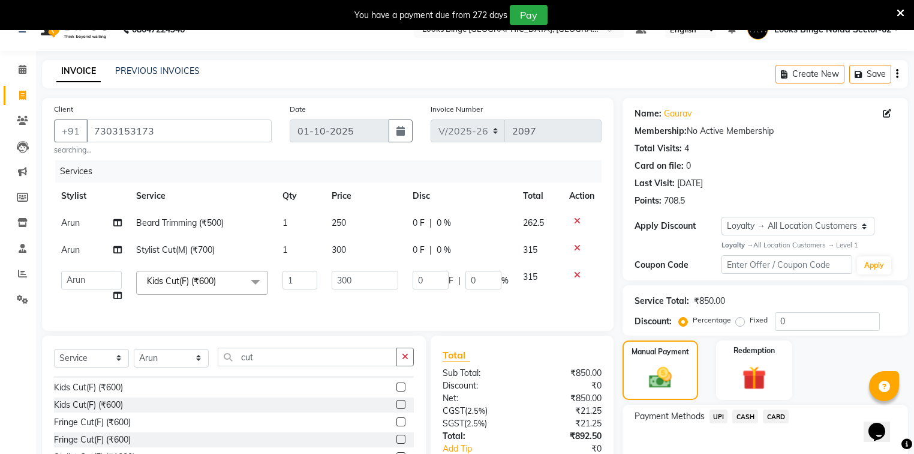
click at [72, 218] on span "Arun" at bounding box center [70, 222] width 19 height 11
select select "35558"
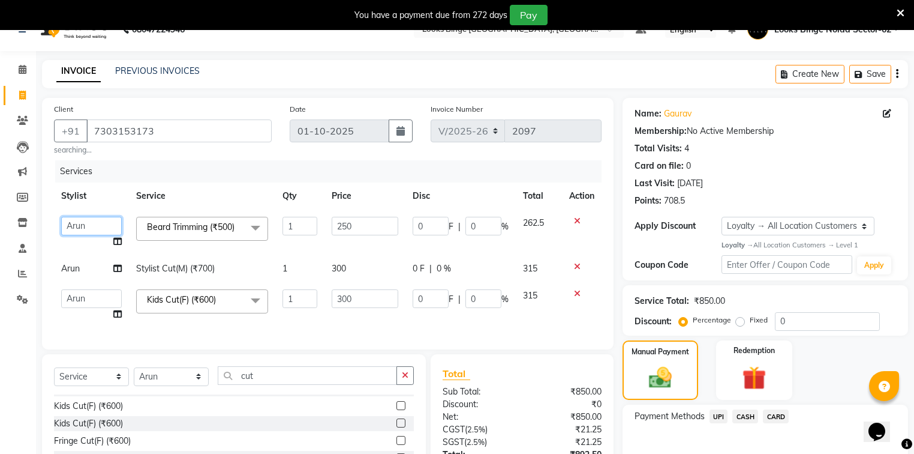
click at [92, 218] on select "[PERSON_NAME] [PERSON_NAME] Counter_Sales Kasim Looks Binge [GEOGRAPHIC_DATA] S…" at bounding box center [91, 226] width 61 height 19
select select "71792"
drag, startPoint x: 96, startPoint y: 269, endPoint x: 93, endPoint y: 253, distance: 16.5
click at [96, 269] on td "Arun" at bounding box center [91, 268] width 75 height 27
select select "35558"
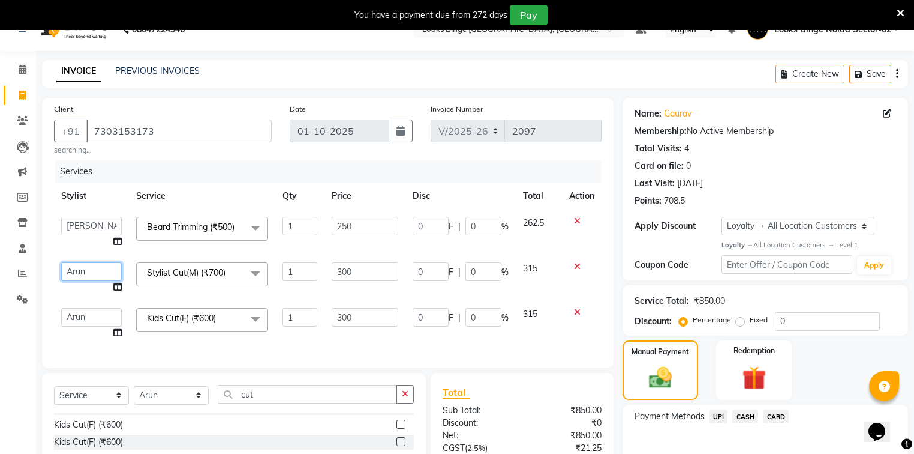
click at [83, 271] on select "[PERSON_NAME] [PERSON_NAME] Counter_Sales Kasim Looks Binge [GEOGRAPHIC_DATA] S…" at bounding box center [91, 271] width 61 height 19
select select "71792"
click at [88, 318] on select "[PERSON_NAME] [PERSON_NAME] Counter_Sales Kasim Looks Binge [GEOGRAPHIC_DATA] S…" at bounding box center [91, 317] width 61 height 19
select select "71792"
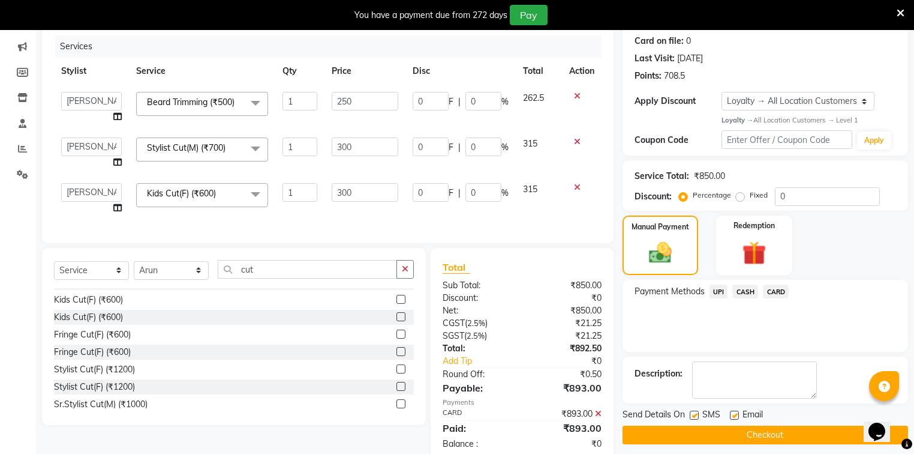
scroll to position [241, 0]
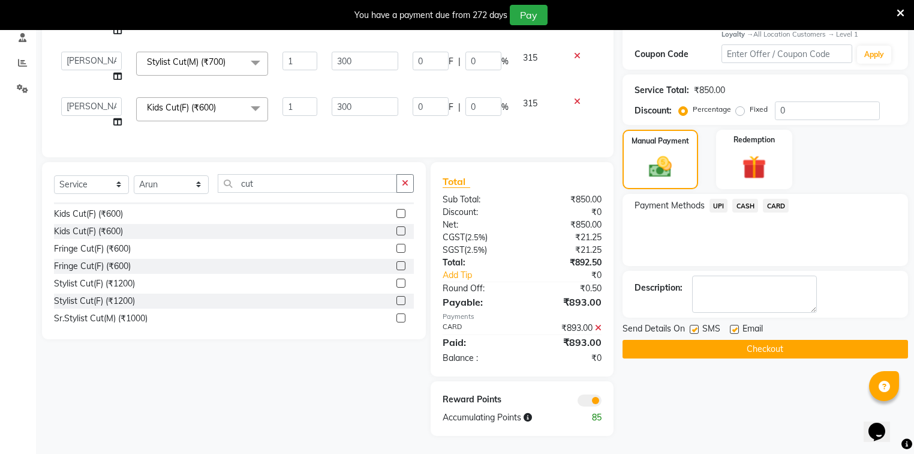
click at [725, 342] on button "Checkout" at bounding box center [766, 349] width 286 height 19
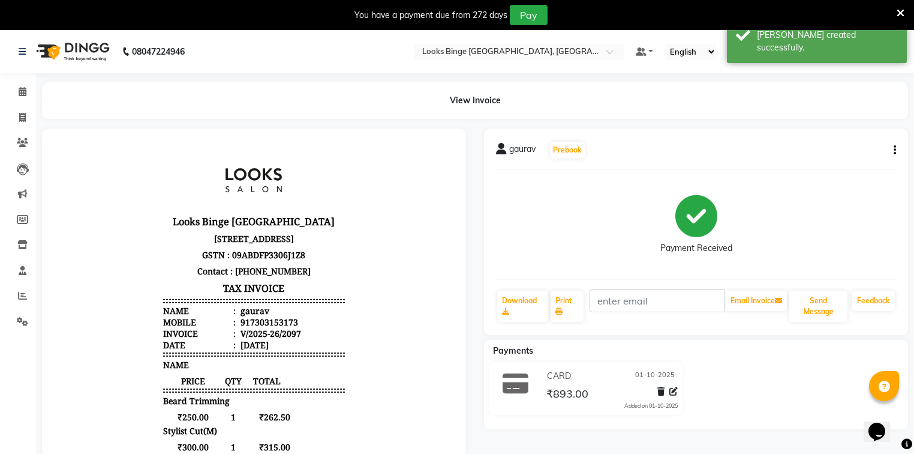
scroll to position [30, 0]
select select "service"
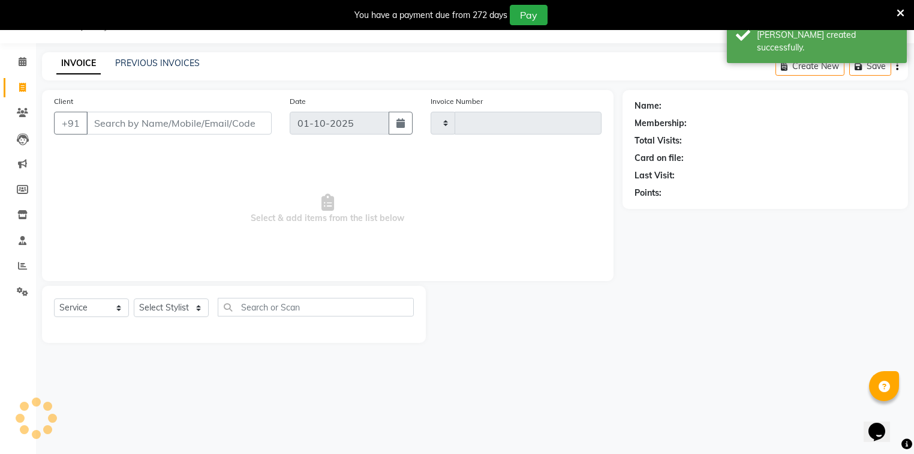
type input "2098"
select select "5378"
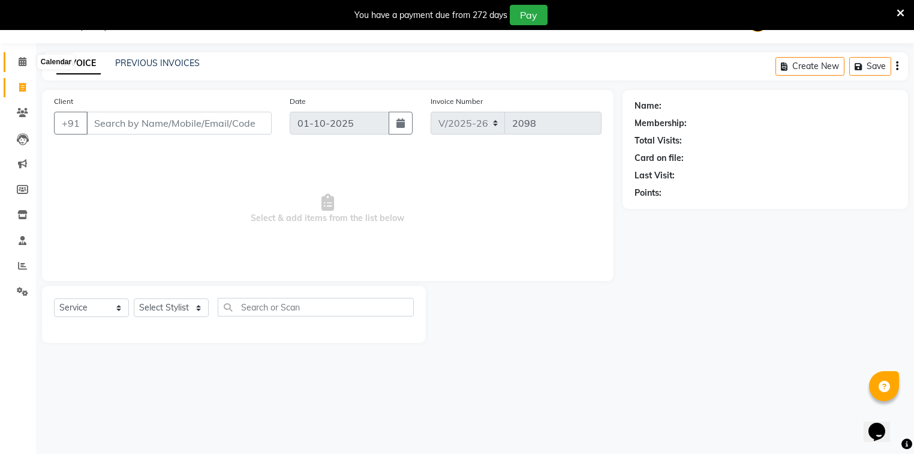
click at [22, 61] on icon at bounding box center [23, 61] width 8 height 9
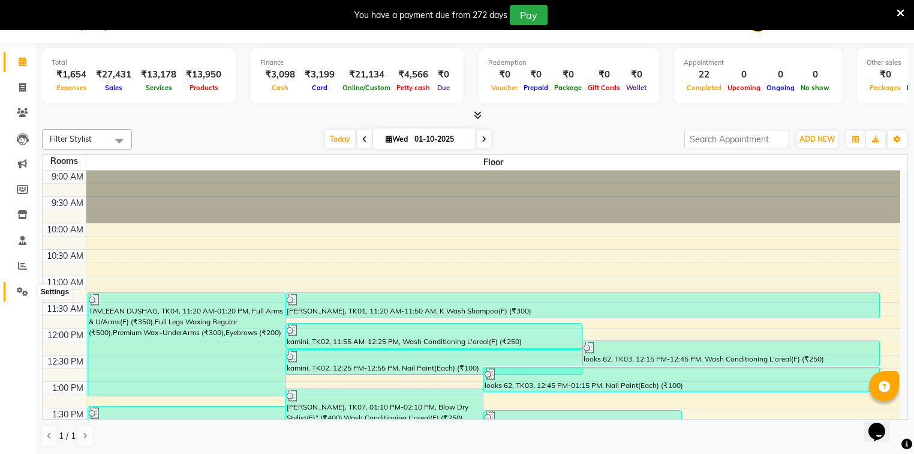
click at [13, 291] on span at bounding box center [22, 292] width 21 height 14
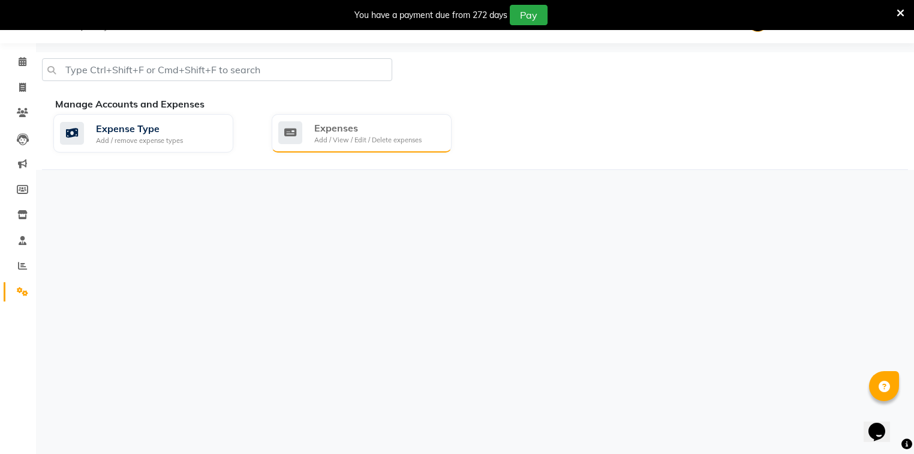
click at [345, 135] on div "Add / View / Edit / Delete expenses" at bounding box center [367, 140] width 107 height 10
